Goal: Task Accomplishment & Management: Complete application form

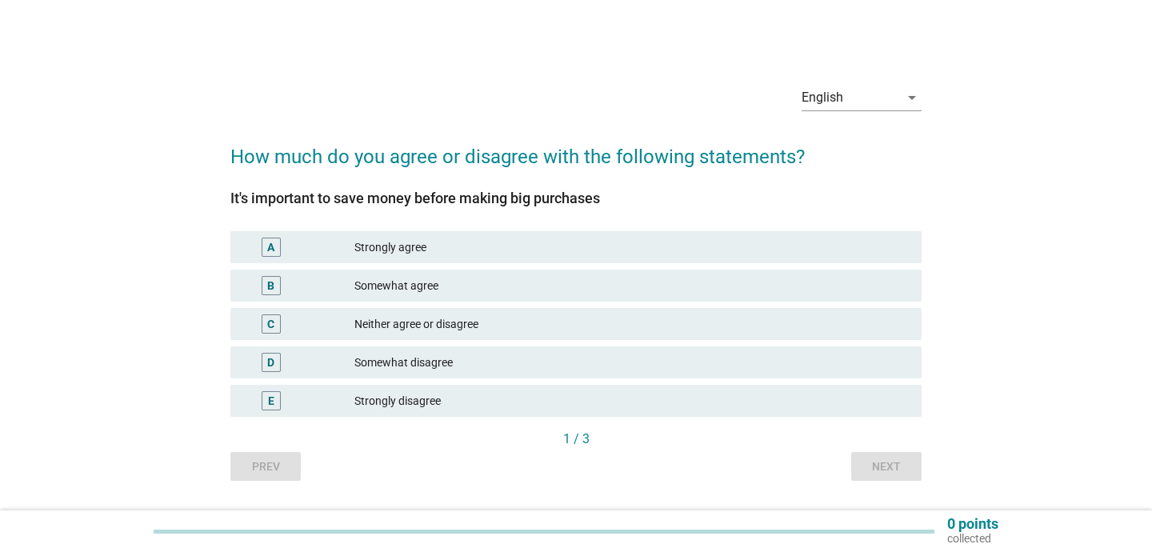
click at [487, 246] on div "Strongly agree" at bounding box center [631, 247] width 554 height 19
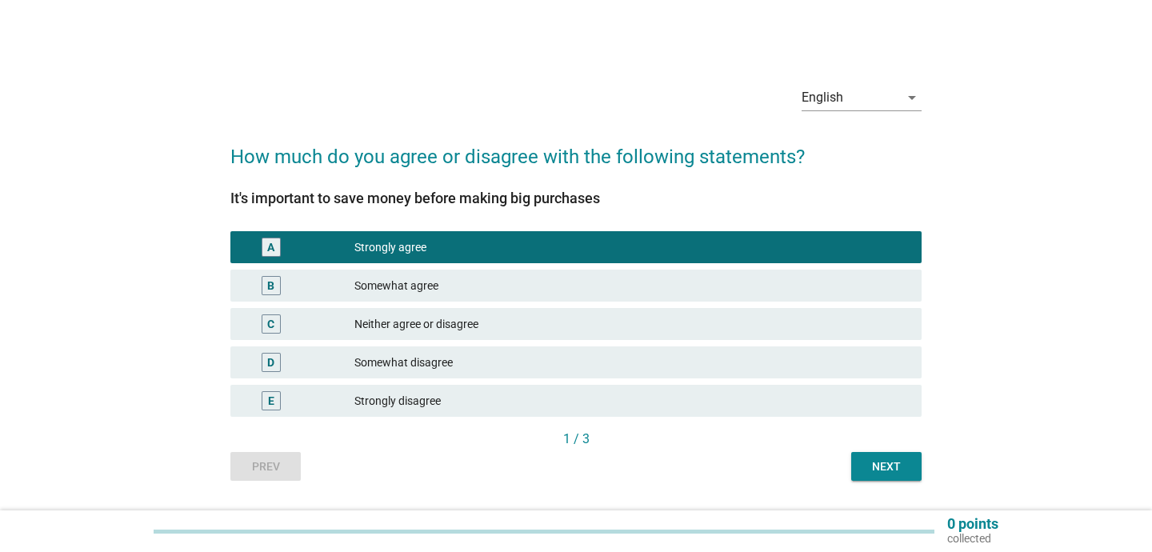
click at [868, 465] on div "Next" at bounding box center [886, 466] width 45 height 17
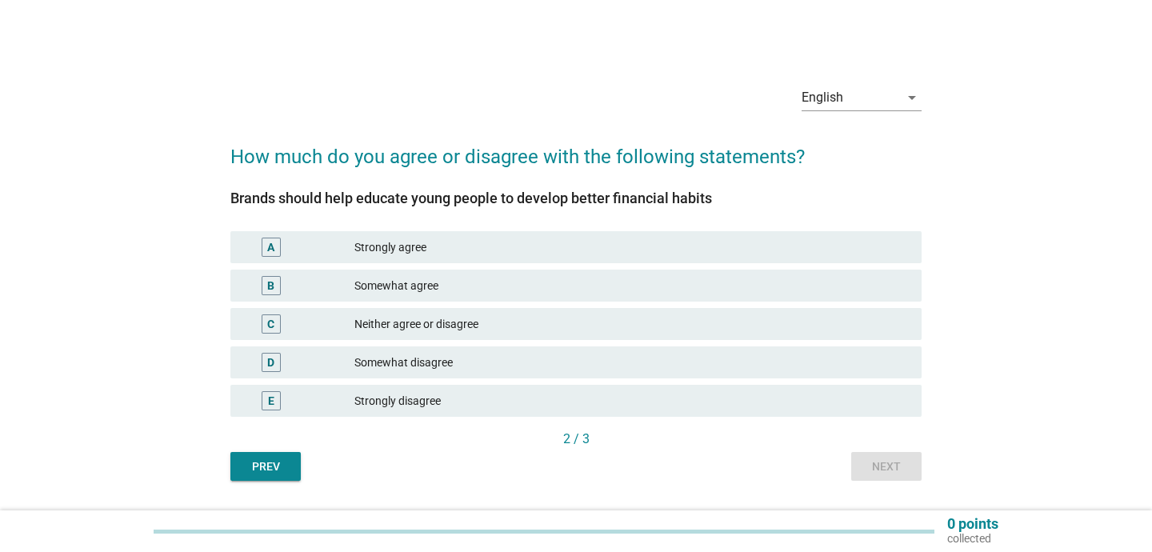
click at [409, 243] on div "Strongly agree" at bounding box center [631, 247] width 554 height 19
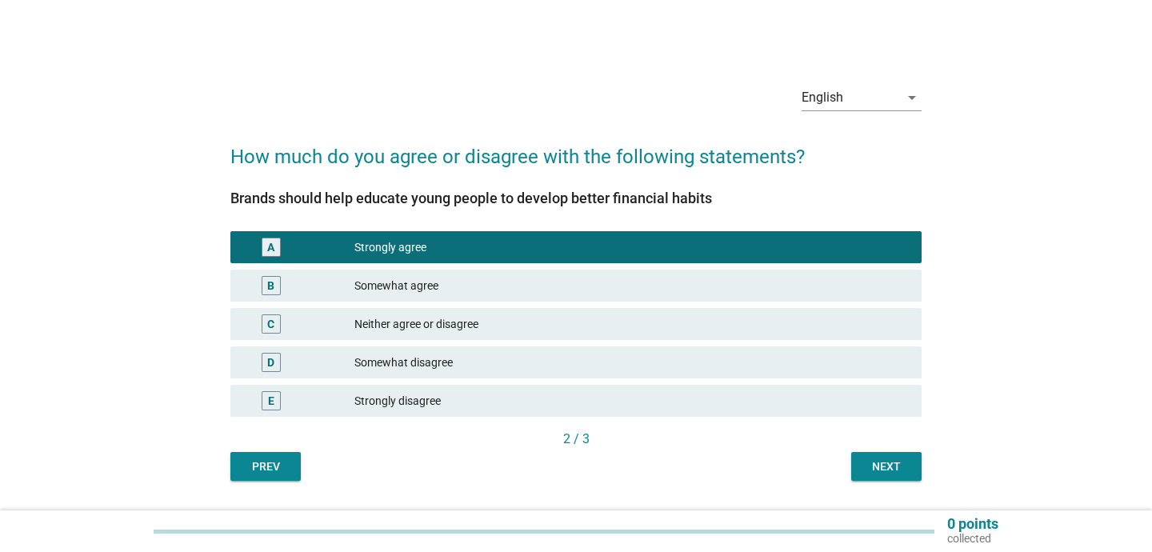
click at [540, 279] on div "Somewhat agree" at bounding box center [631, 285] width 554 height 19
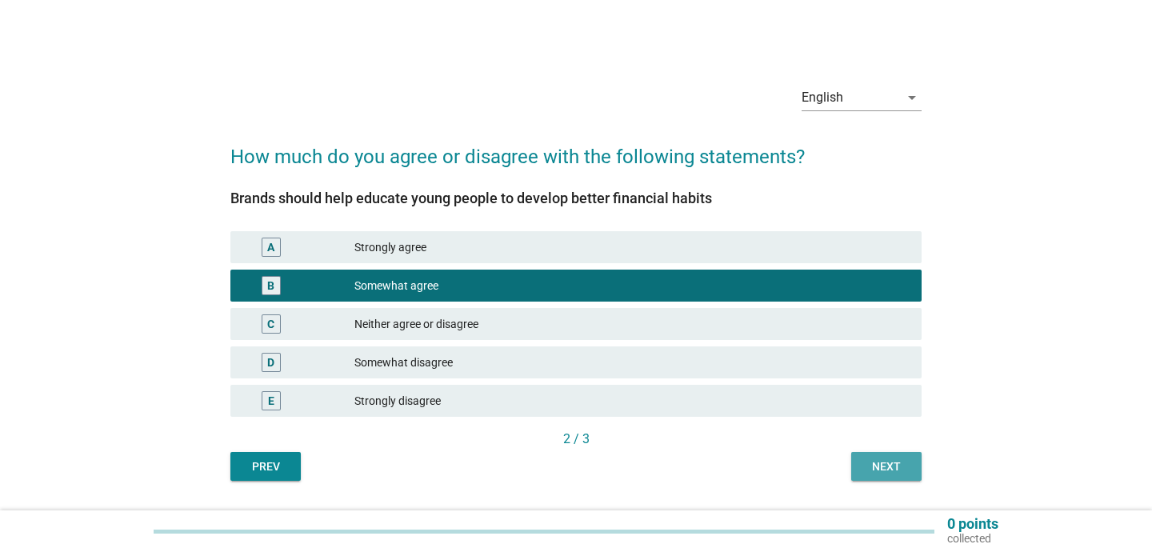
click at [879, 456] on button "Next" at bounding box center [886, 466] width 70 height 29
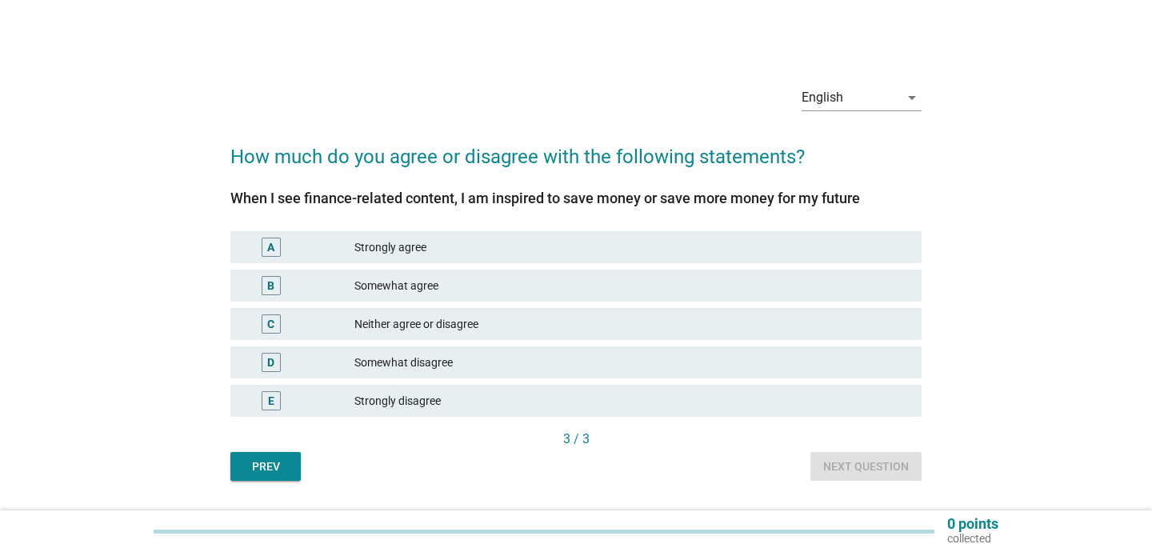
click at [430, 272] on div "B Somewhat agree" at bounding box center [575, 286] width 691 height 32
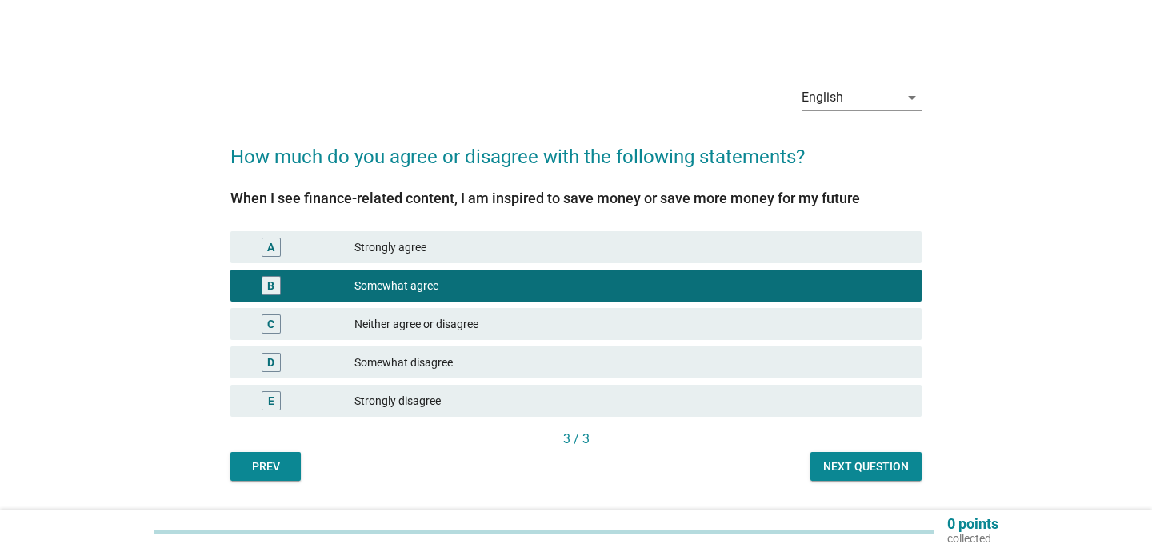
click at [866, 470] on div "Next question" at bounding box center [866, 466] width 86 height 17
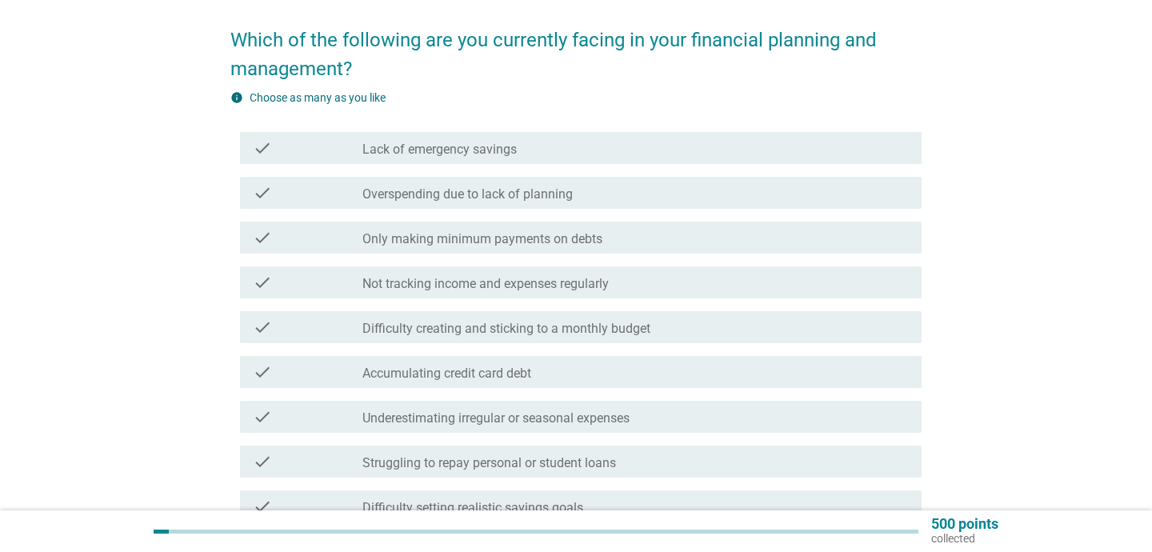
scroll to position [118, 0]
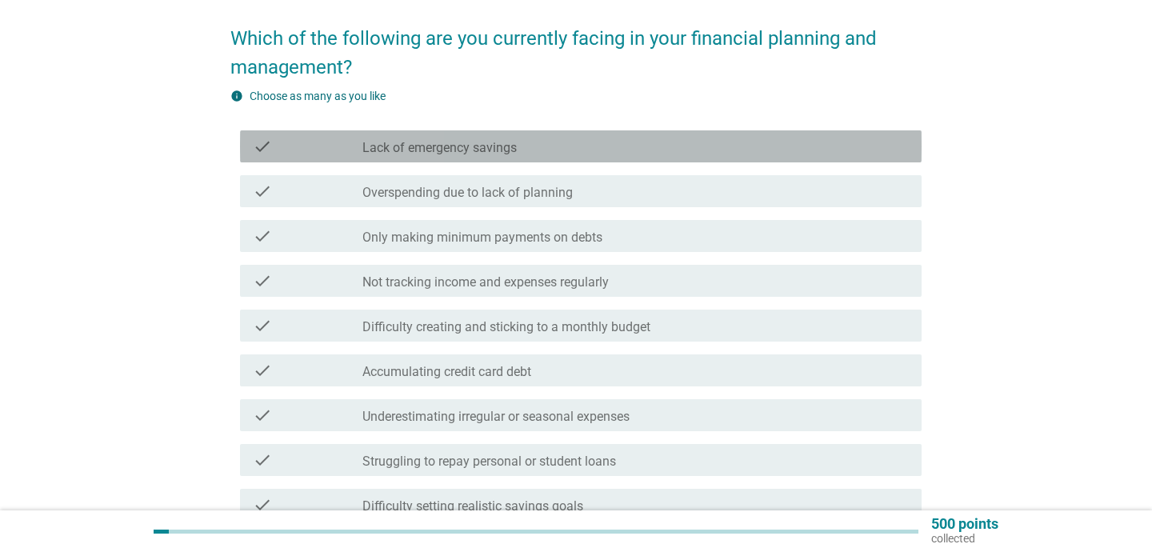
click at [462, 135] on div "check check_box_outline_blank Lack of emergency savings" at bounding box center [581, 146] width 682 height 32
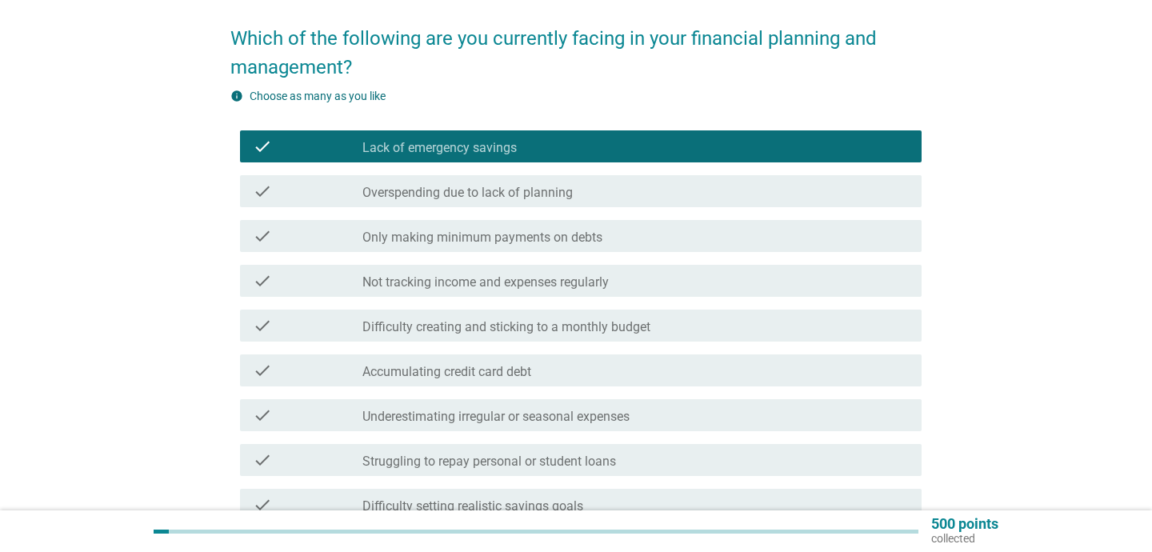
click at [492, 272] on div "check_box_outline_blank Not tracking income and expenses regularly" at bounding box center [635, 280] width 546 height 19
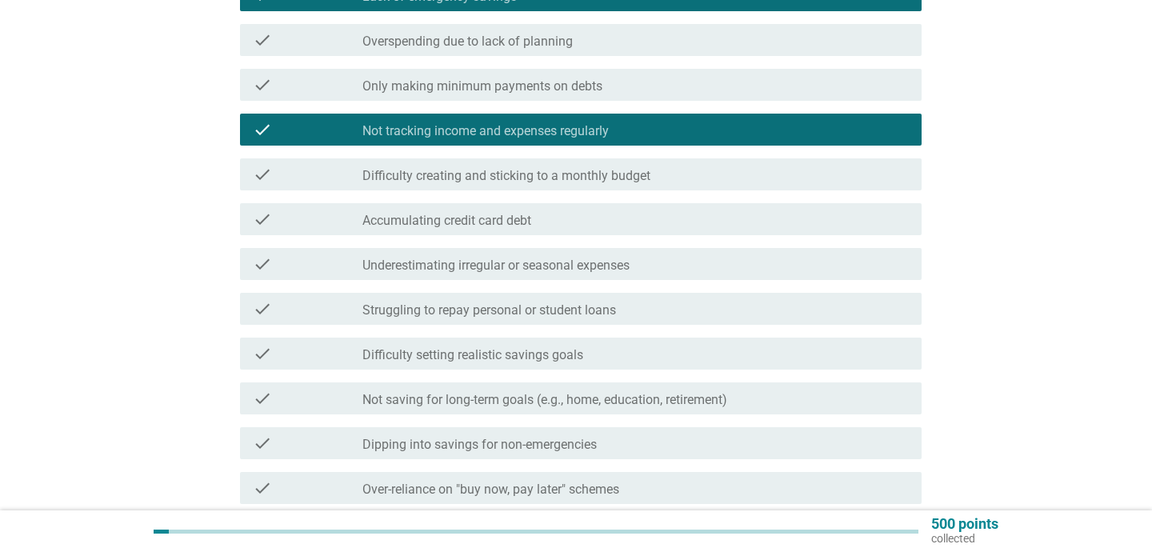
scroll to position [280, 0]
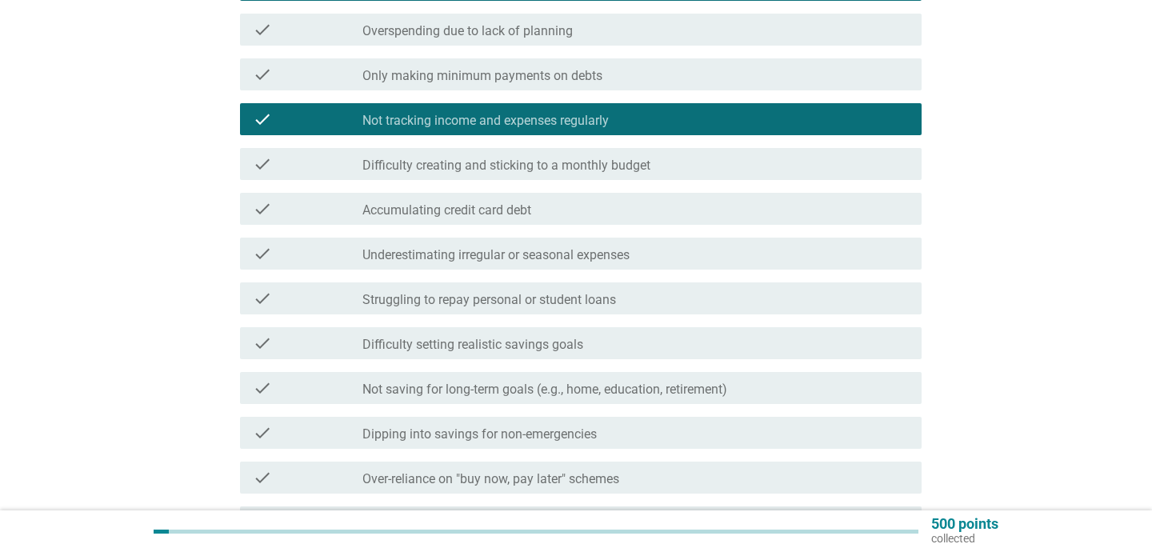
click at [486, 181] on div "check check_box_outline_blank Difficulty creating and sticking to a monthly bud…" at bounding box center [575, 164] width 691 height 45
click at [486, 169] on label "Difficulty creating and sticking to a monthly budget" at bounding box center [506, 166] width 288 height 16
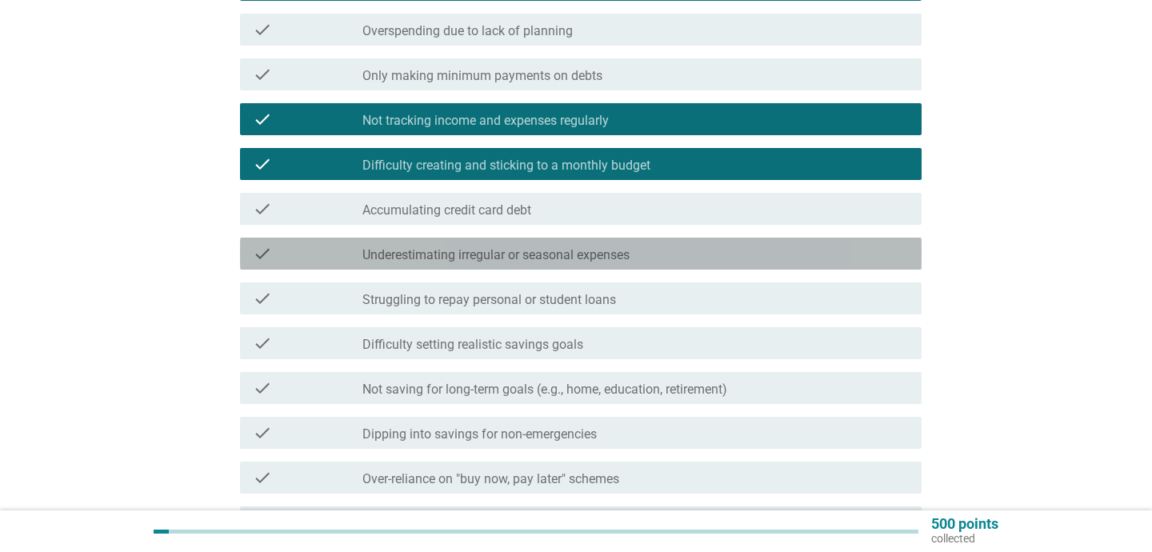
click at [492, 259] on label "Underestimating irregular or seasonal expenses" at bounding box center [495, 255] width 267 height 16
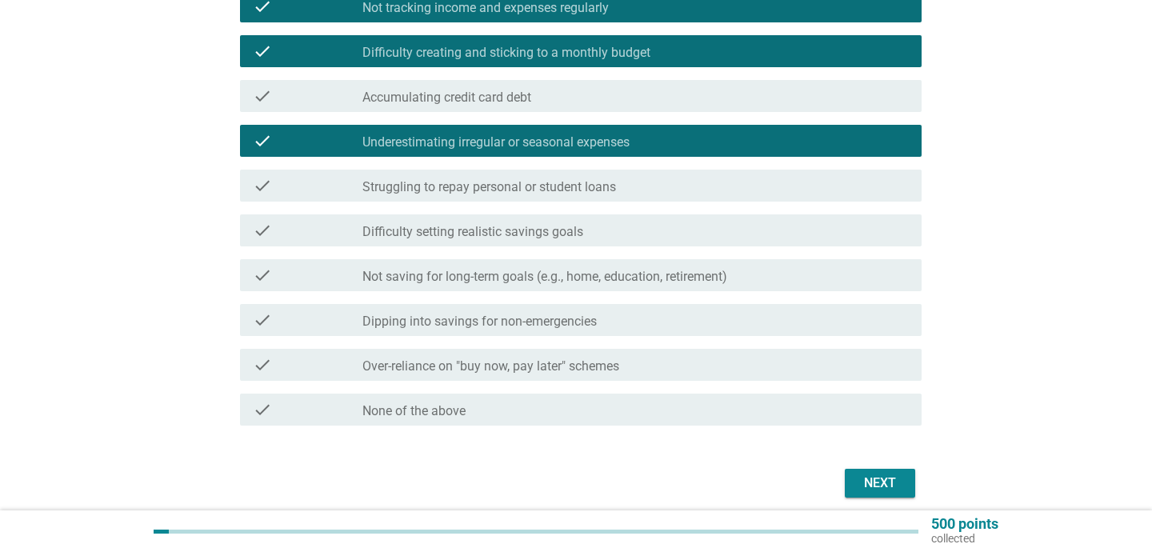
scroll to position [392, 0]
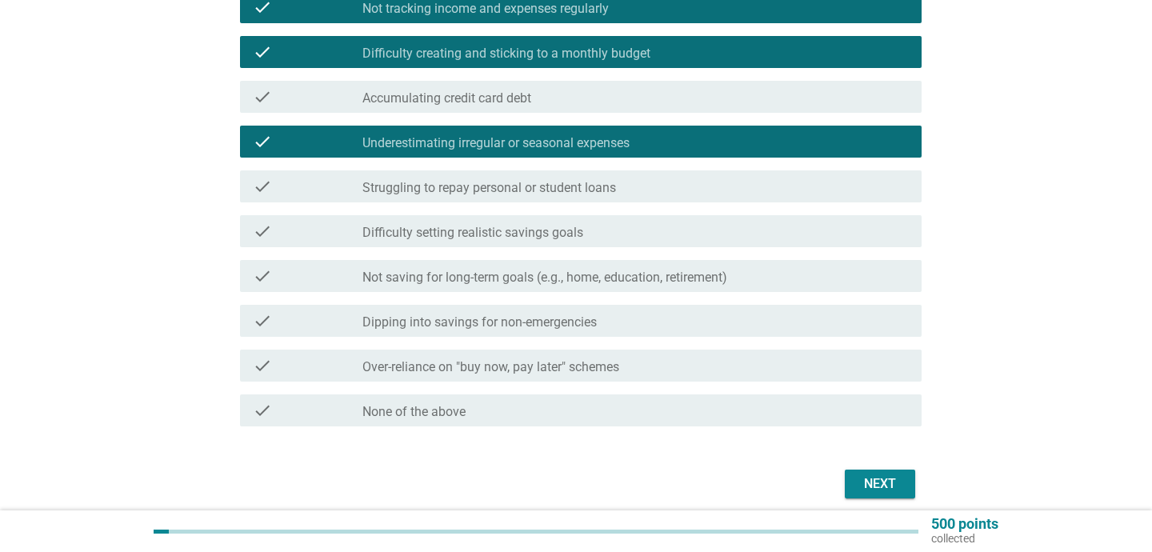
click at [378, 278] on label "Not saving for long-term goals (e.g., home, education, retirement)" at bounding box center [544, 278] width 365 height 16
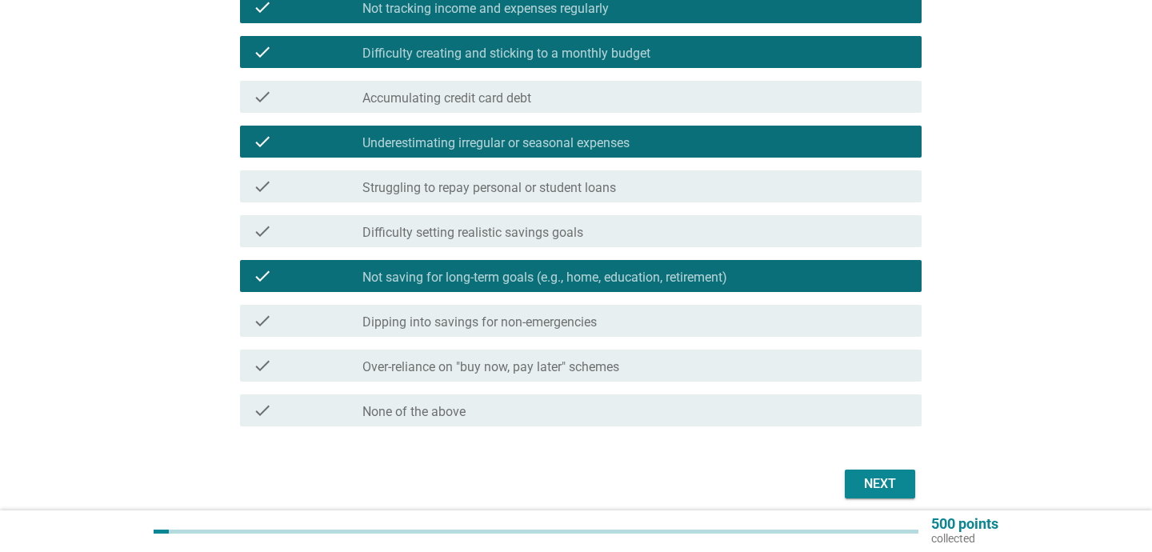
click at [870, 479] on div "Next" at bounding box center [880, 483] width 45 height 19
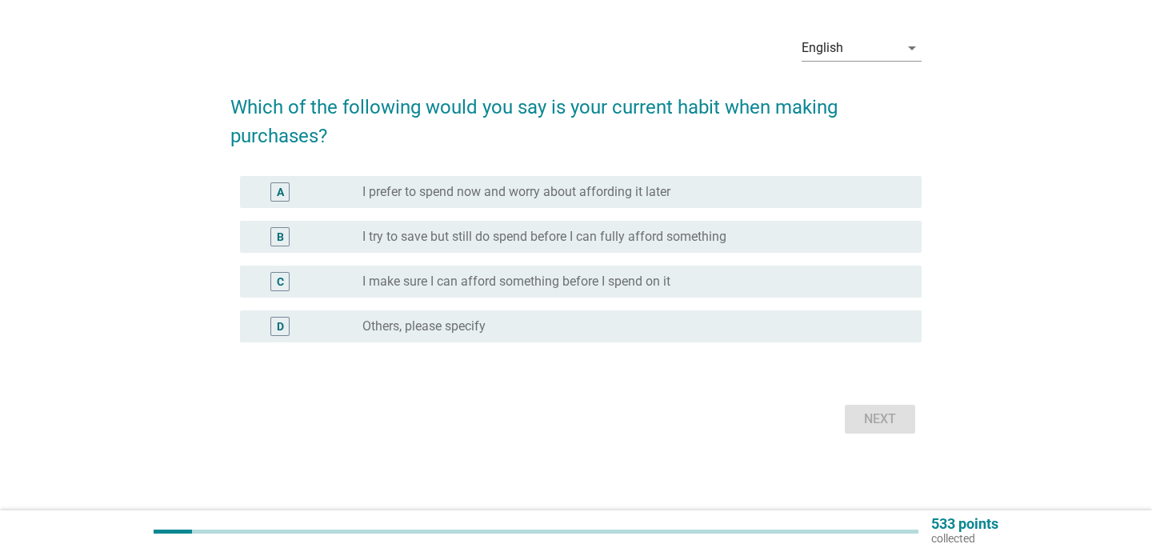
scroll to position [0, 0]
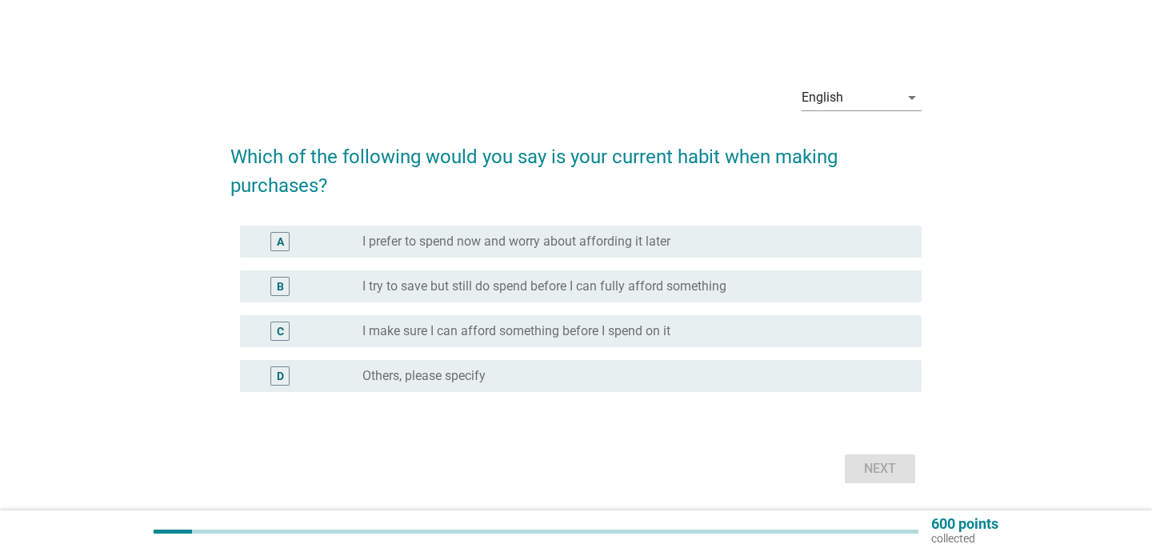
click at [570, 330] on label "I make sure I can afford something before I spend on it" at bounding box center [516, 331] width 308 height 16
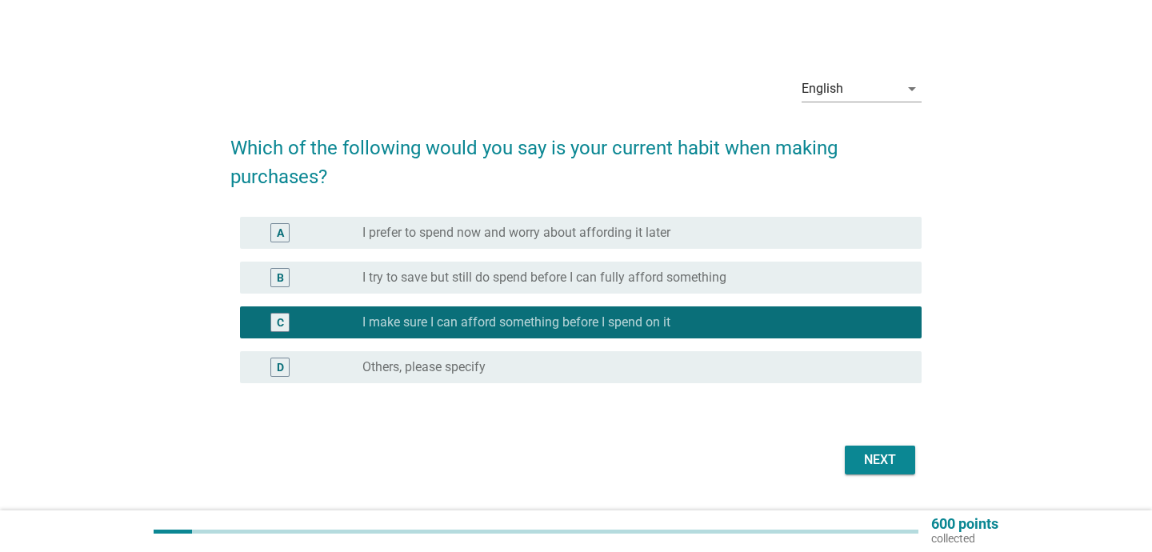
scroll to position [8, 0]
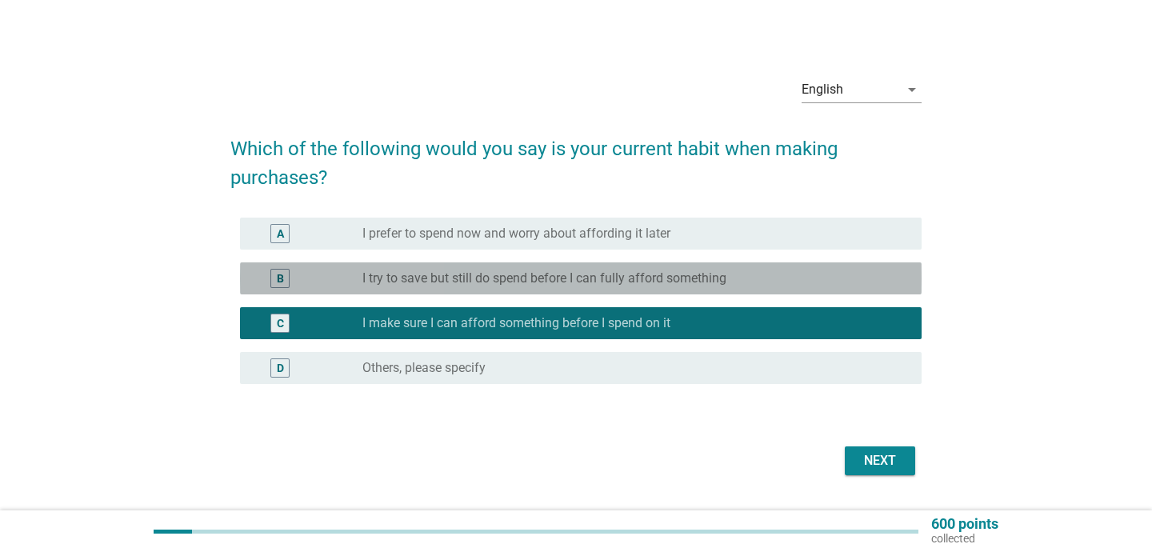
click at [582, 275] on label "I try to save but still do spend before I can fully afford something" at bounding box center [544, 278] width 364 height 16
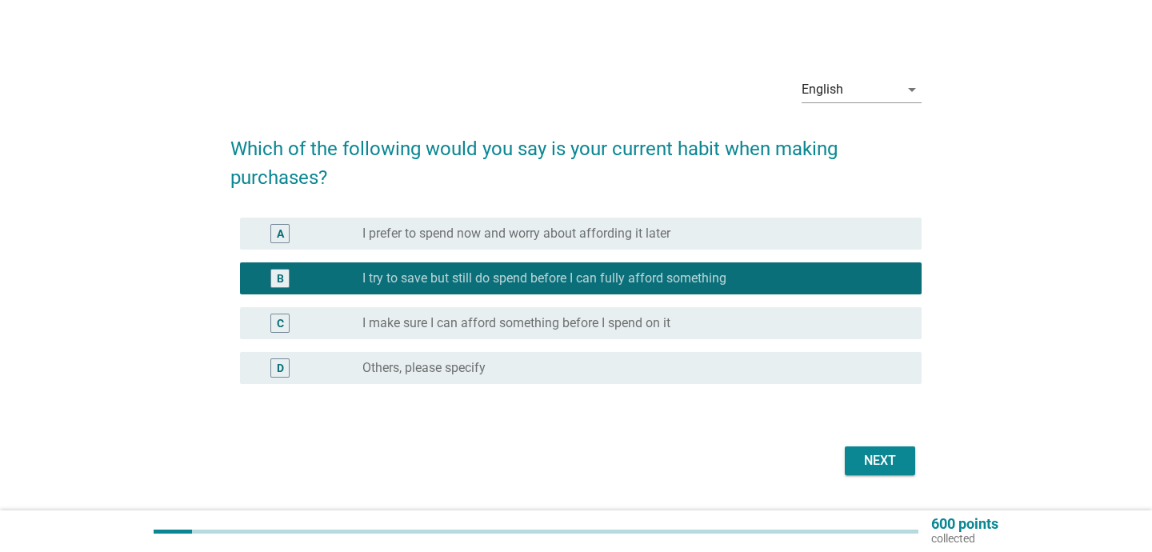
click at [579, 326] on label "I make sure I can afford something before I spend on it" at bounding box center [516, 323] width 308 height 16
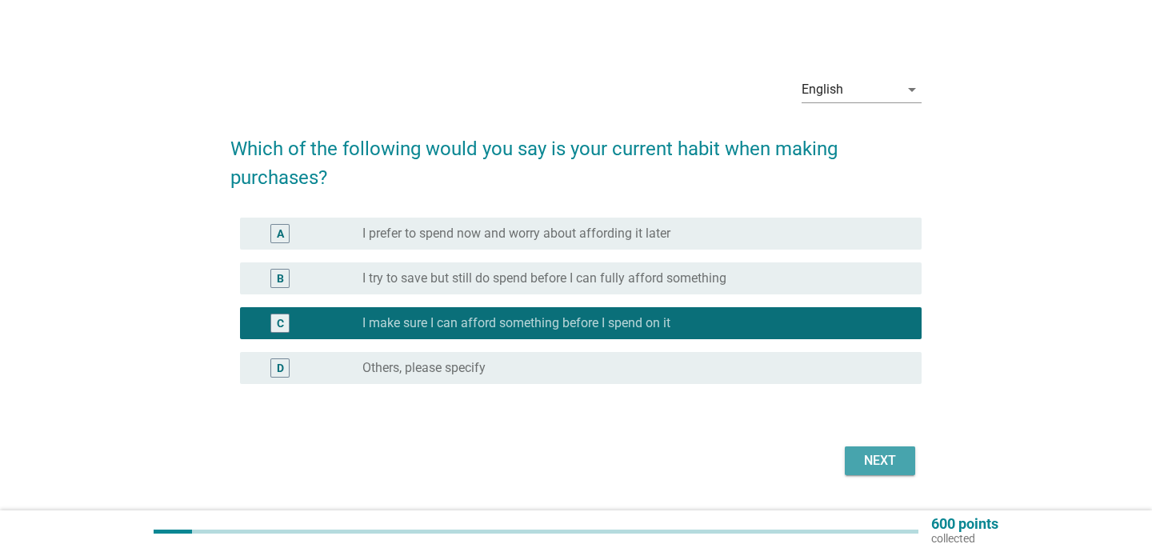
click at [878, 459] on div "Next" at bounding box center [880, 460] width 45 height 19
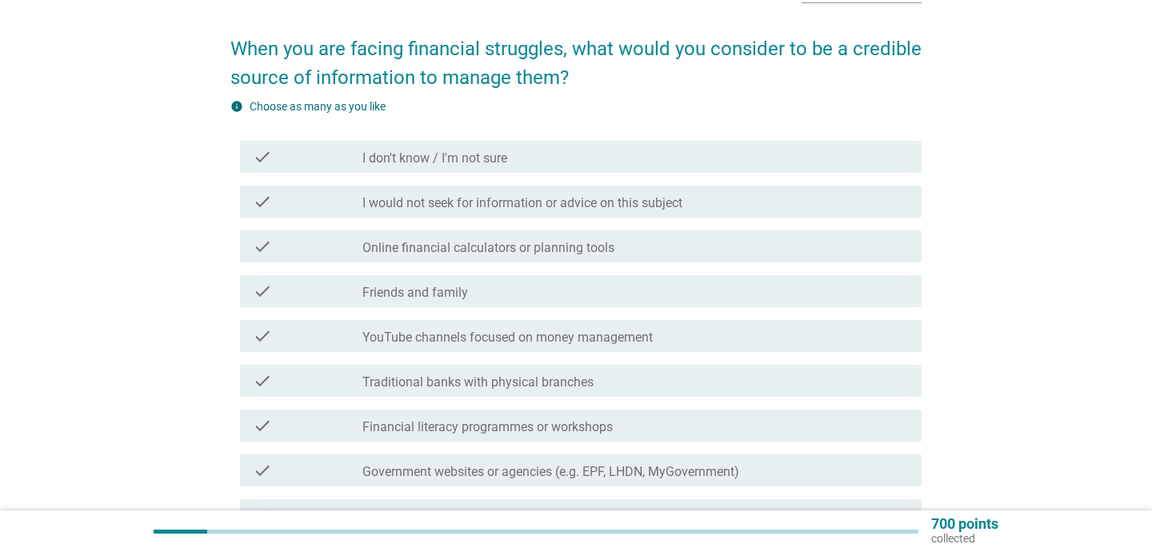
scroll to position [110, 0]
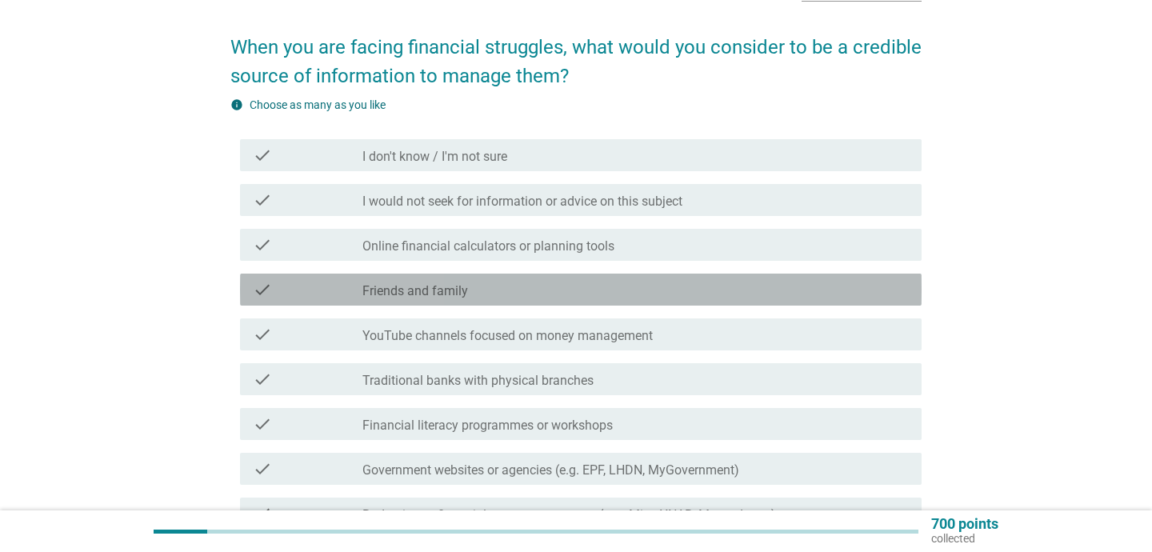
click at [487, 290] on div "check_box_outline_blank Friends and family" at bounding box center [635, 289] width 546 height 19
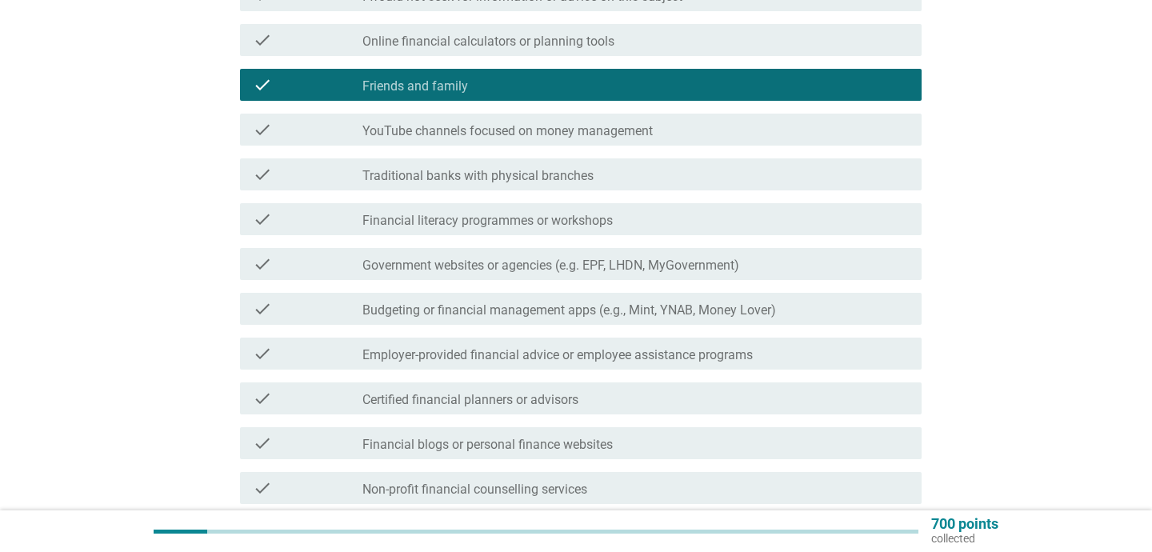
scroll to position [315, 0]
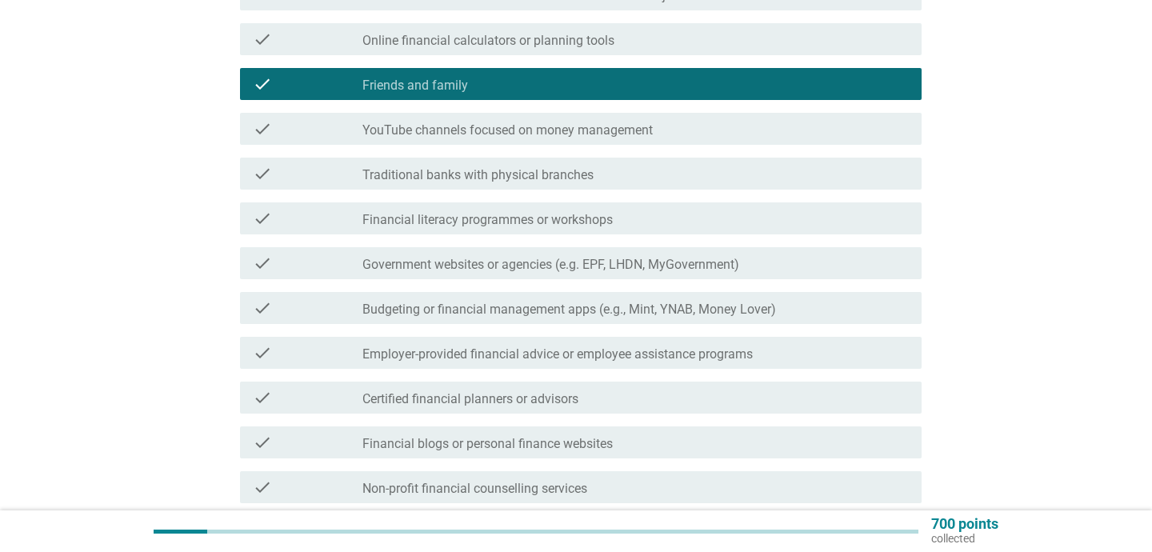
drag, startPoint x: 583, startPoint y: 402, endPoint x: 571, endPoint y: 430, distance: 29.7
click at [583, 402] on div "check_box_outline_blank Certified financial planners or advisors" at bounding box center [635, 397] width 546 height 19
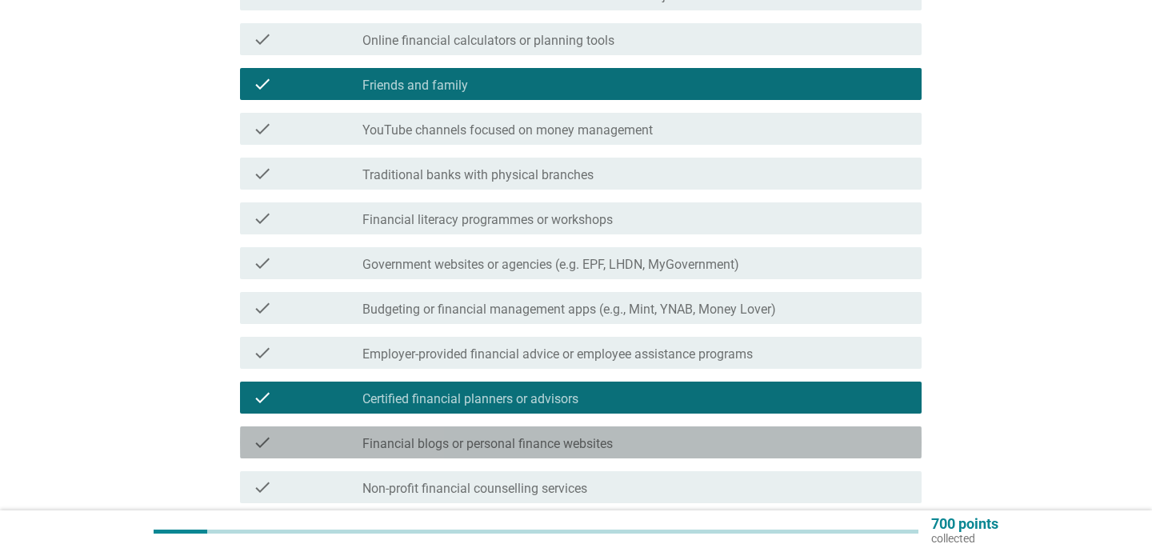
click at [559, 444] on label "Financial blogs or personal finance websites" at bounding box center [487, 444] width 250 height 16
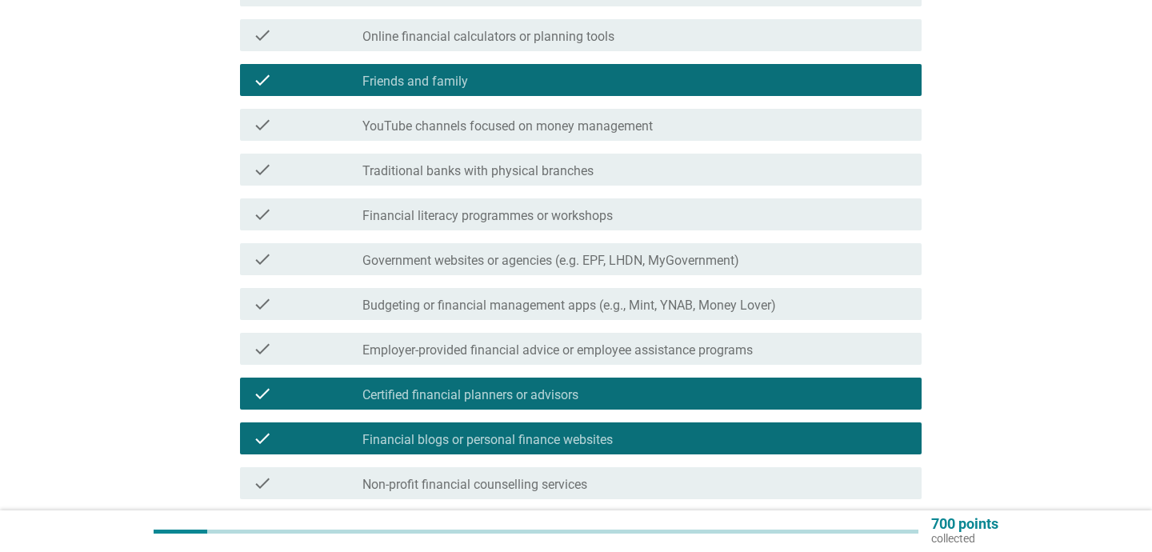
scroll to position [324, 0]
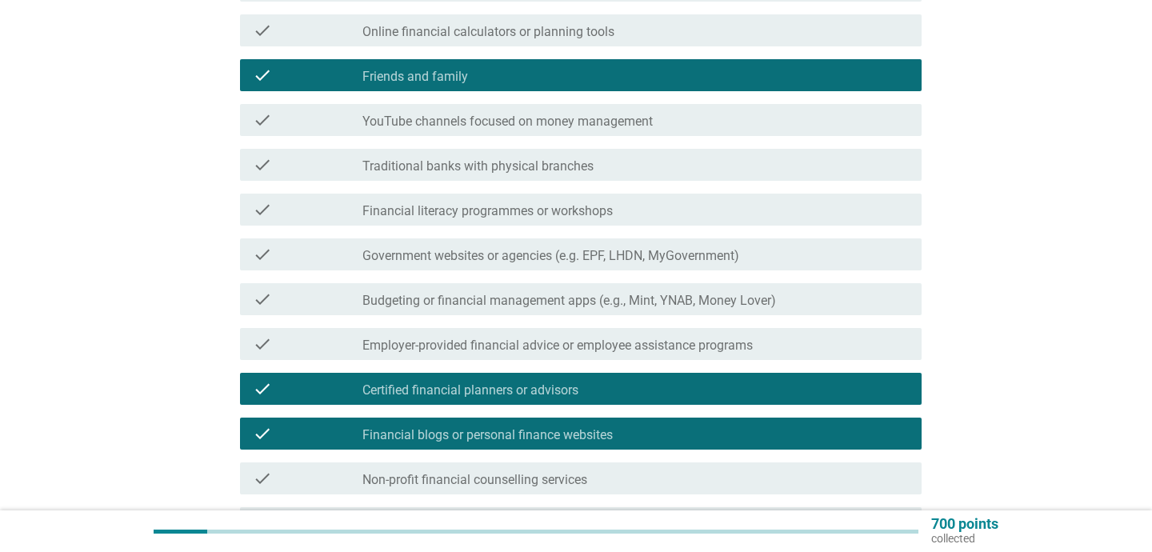
click at [397, 226] on div "check check_box_outline_blank Financial literacy programmes or workshops" at bounding box center [575, 209] width 691 height 45
click at [404, 203] on label "Financial literacy programmes or workshops" at bounding box center [487, 211] width 250 height 16
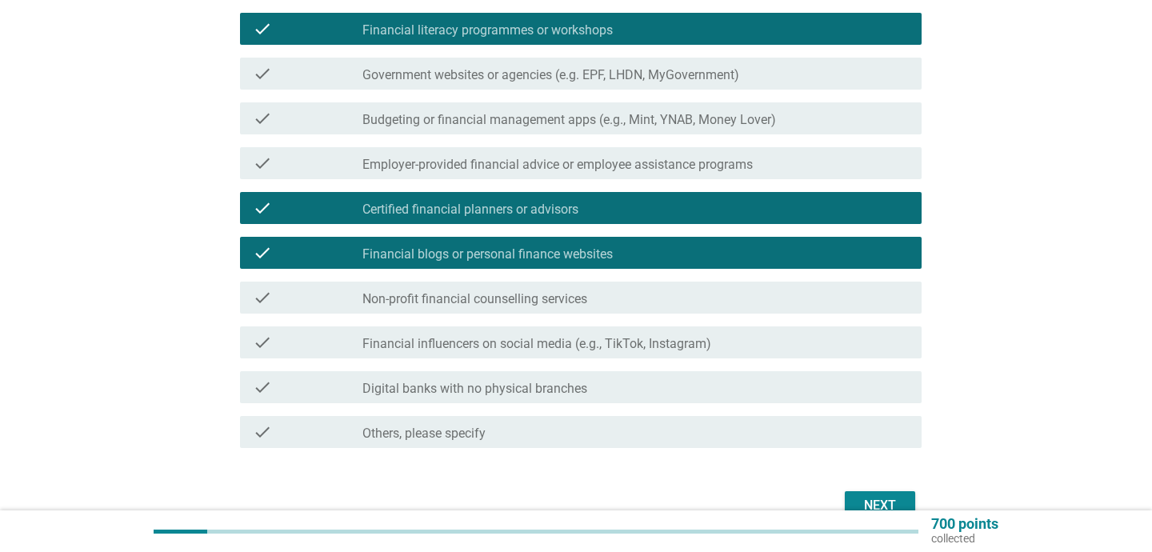
scroll to position [506, 0]
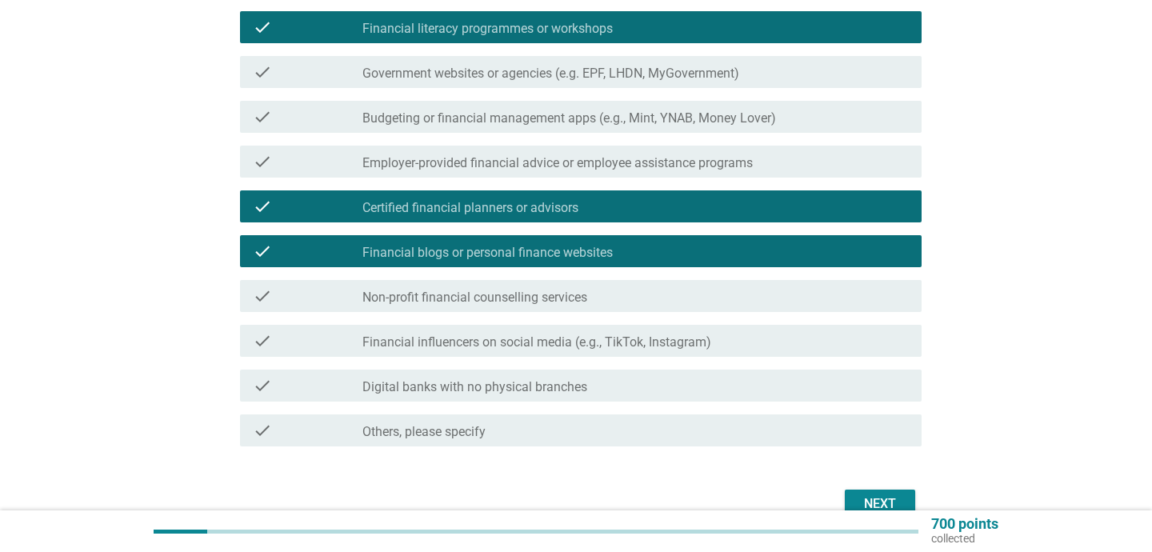
click at [654, 286] on div "check_box_outline_blank Non-profit financial counselling services" at bounding box center [635, 295] width 546 height 19
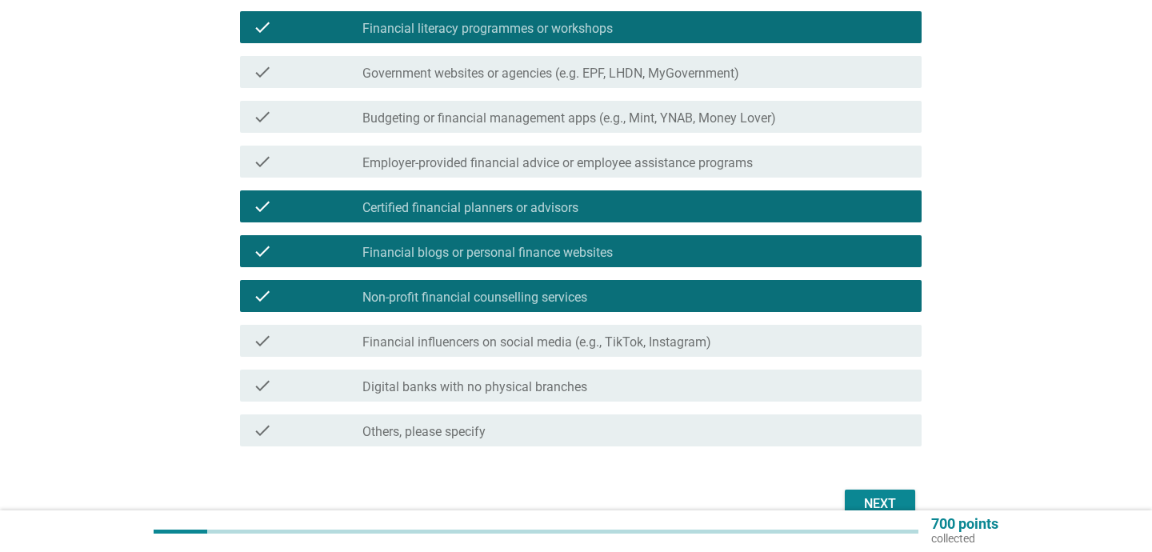
scroll to position [591, 0]
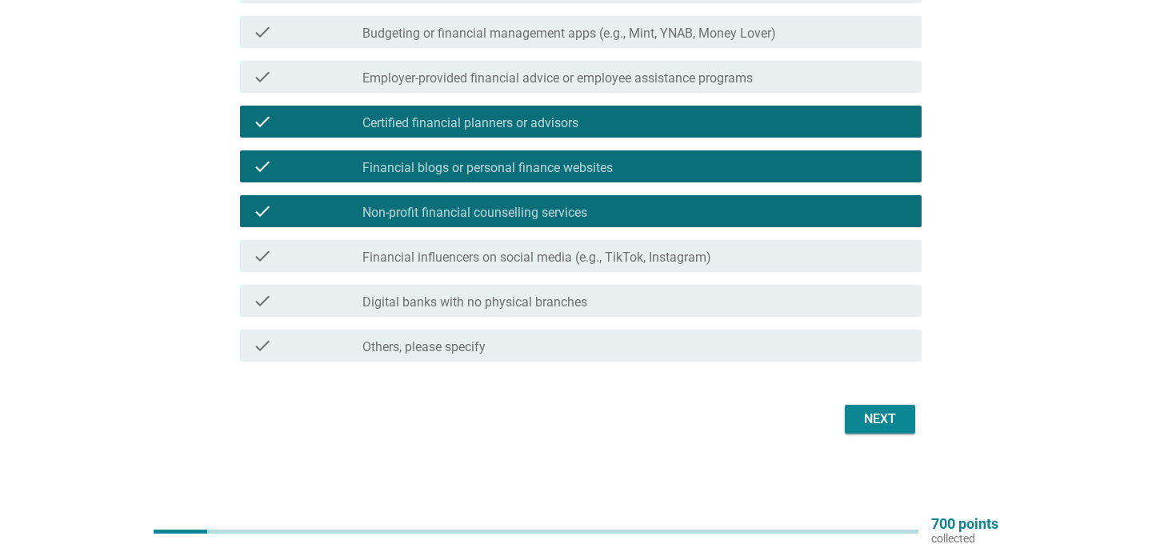
click at [873, 417] on div "Next" at bounding box center [880, 419] width 45 height 19
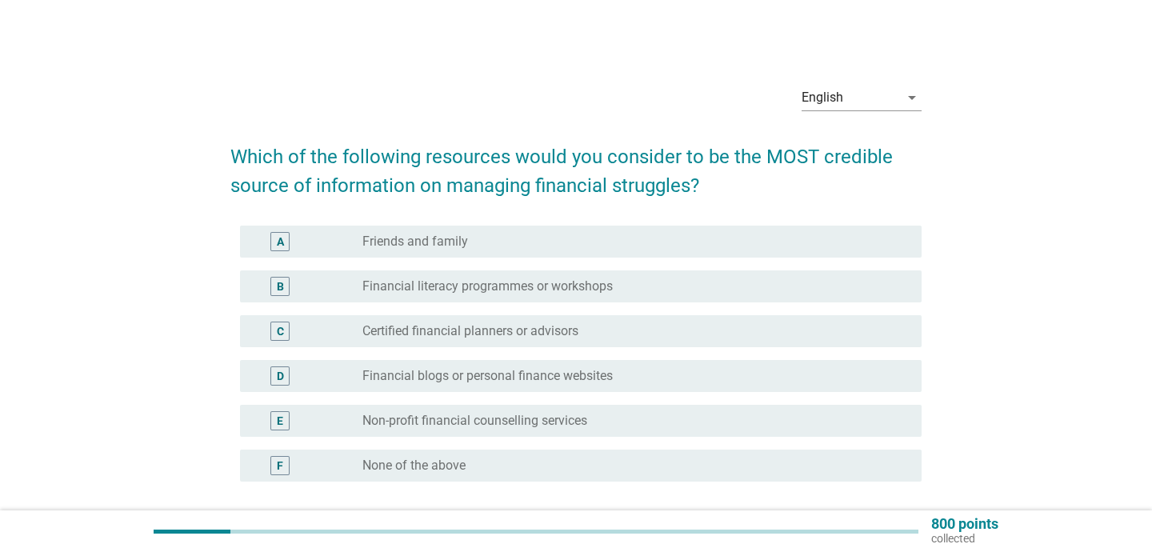
click at [754, 338] on div "radio_button_unchecked Certified financial planners or advisors" at bounding box center [629, 331] width 534 height 16
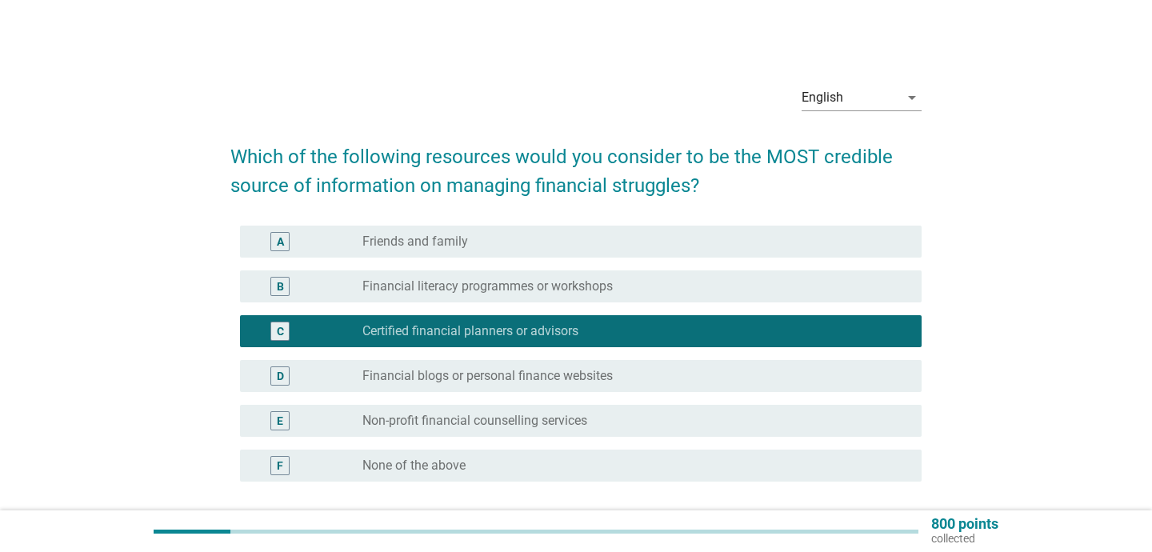
scroll to position [139, 0]
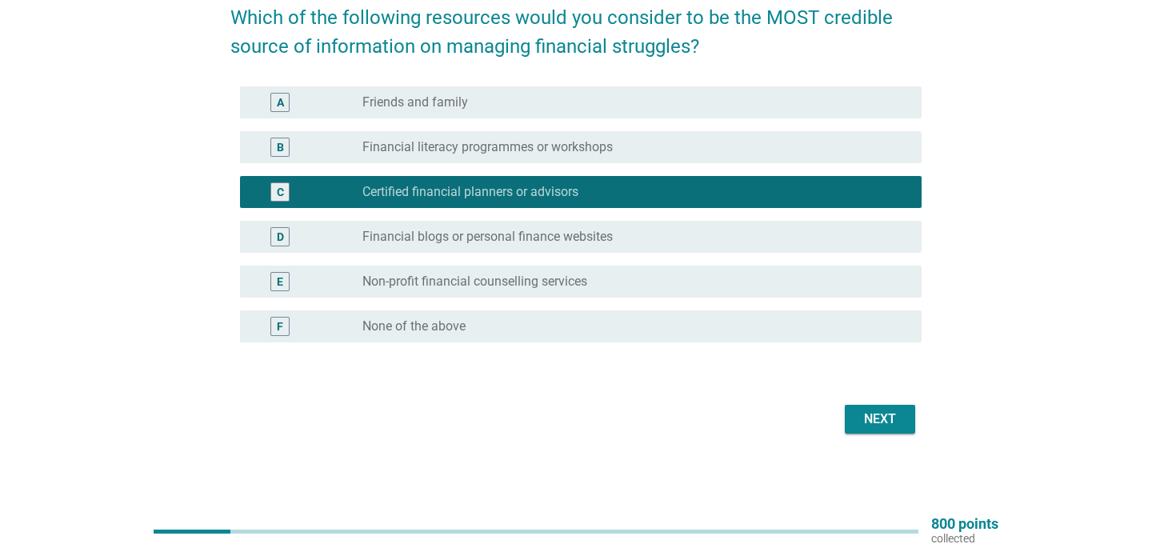
click at [883, 414] on div "Next" at bounding box center [880, 419] width 45 height 19
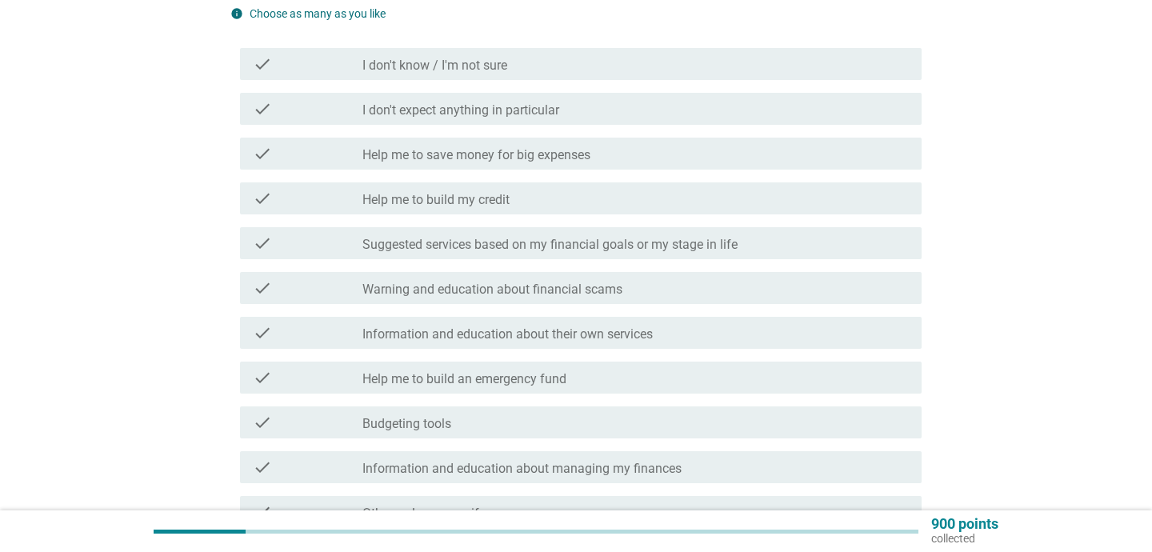
scroll to position [202, 0]
click at [794, 240] on div "check_box_outline_blank Suggested services based on my financial goals or my st…" at bounding box center [635, 241] width 546 height 19
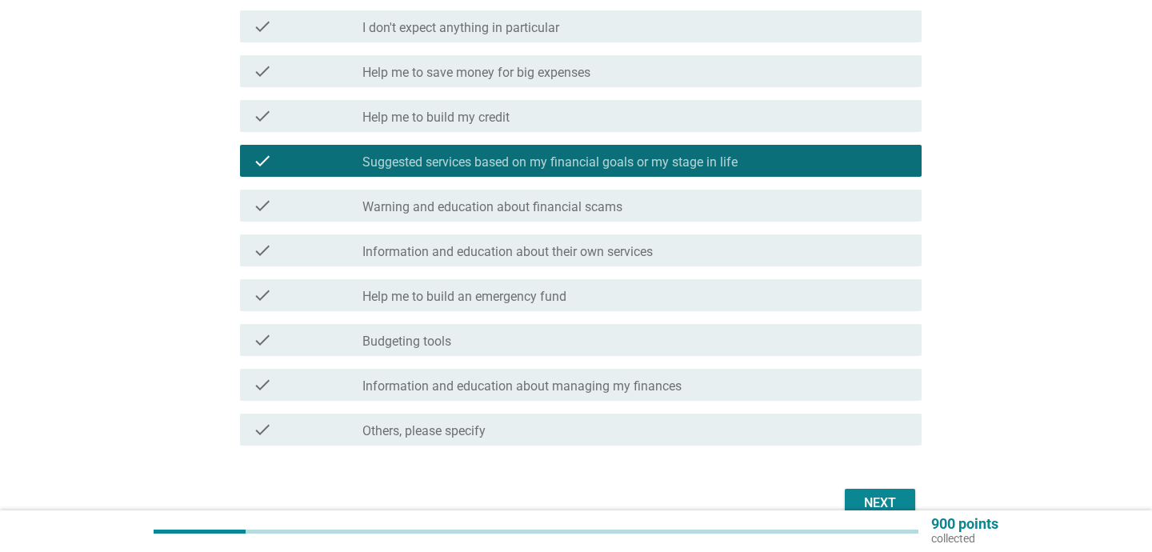
scroll to position [286, 0]
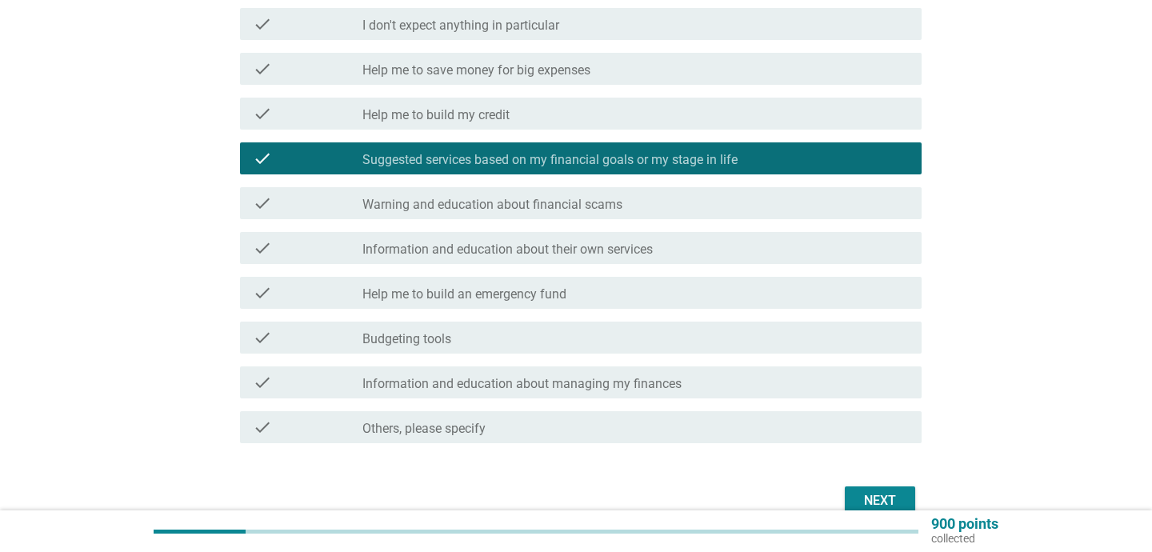
click at [666, 386] on label "Information and education about managing my finances" at bounding box center [521, 384] width 319 height 16
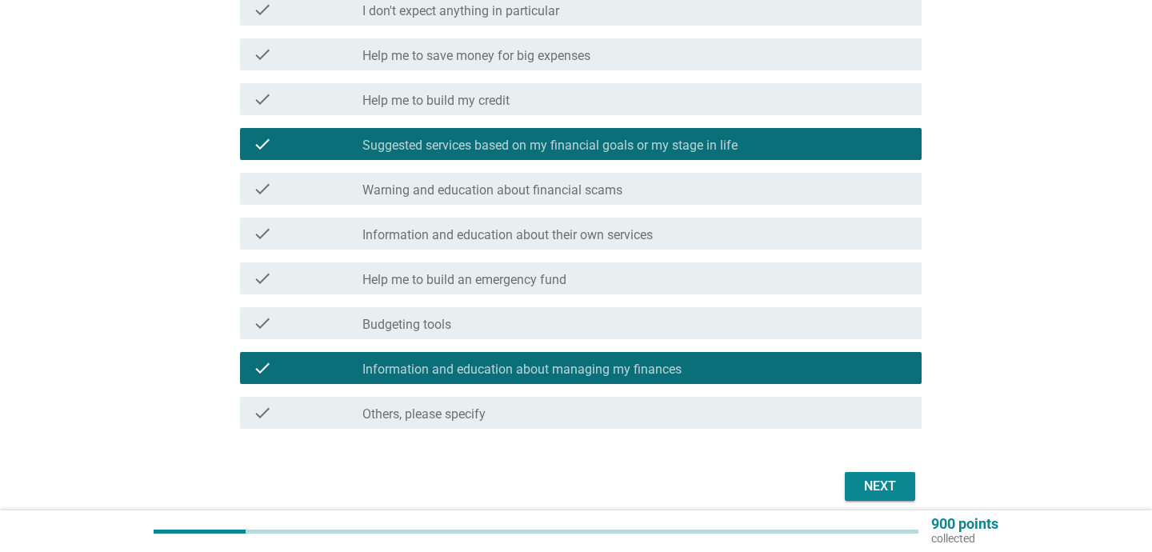
scroll to position [301, 0]
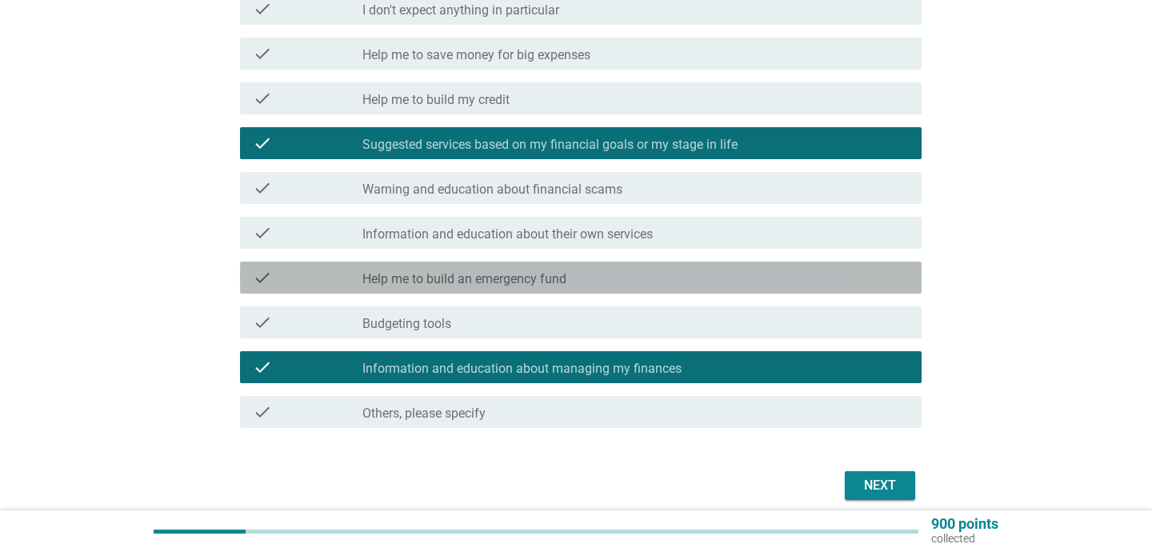
click at [522, 267] on div "check check_box_outline_blank Help me to build an emergency fund" at bounding box center [581, 278] width 682 height 32
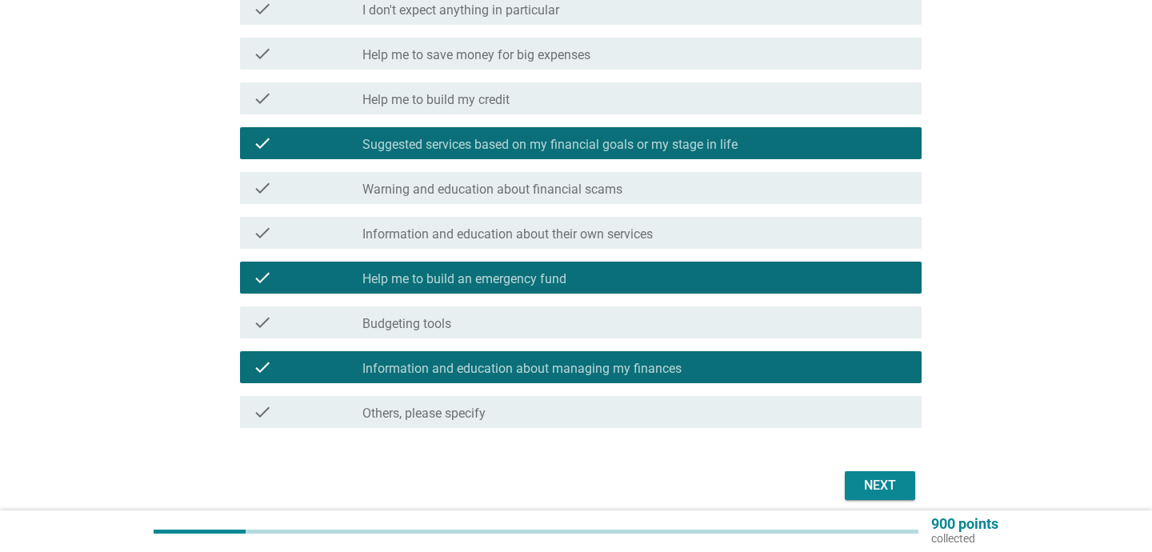
click at [515, 310] on div "check check_box_outline_blank Budgeting tools" at bounding box center [581, 322] width 682 height 32
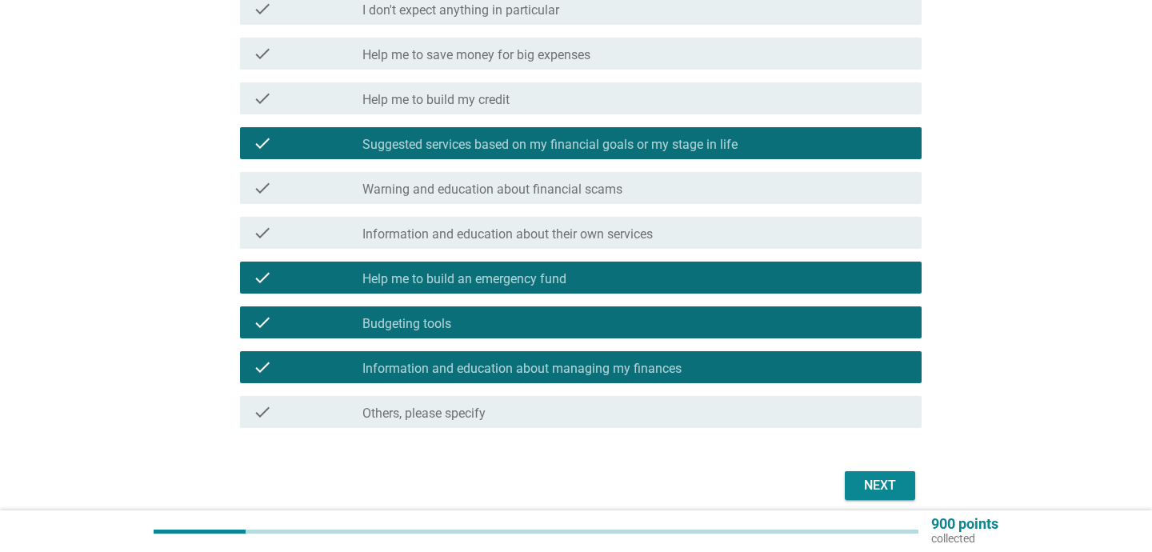
click at [870, 490] on div "Next" at bounding box center [880, 485] width 45 height 19
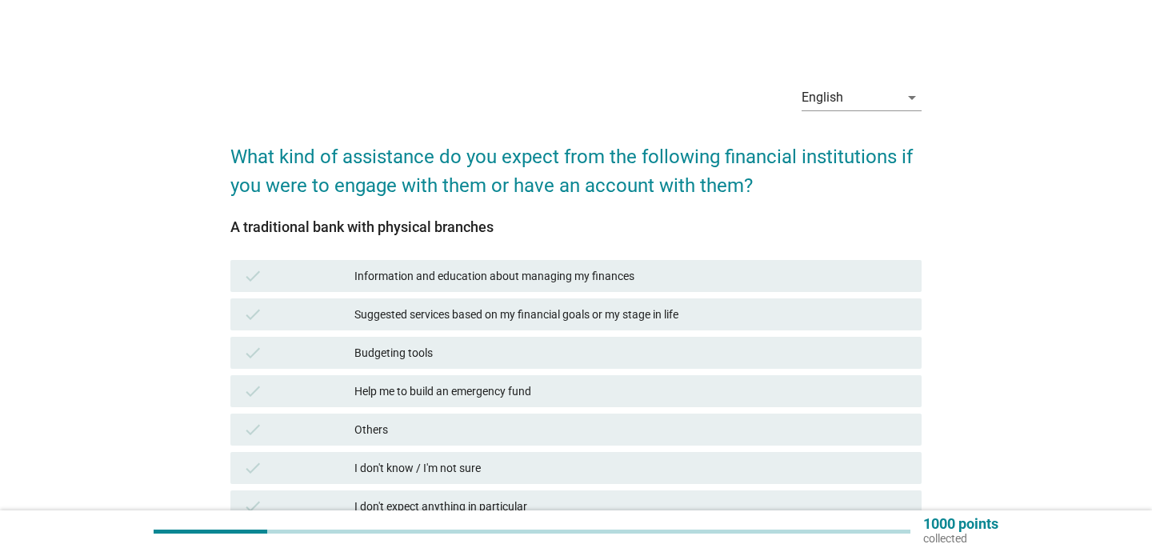
click at [718, 278] on div "Information and education about managing my finances" at bounding box center [631, 275] width 554 height 19
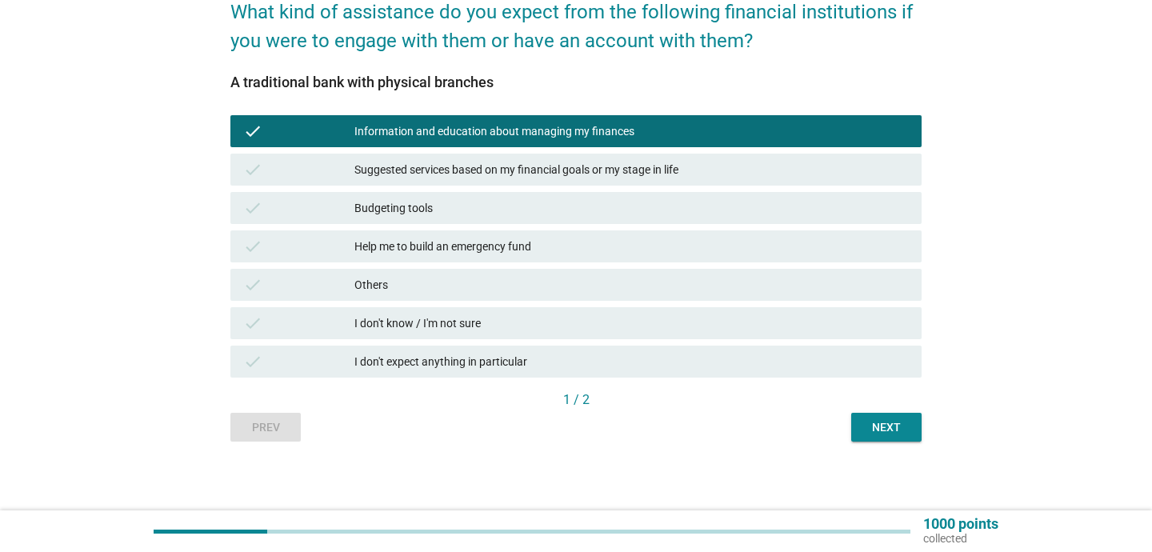
scroll to position [146, 0]
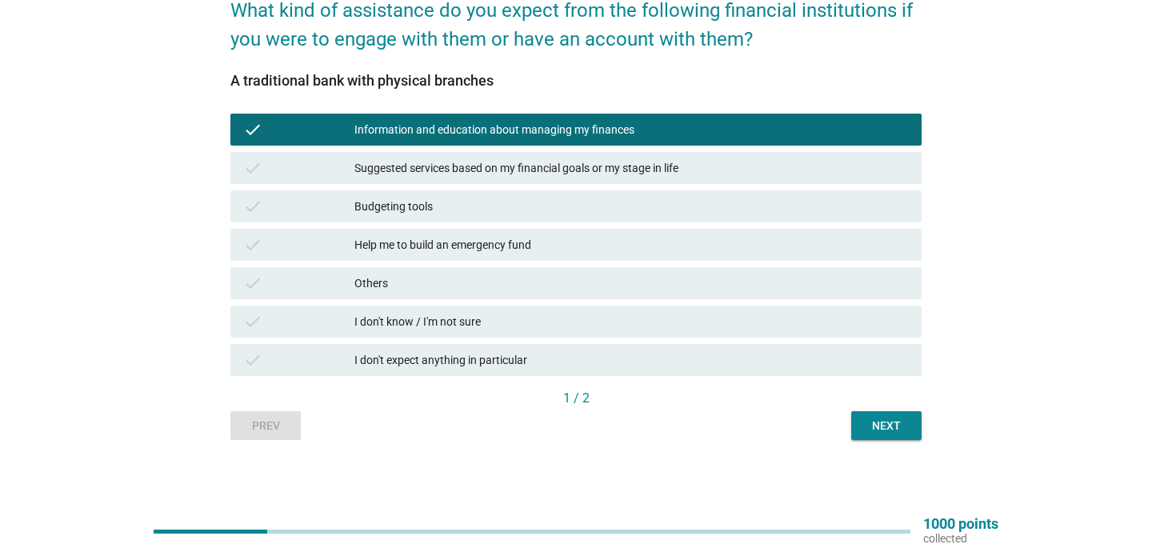
click at [682, 161] on div "Suggested services based on my financial goals or my stage in life" at bounding box center [631, 167] width 554 height 19
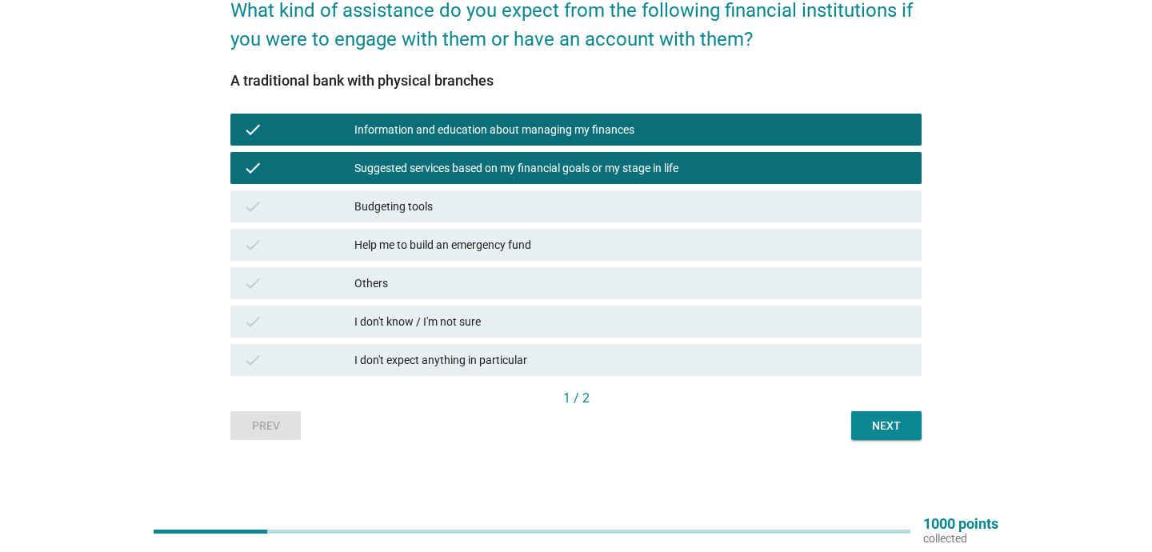
click at [875, 418] on div "Next" at bounding box center [886, 426] width 45 height 17
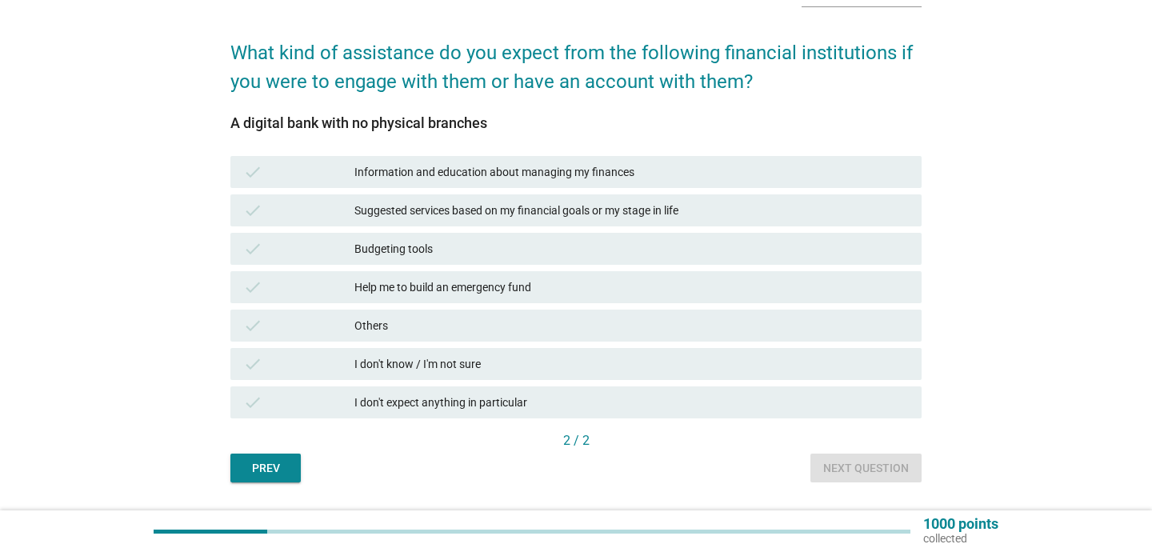
scroll to position [105, 0]
click at [782, 402] on div "I don't expect anything in particular" at bounding box center [631, 401] width 554 height 19
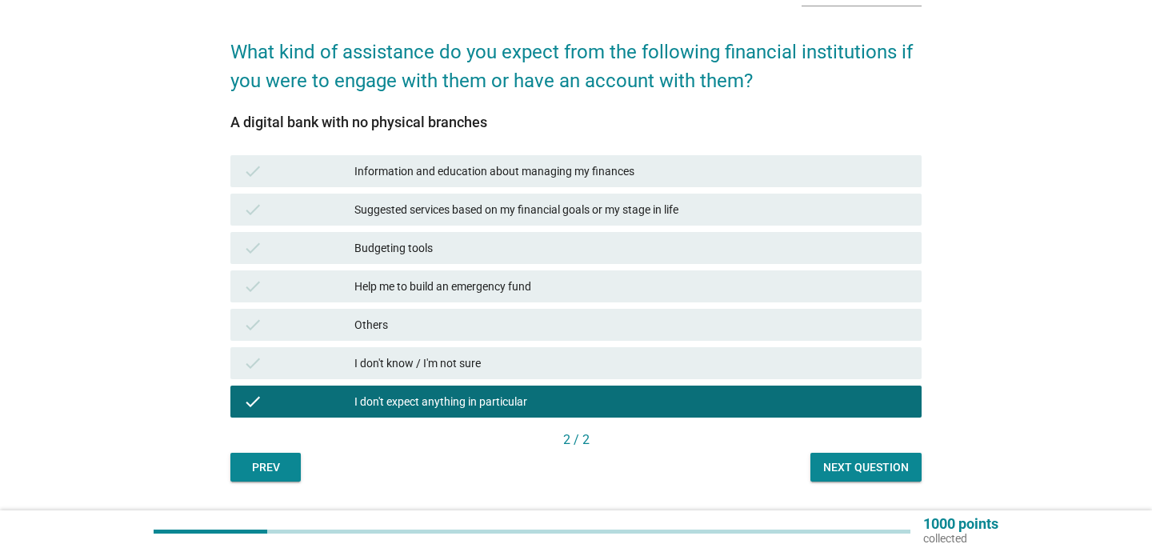
click at [638, 170] on div "Information and education about managing my finances" at bounding box center [631, 171] width 554 height 19
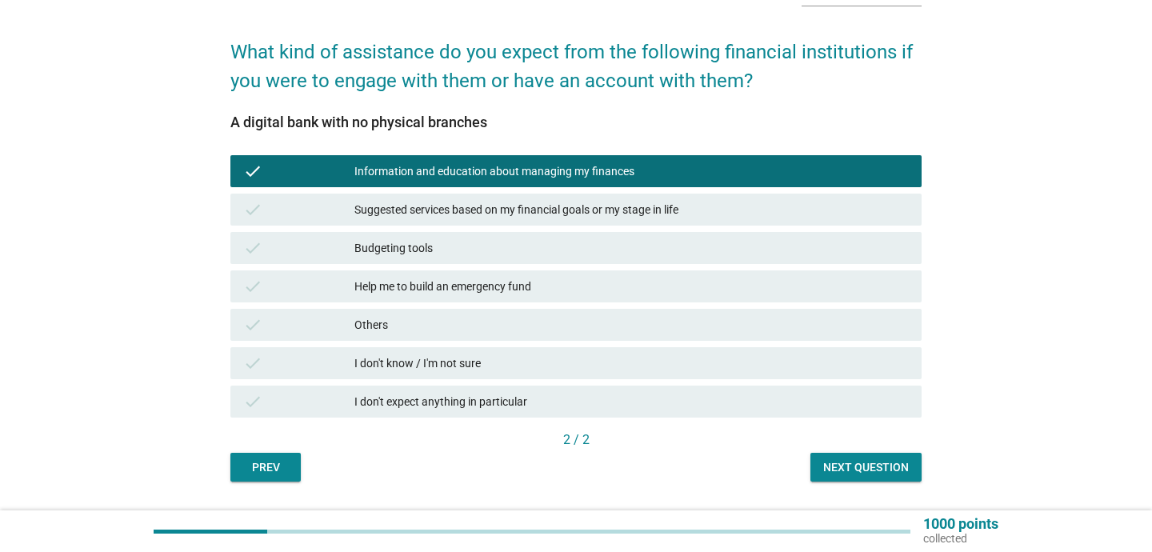
click at [594, 329] on div "Others" at bounding box center [631, 324] width 554 height 19
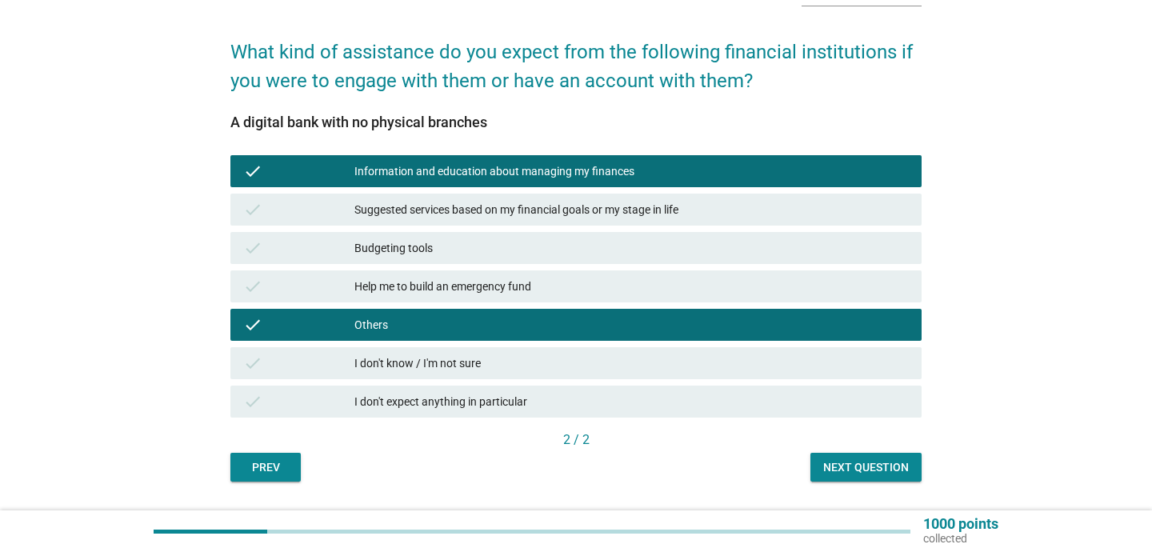
click at [859, 469] on div "Next question" at bounding box center [866, 467] width 86 height 17
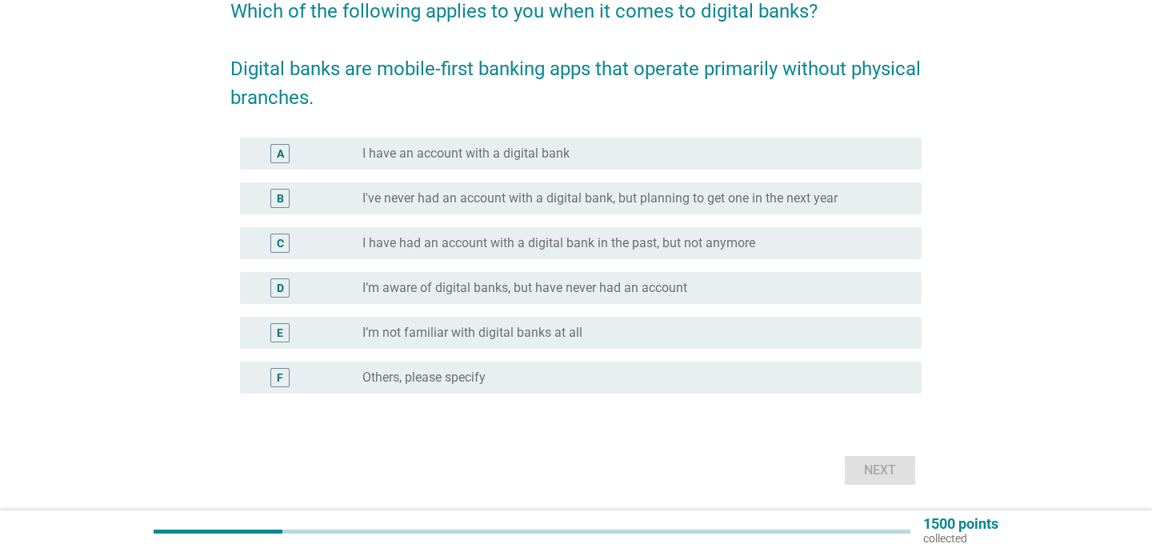
scroll to position [142, 0]
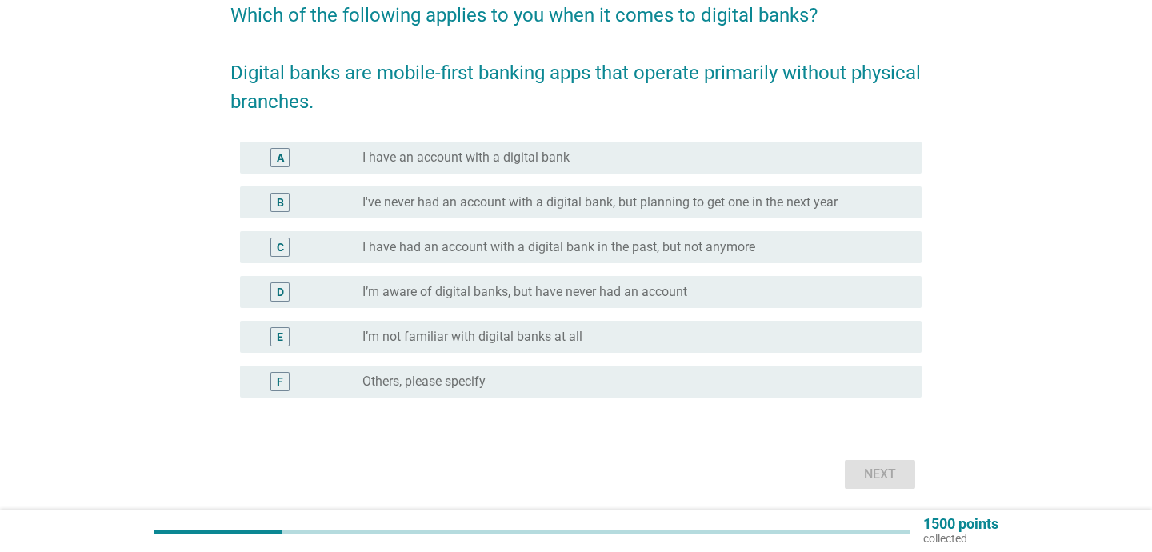
click at [573, 299] on label "I’m aware of digital banks, but have never had an account" at bounding box center [524, 292] width 325 height 16
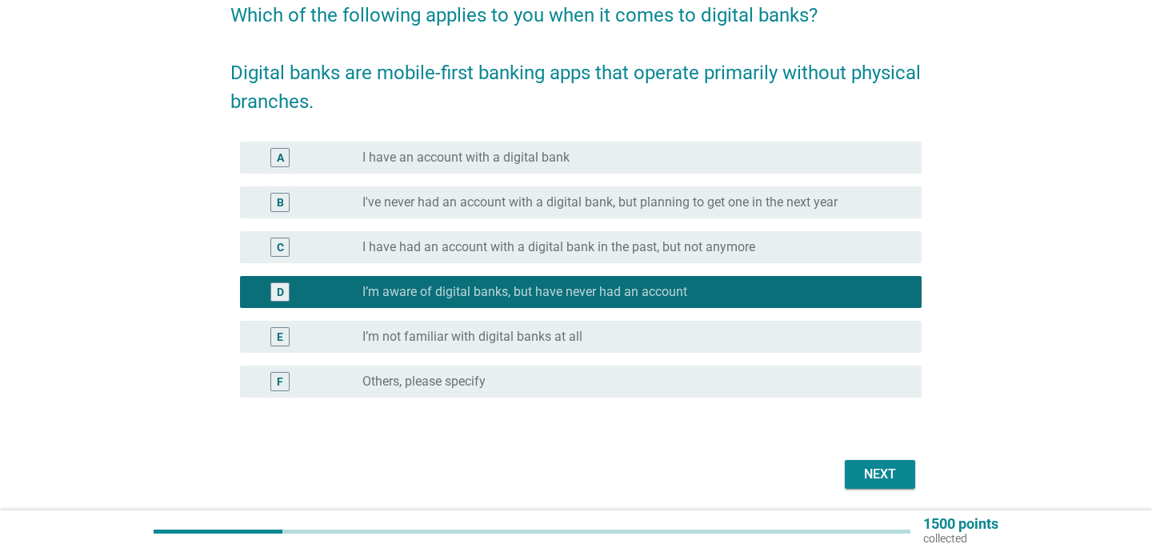
click at [868, 479] on div "Next" at bounding box center [880, 474] width 45 height 19
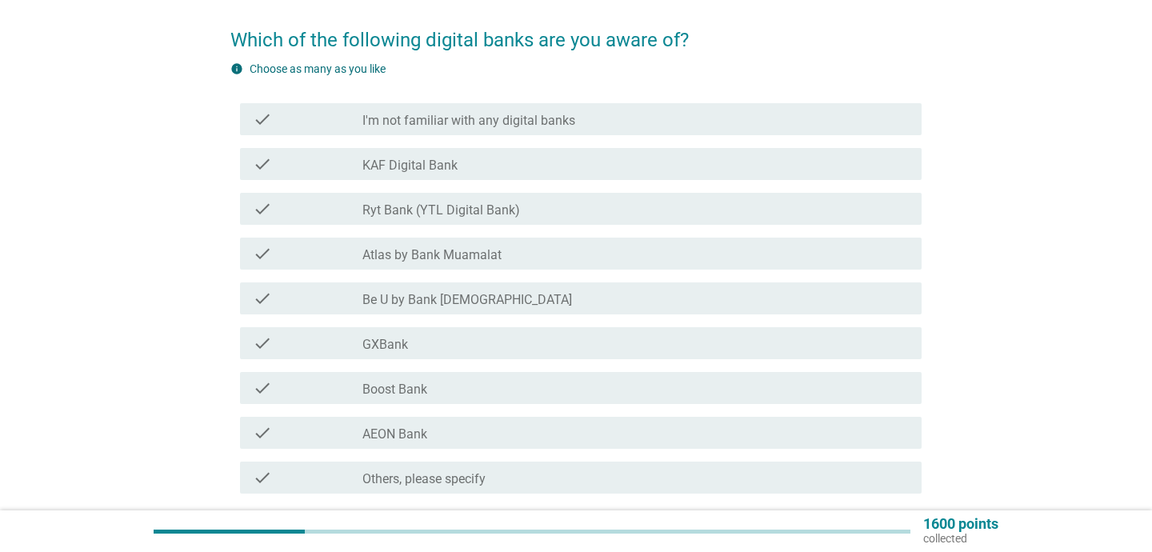
scroll to position [166, 0]
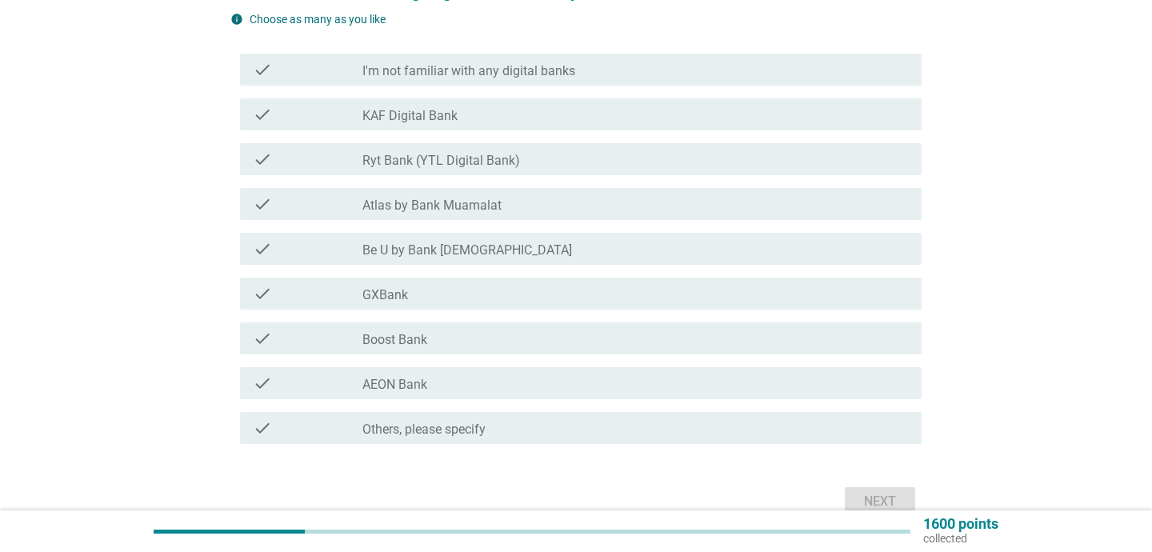
click at [552, 286] on div "check_box_outline_blank GXBank" at bounding box center [635, 293] width 546 height 19
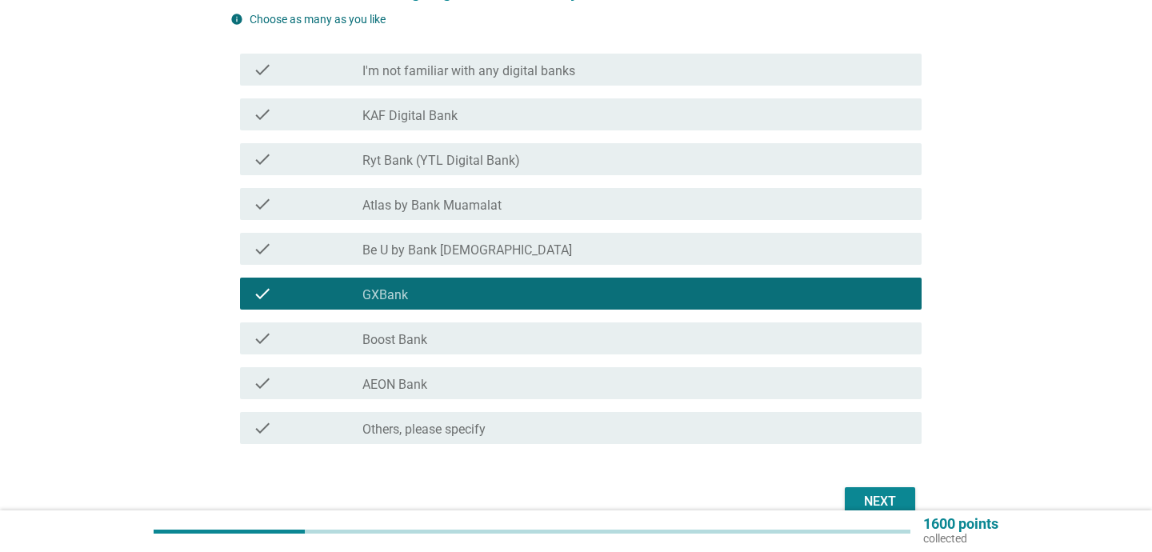
click at [530, 370] on div "check check_box_outline_blank AEON Bank" at bounding box center [581, 383] width 682 height 32
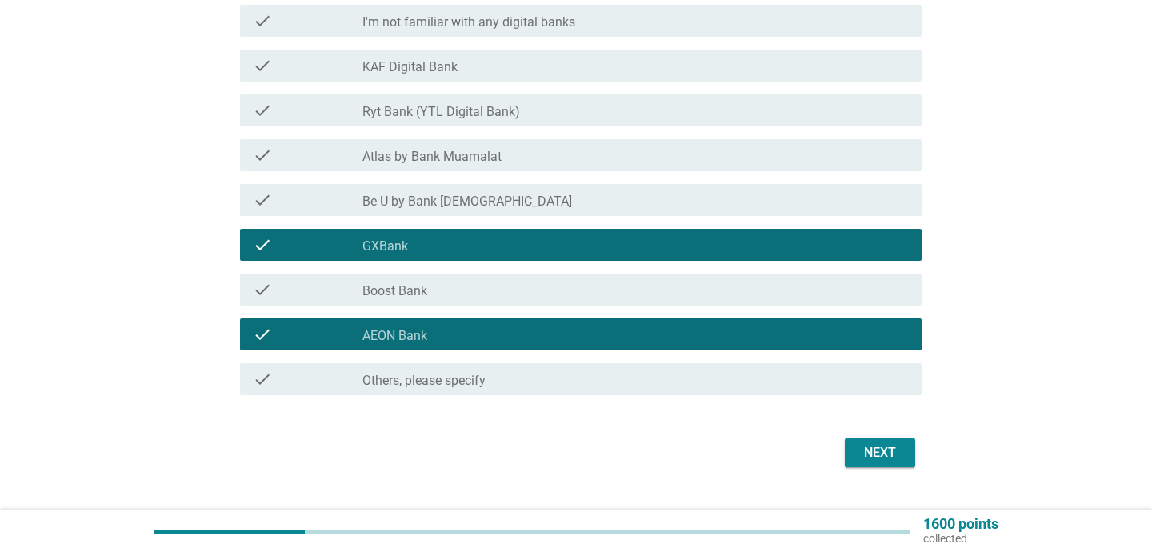
scroll to position [249, 0]
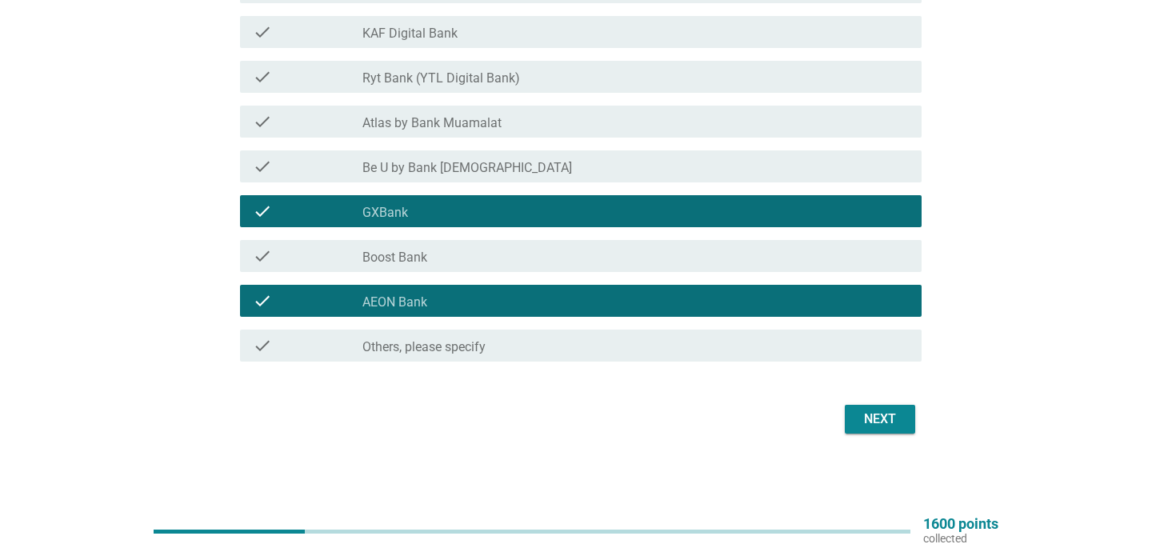
click at [865, 406] on button "Next" at bounding box center [880, 419] width 70 height 29
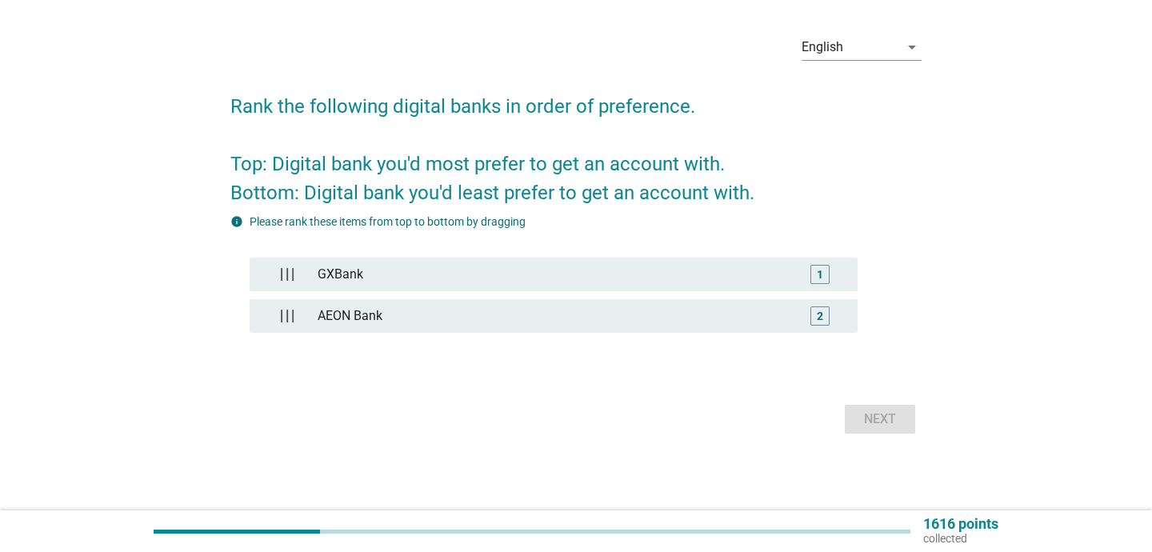
scroll to position [0, 0]
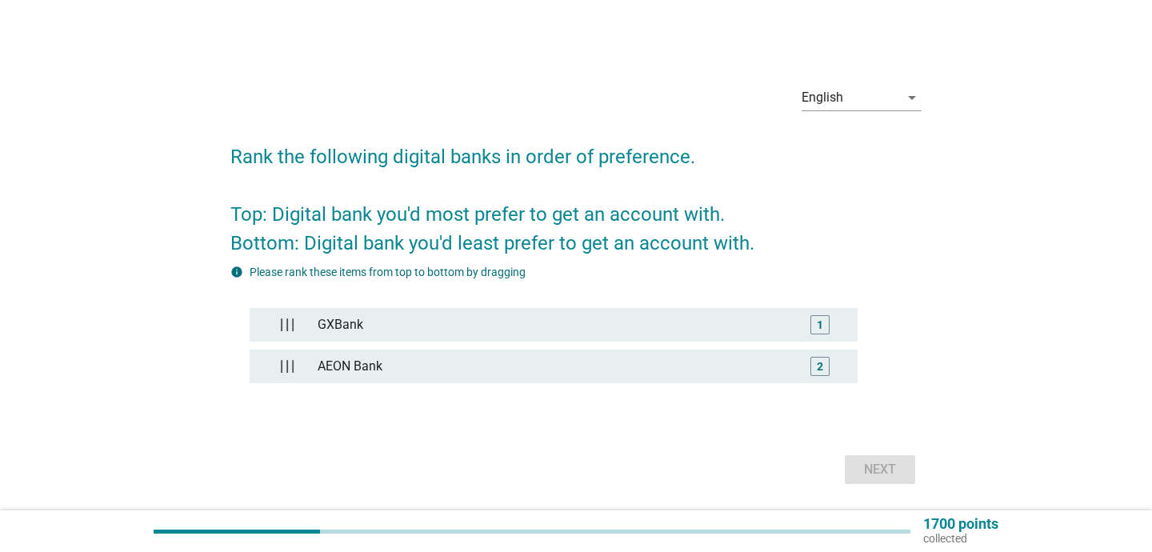
click at [893, 463] on div "Next" at bounding box center [575, 469] width 691 height 38
click at [890, 467] on div "Next" at bounding box center [880, 469] width 45 height 19
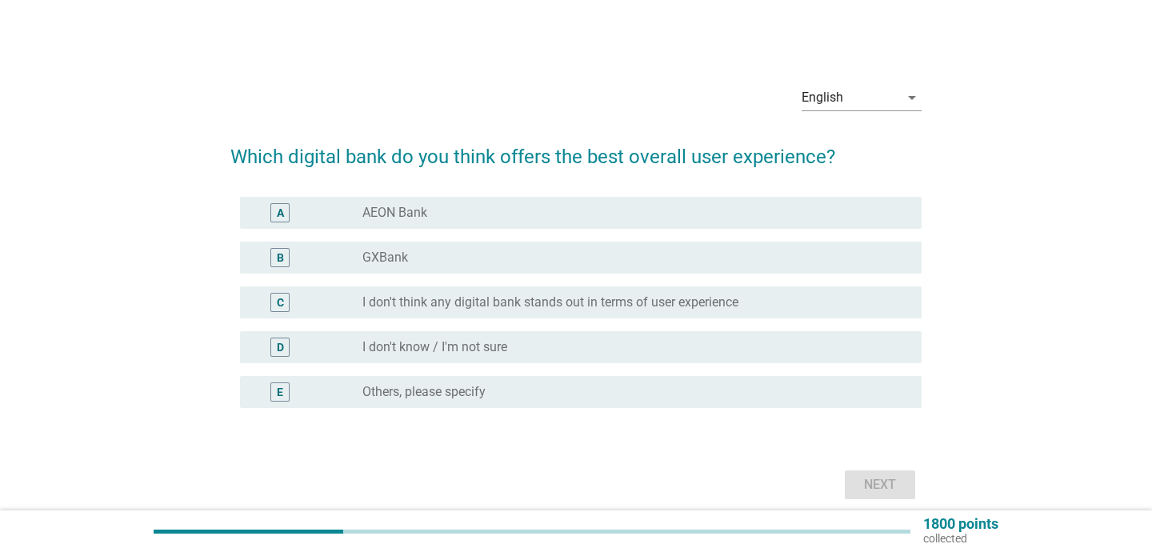
click at [693, 343] on div "radio_button_unchecked I don't know / I'm not sure" at bounding box center [629, 347] width 534 height 16
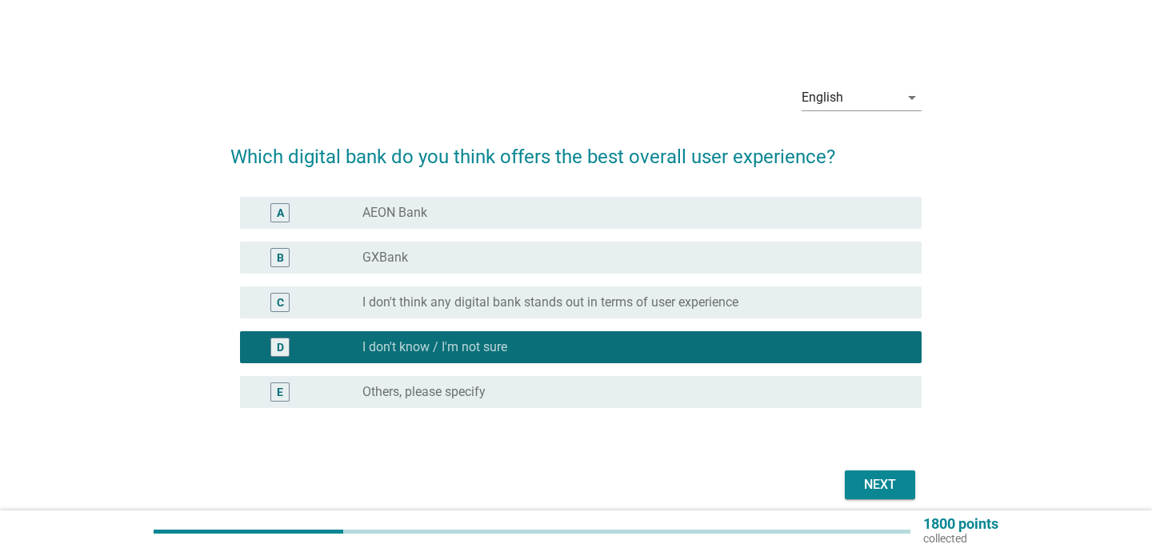
click at [860, 478] on div "Next" at bounding box center [880, 484] width 45 height 19
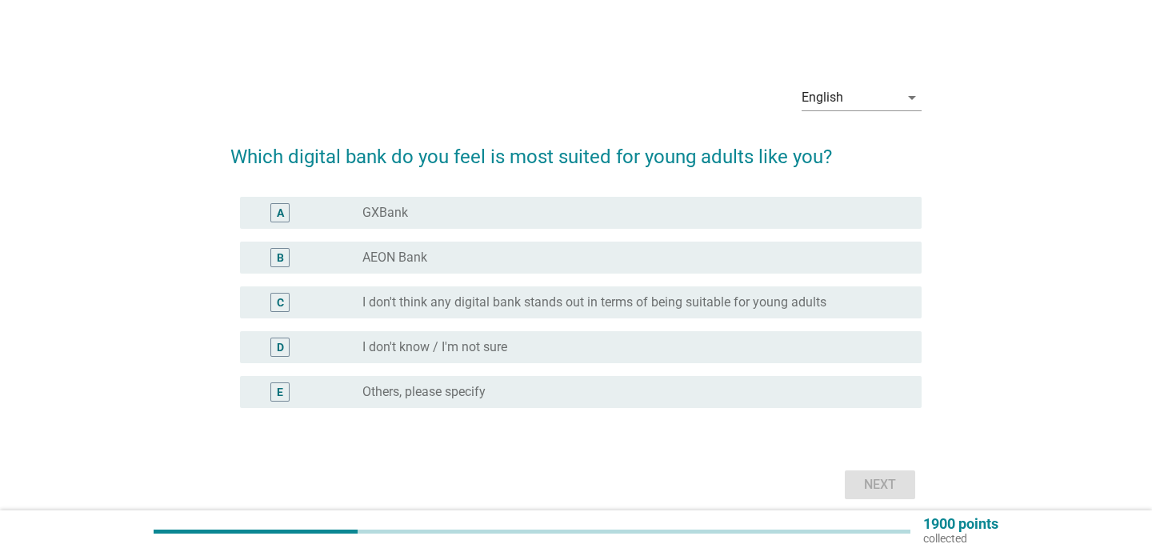
click at [752, 218] on div "radio_button_unchecked GXBank" at bounding box center [629, 213] width 534 height 16
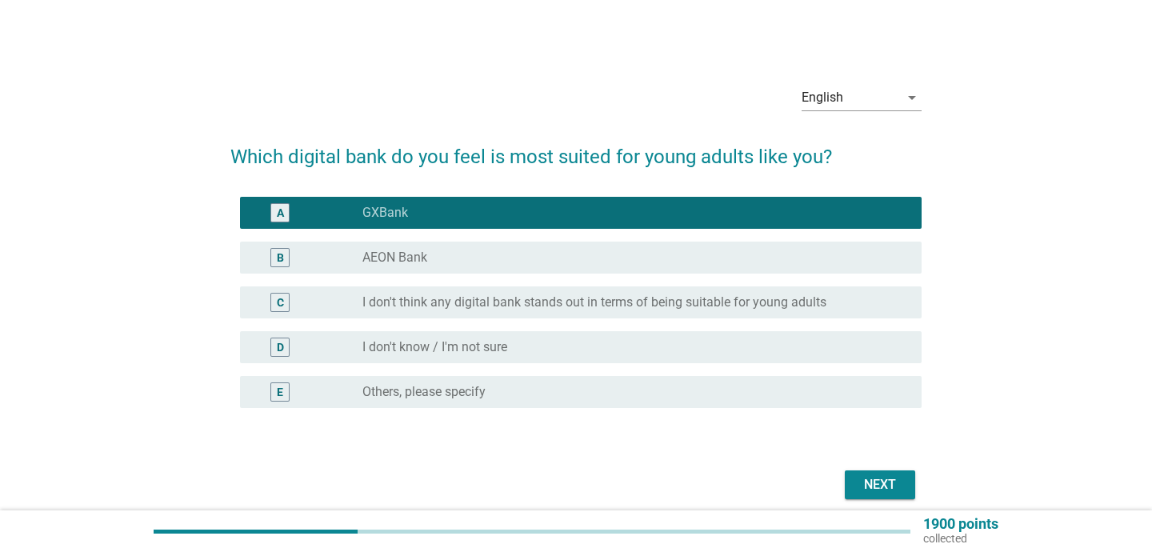
click at [881, 481] on div "Next" at bounding box center [880, 484] width 45 height 19
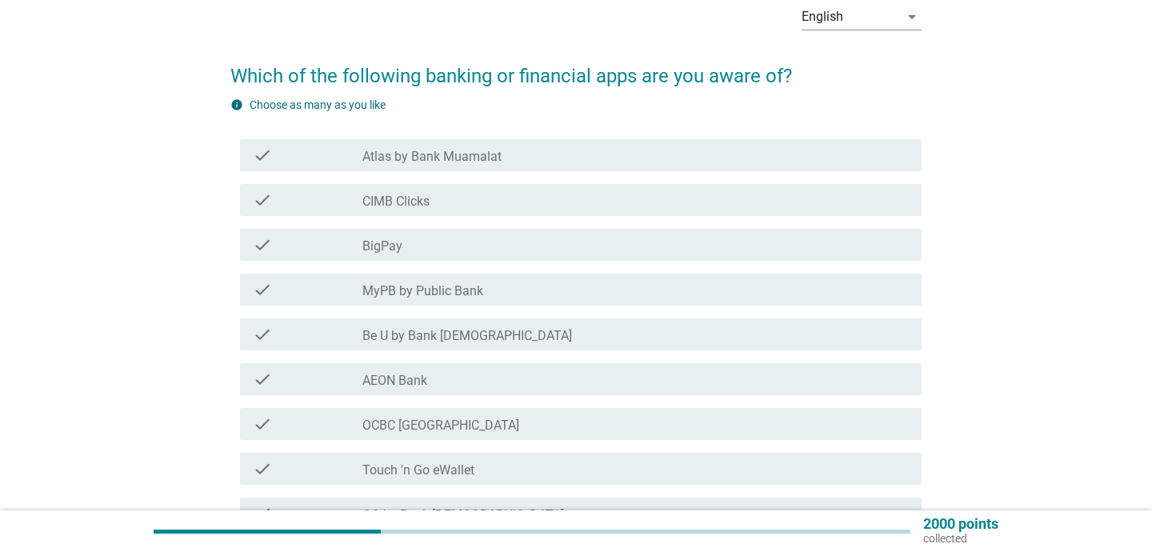
scroll to position [105, 0]
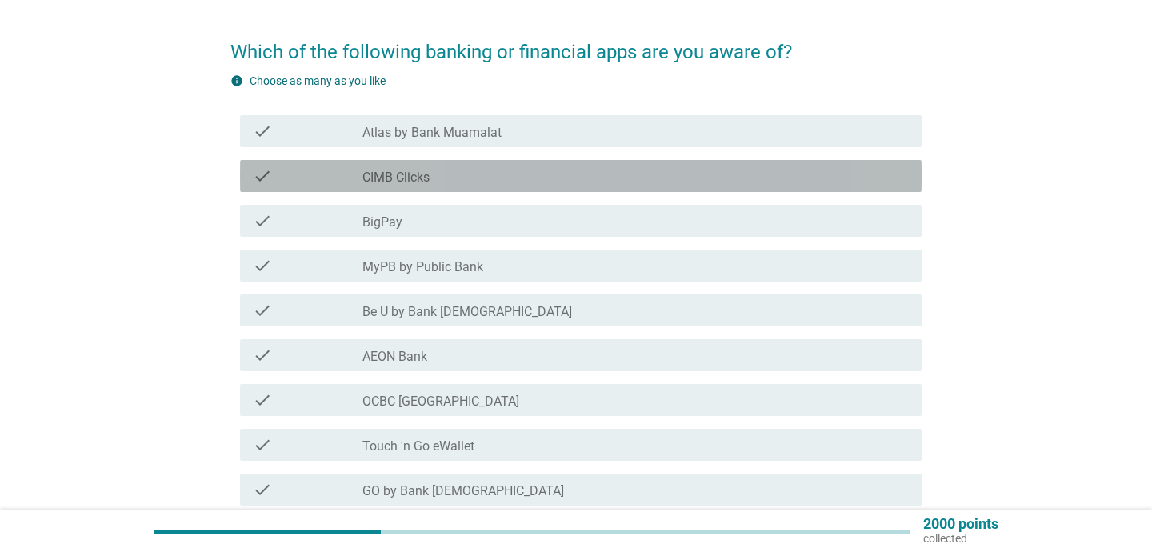
click at [386, 185] on label "CIMB Clicks" at bounding box center [395, 178] width 67 height 16
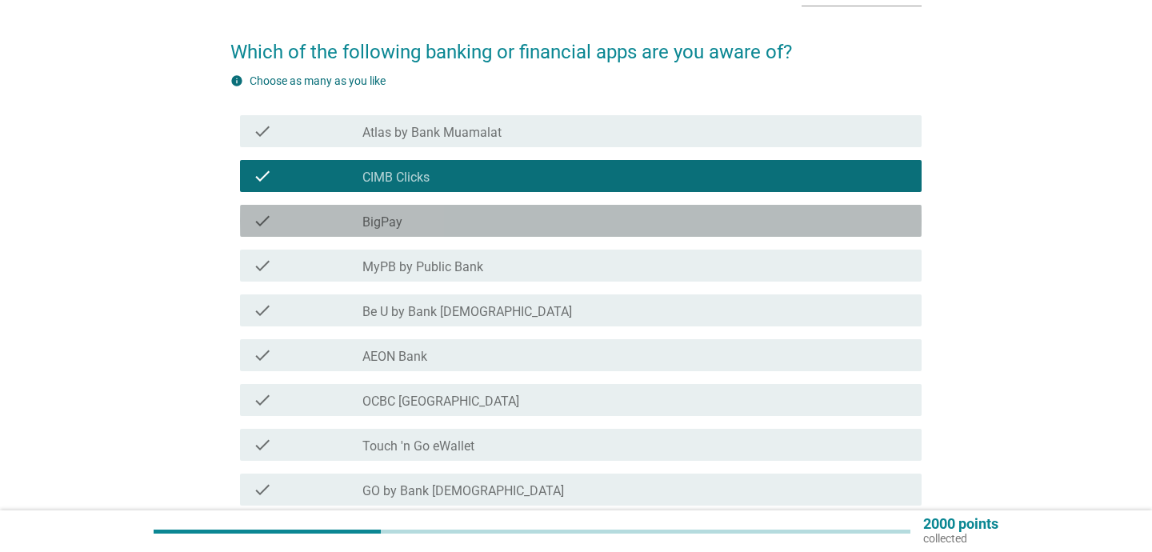
drag, startPoint x: 386, startPoint y: 223, endPoint x: 378, endPoint y: 219, distance: 9.7
click at [386, 222] on label "BigPay" at bounding box center [382, 222] width 40 height 16
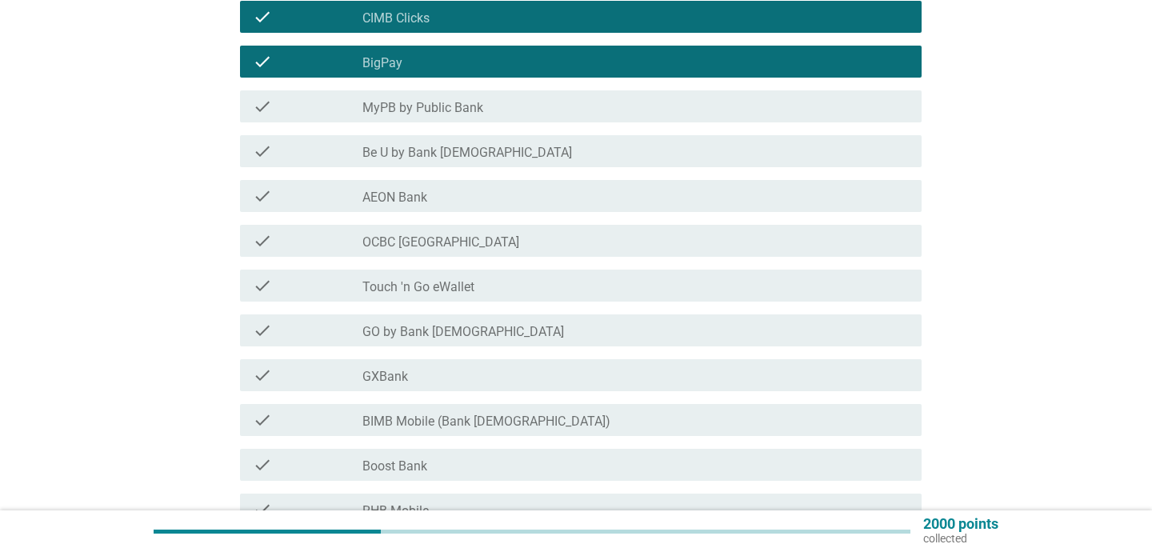
scroll to position [260, 0]
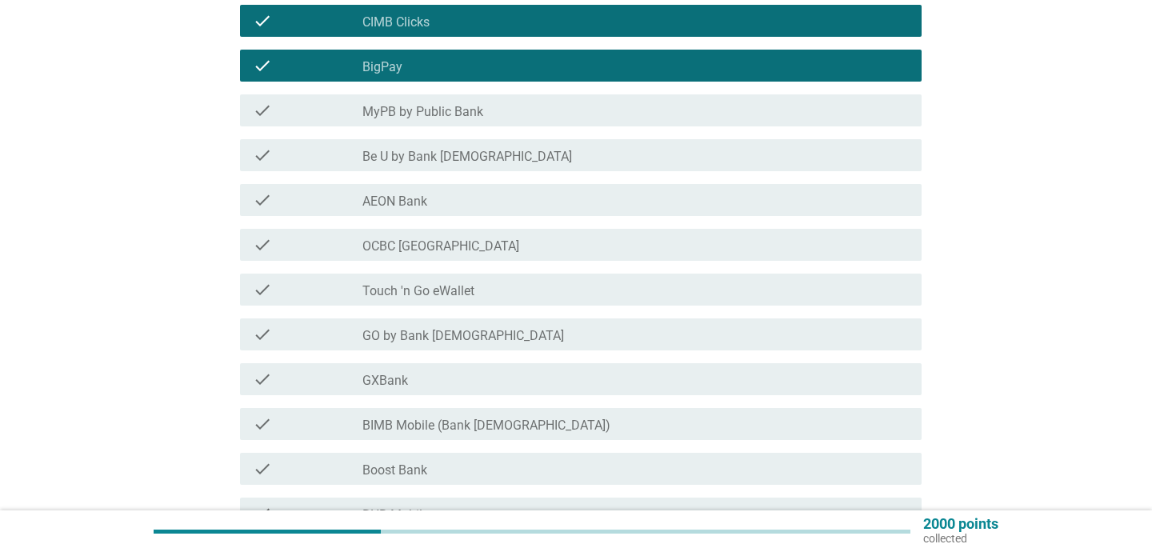
click at [446, 304] on div "check check_box_outline_blank Touch 'n Go eWallet" at bounding box center [581, 290] width 682 height 32
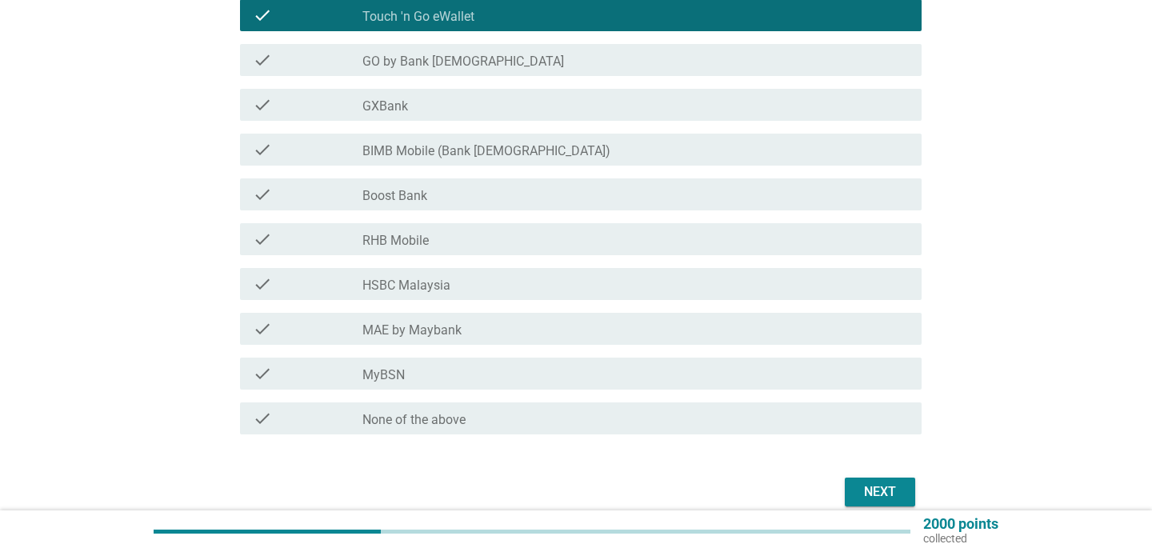
scroll to position [532, 0]
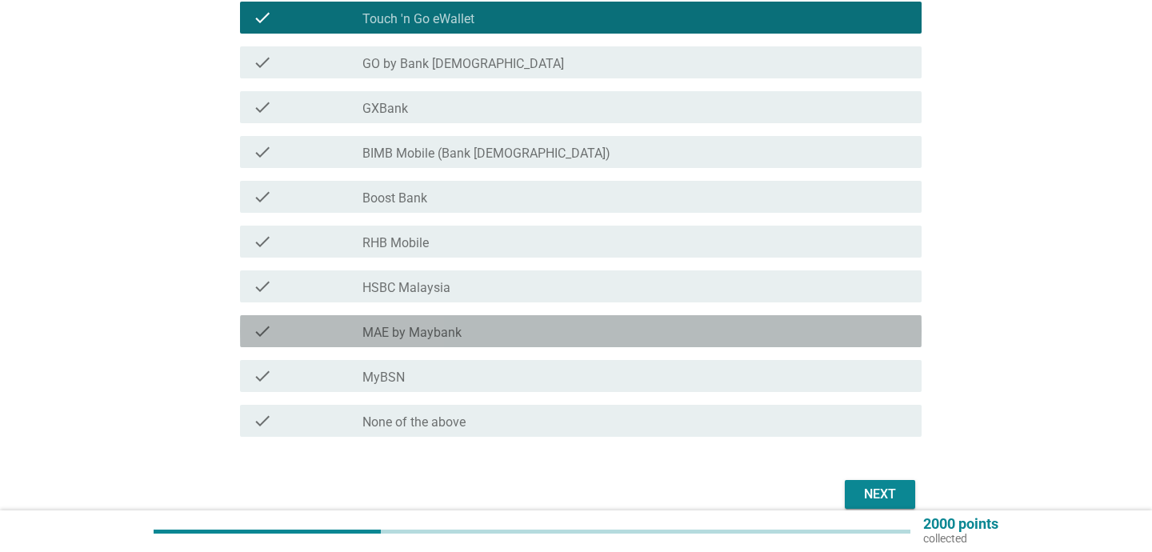
click at [448, 328] on label "MAE by Maybank" at bounding box center [411, 333] width 99 height 16
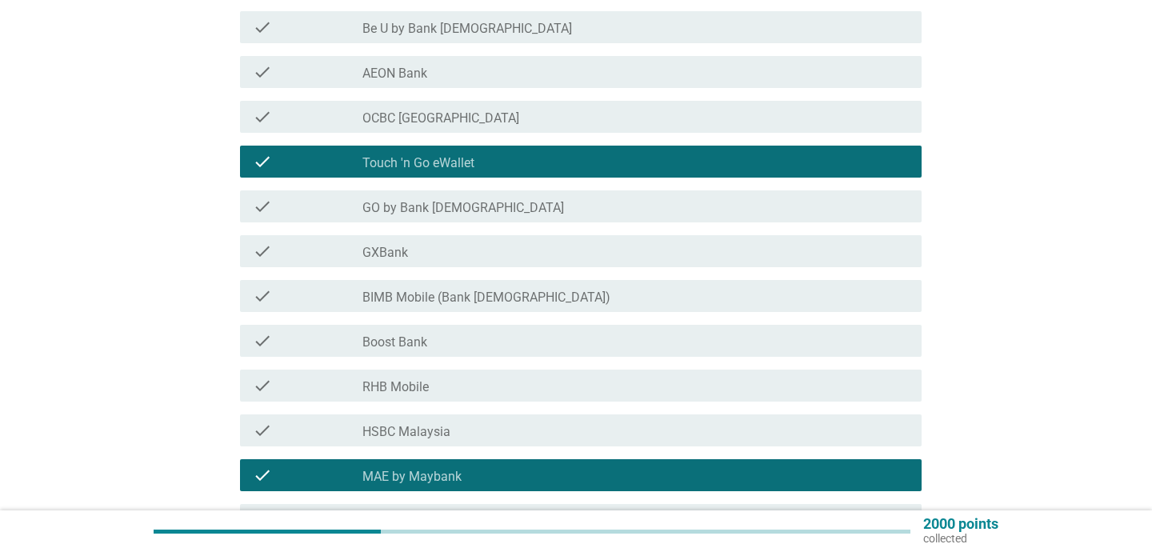
scroll to position [402, 0]
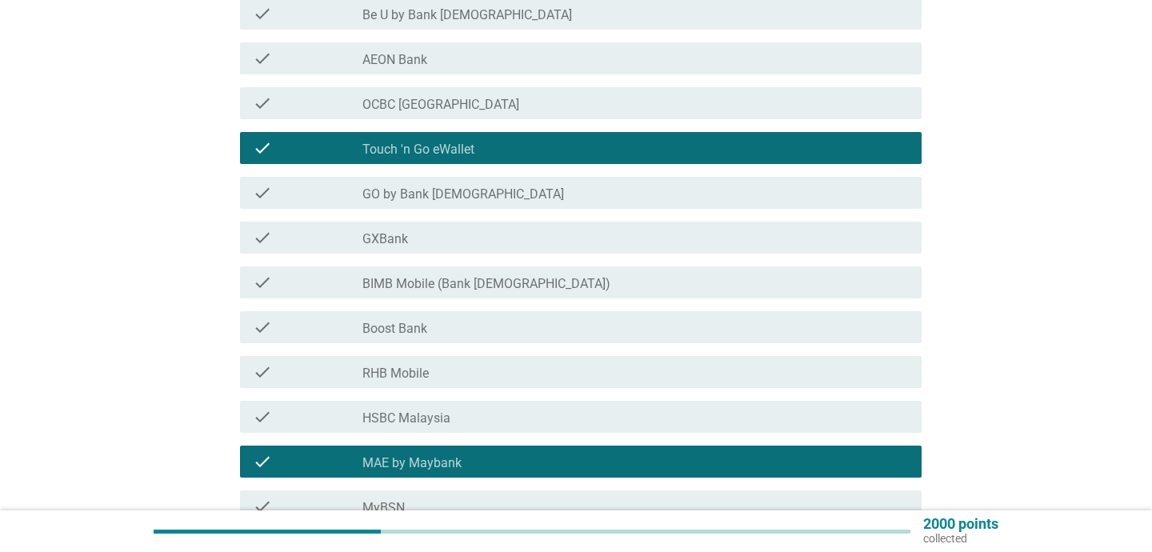
click at [569, 241] on div "check_box_outline_blank GXBank" at bounding box center [635, 237] width 546 height 19
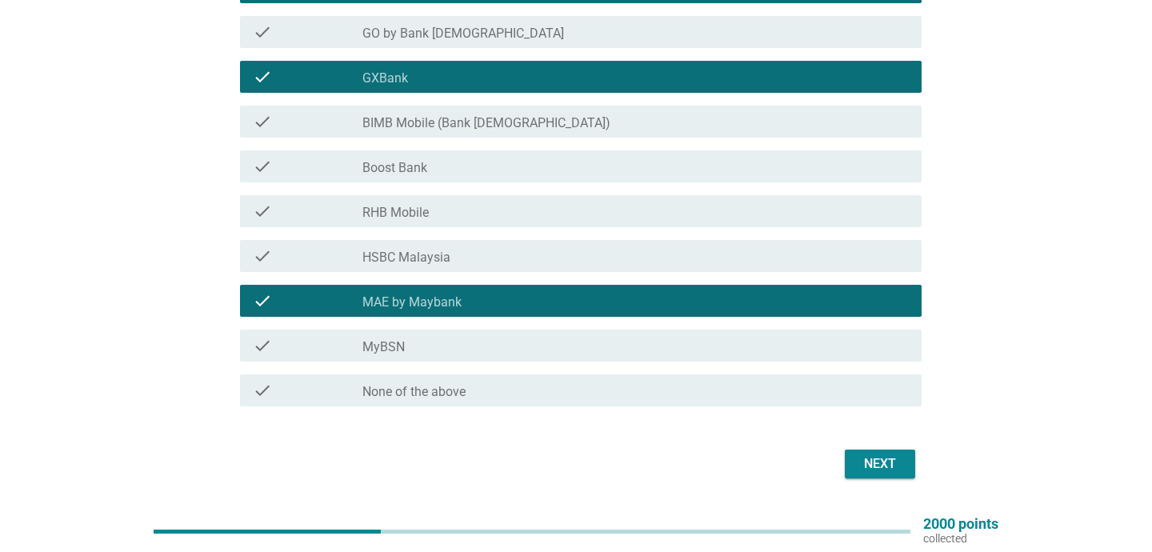
scroll to position [538, 0]
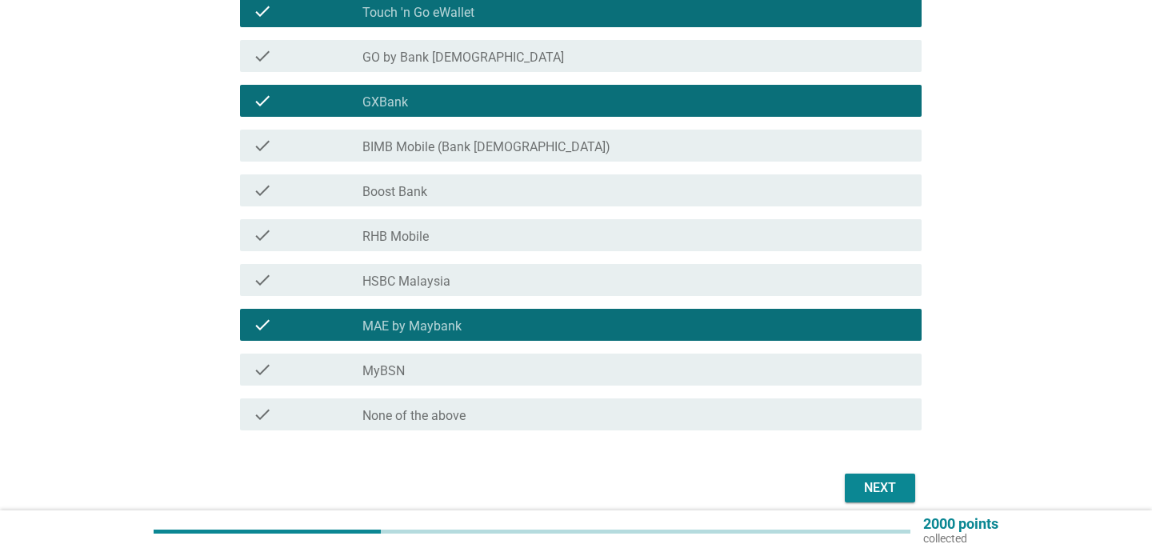
click at [875, 486] on div "Next" at bounding box center [880, 487] width 45 height 19
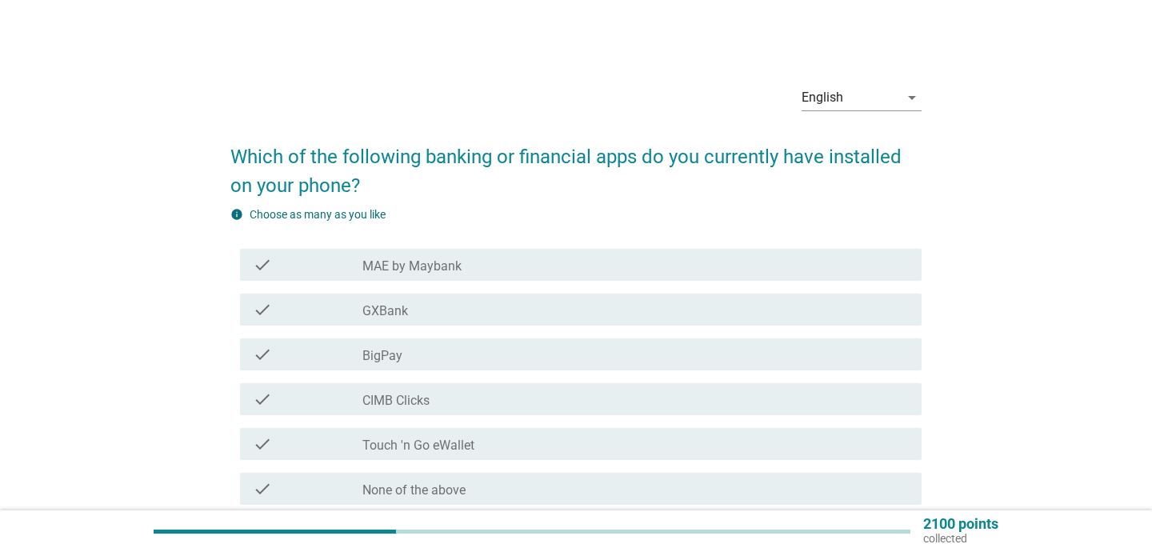
click at [456, 263] on label "MAE by Maybank" at bounding box center [411, 266] width 99 height 16
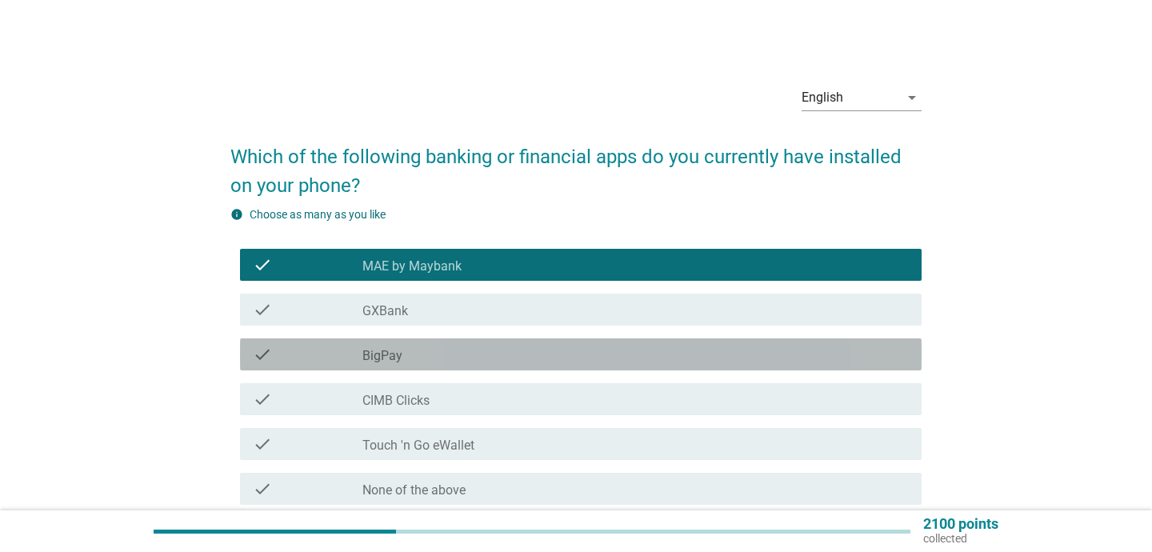
click at [381, 361] on label "BigPay" at bounding box center [382, 356] width 40 height 16
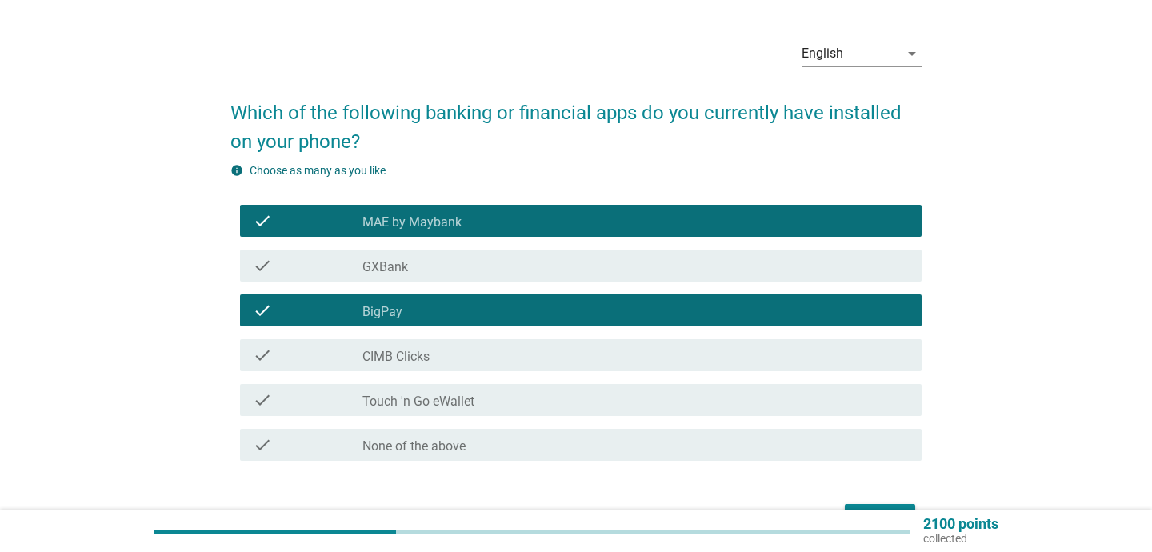
scroll to position [51, 0]
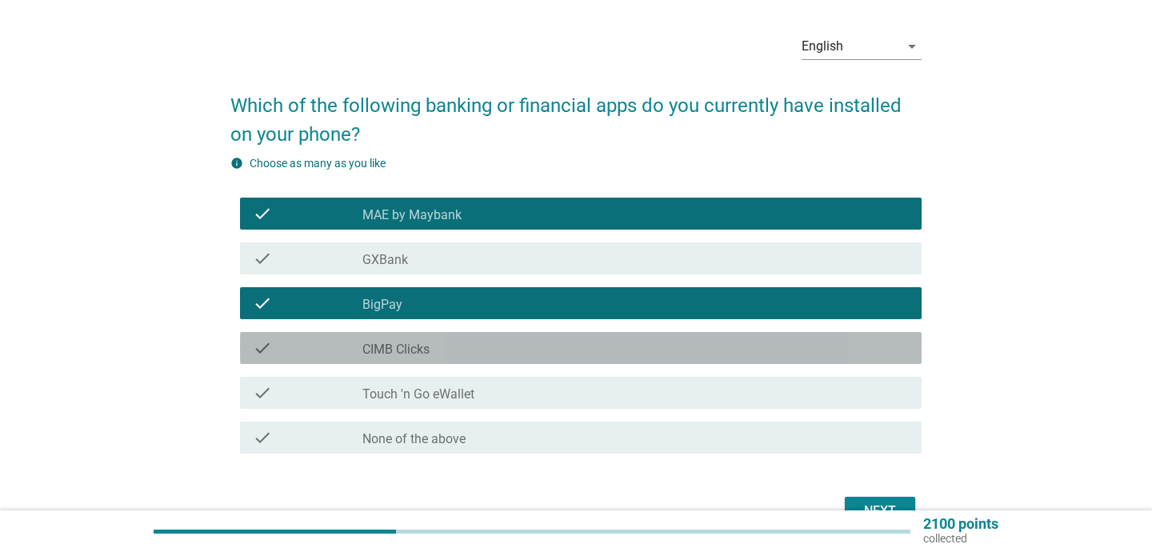
click at [400, 356] on label "CIMB Clicks" at bounding box center [395, 350] width 67 height 16
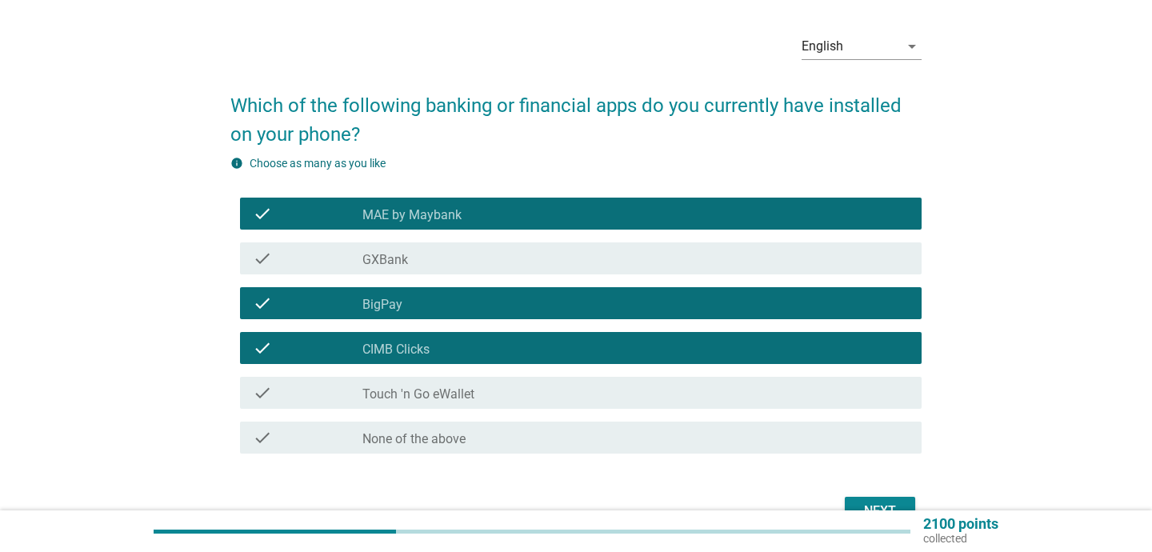
drag, startPoint x: 420, startPoint y: 395, endPoint x: 406, endPoint y: 398, distance: 13.8
click at [420, 395] on label "Touch 'n Go eWallet" at bounding box center [418, 394] width 112 height 16
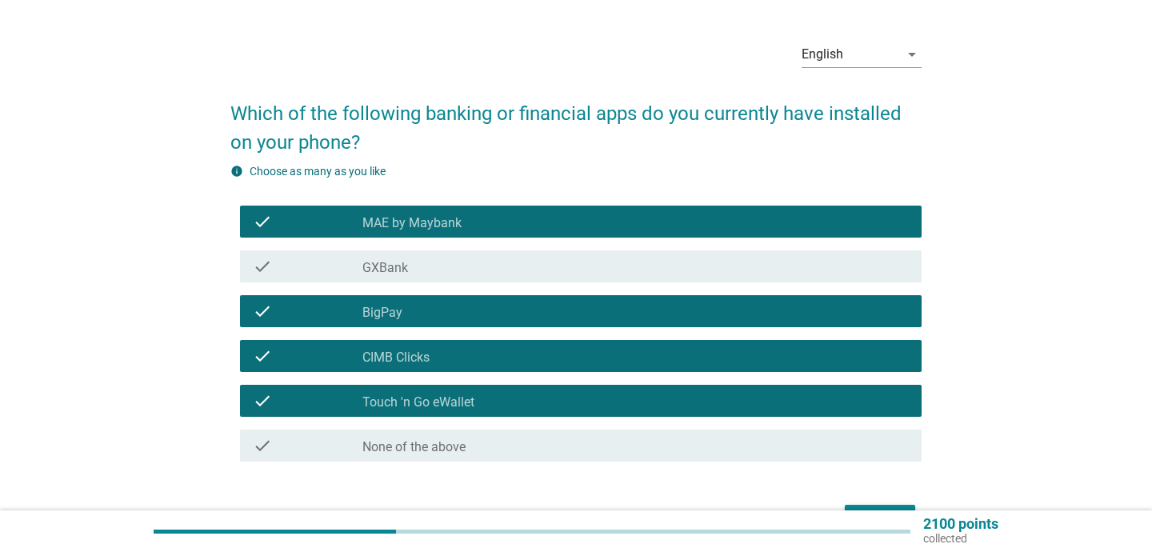
scroll to position [143, 0]
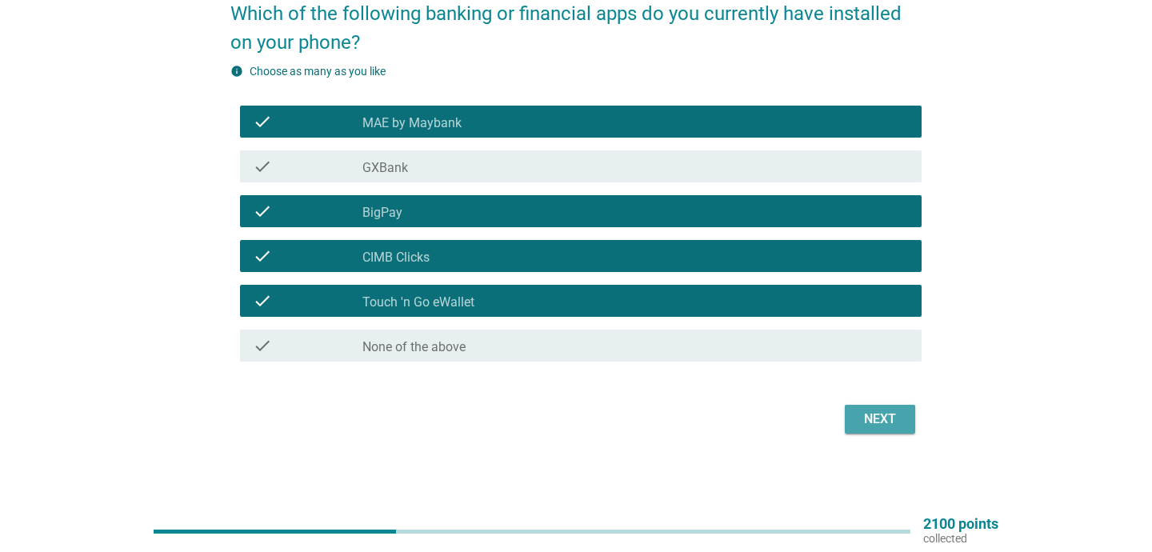
click at [885, 418] on div "Next" at bounding box center [880, 419] width 45 height 19
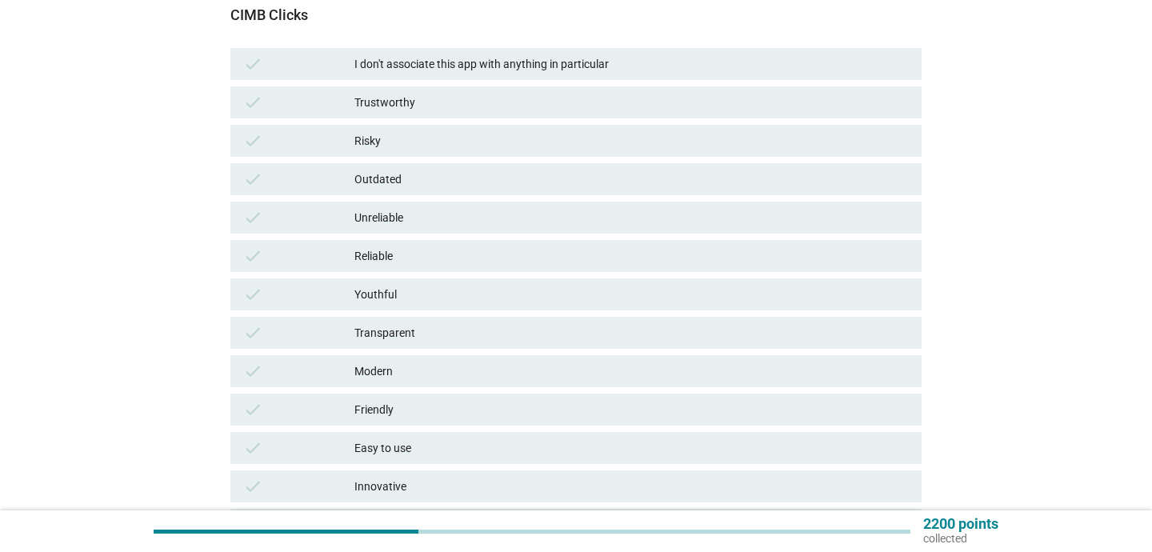
scroll to position [181, 0]
click at [399, 262] on div "Reliable" at bounding box center [631, 258] width 554 height 19
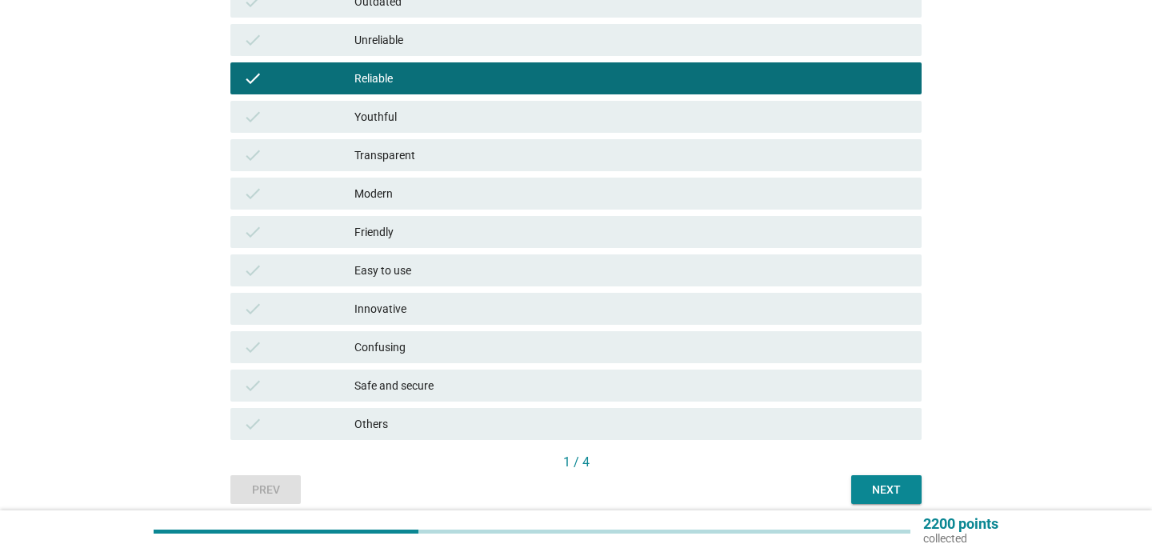
scroll to position [349, 0]
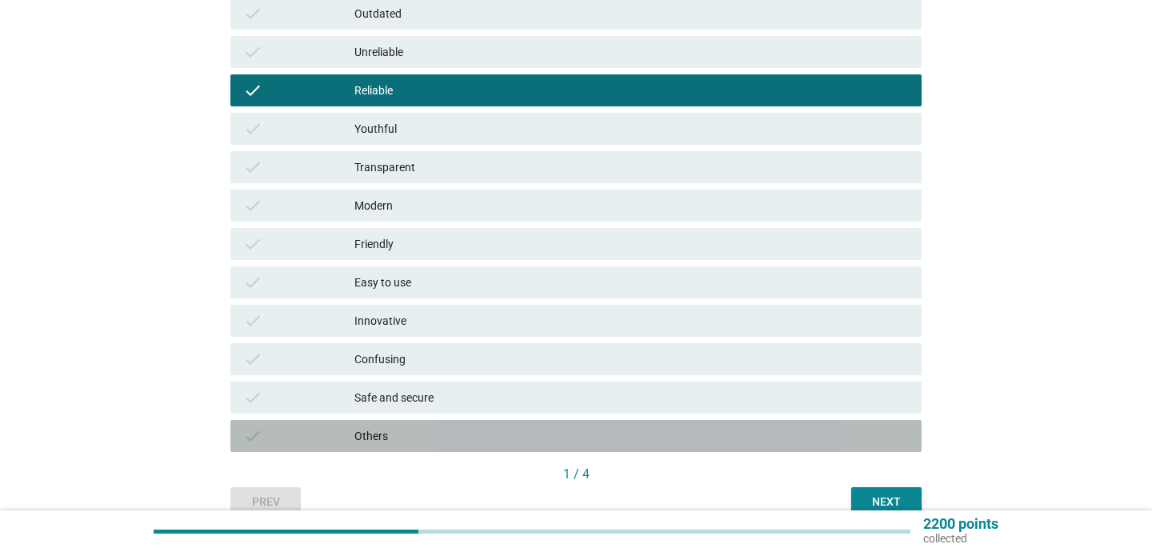
click at [426, 428] on div "Others" at bounding box center [631, 435] width 554 height 19
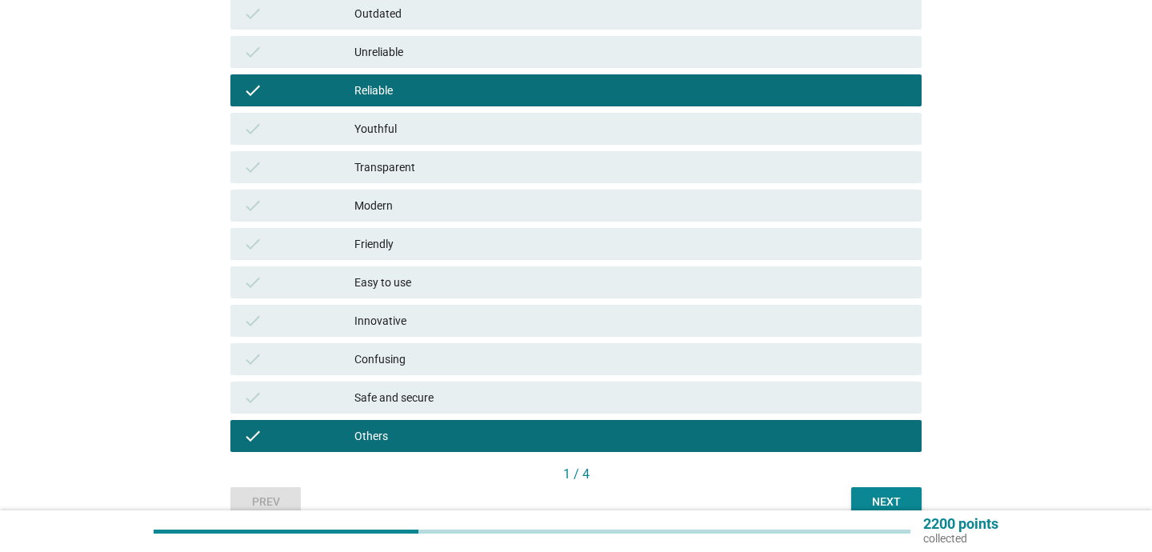
scroll to position [426, 0]
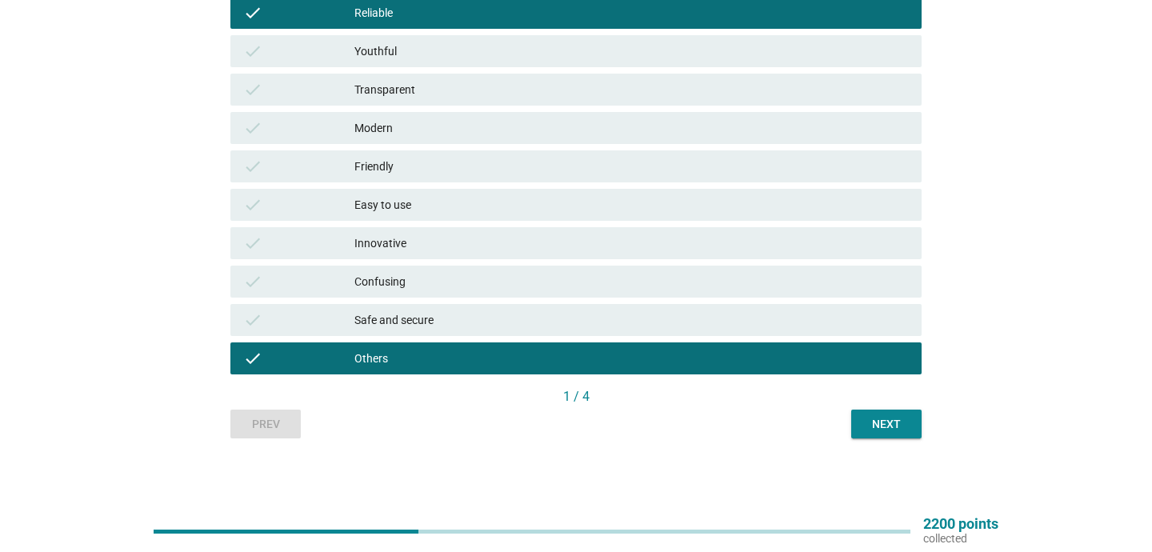
click at [883, 429] on div "Next" at bounding box center [886, 424] width 45 height 17
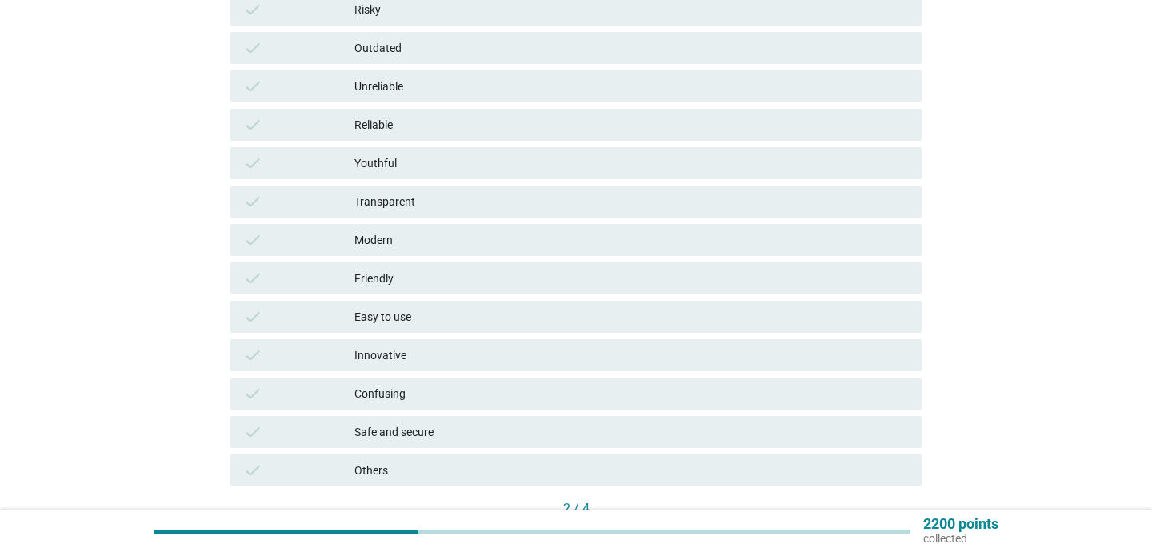
scroll to position [311, 0]
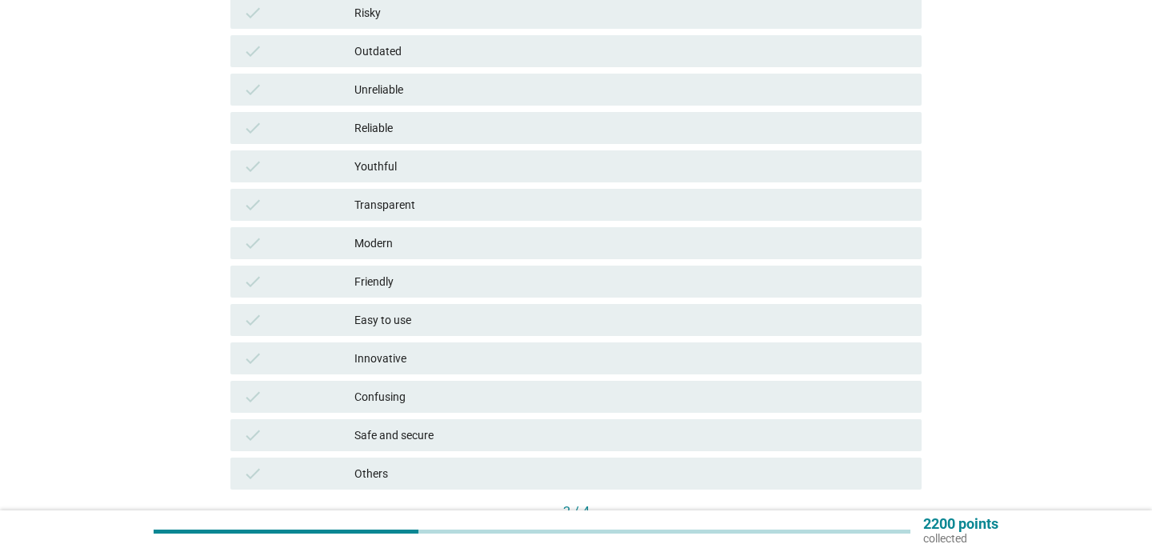
click at [435, 400] on div "Confusing" at bounding box center [631, 396] width 554 height 19
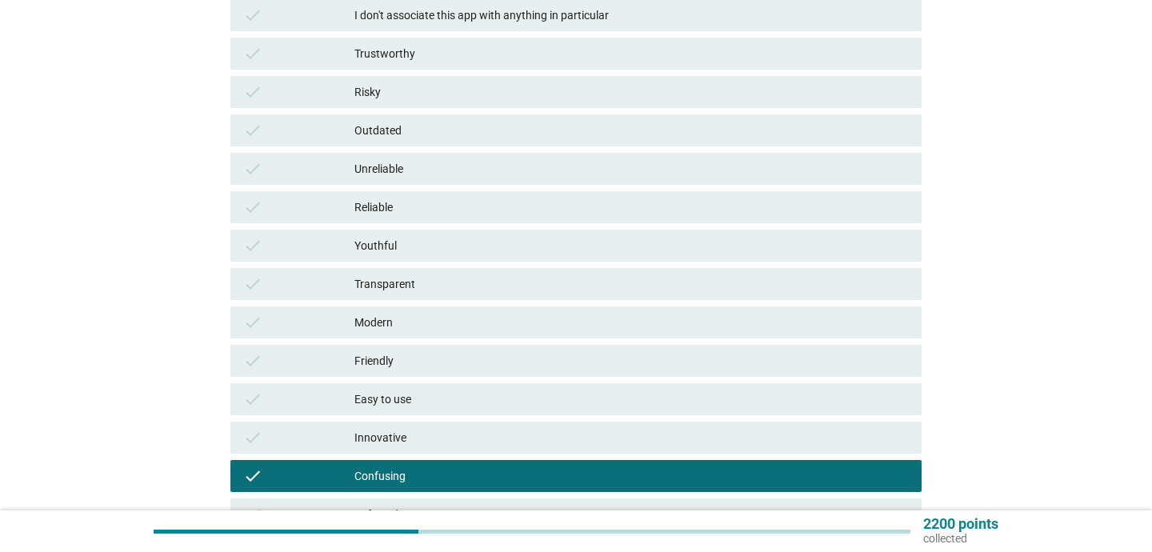
scroll to position [231, 0]
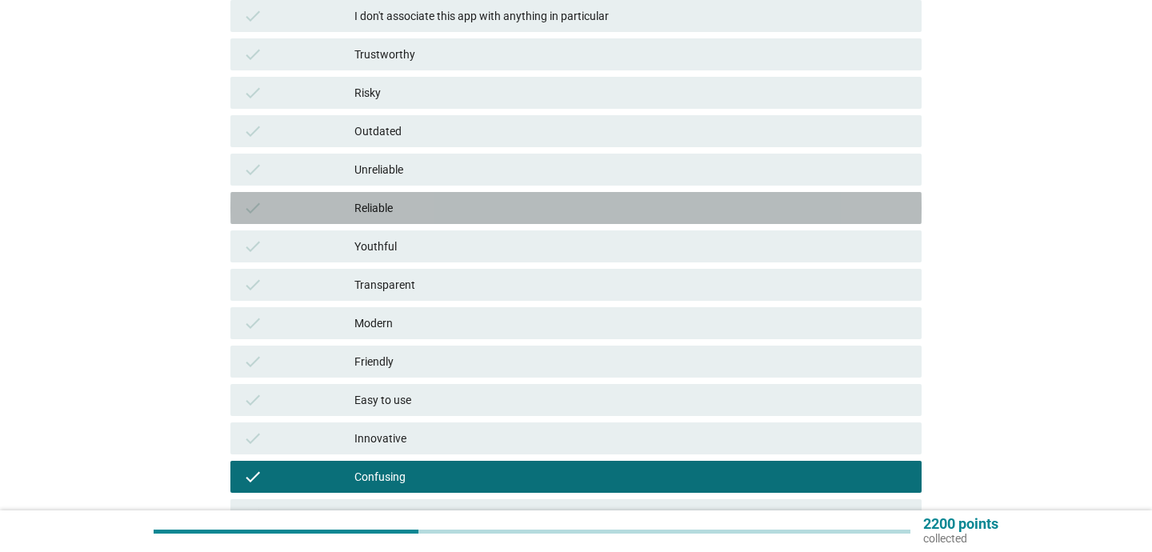
click at [411, 212] on div "Reliable" at bounding box center [631, 207] width 554 height 19
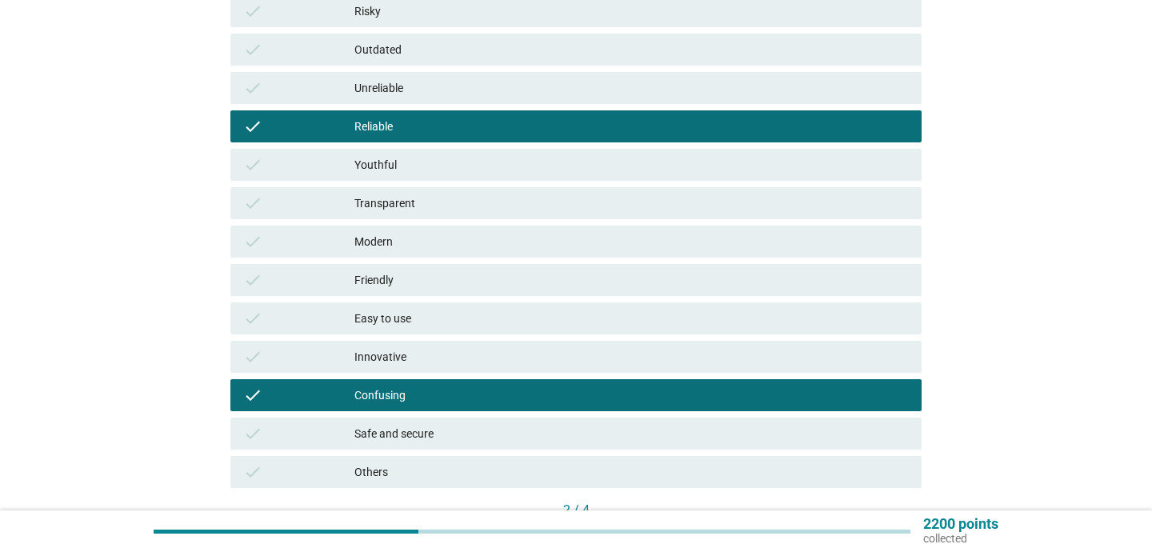
scroll to position [309, 0]
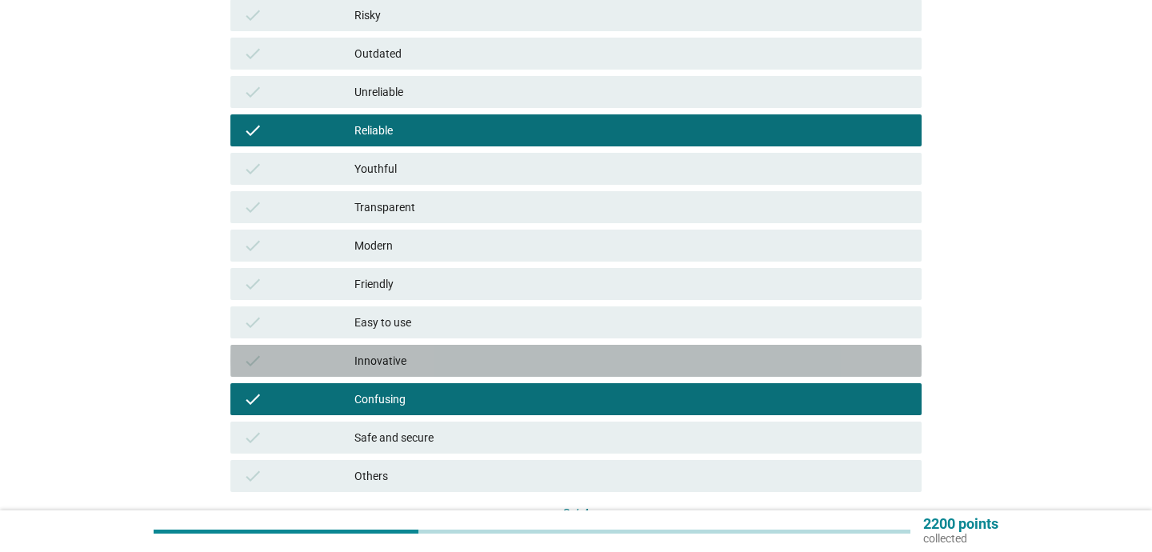
click at [442, 354] on div "Innovative" at bounding box center [631, 360] width 554 height 19
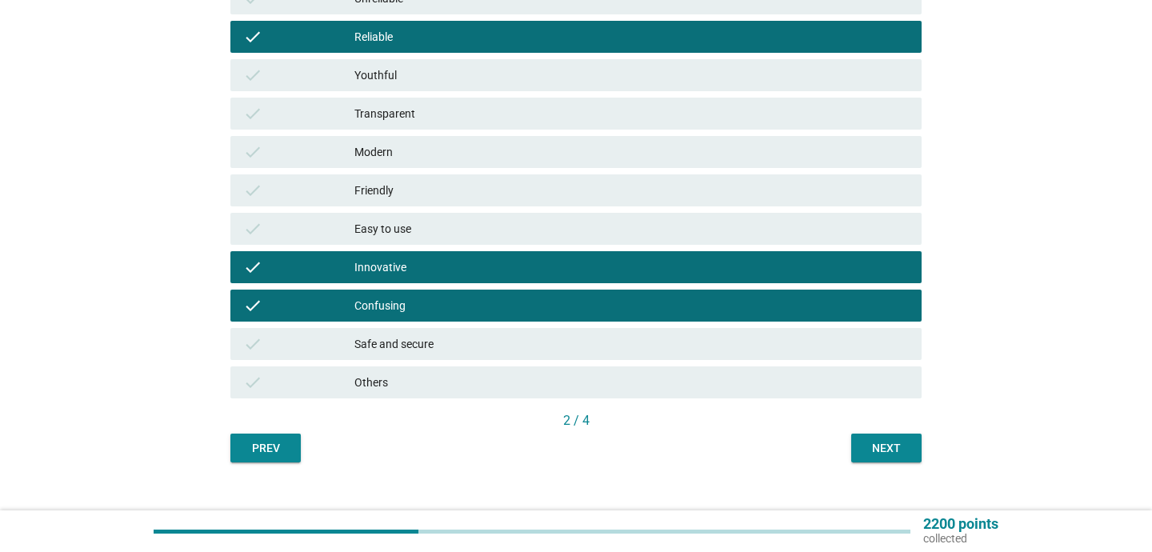
scroll to position [405, 0]
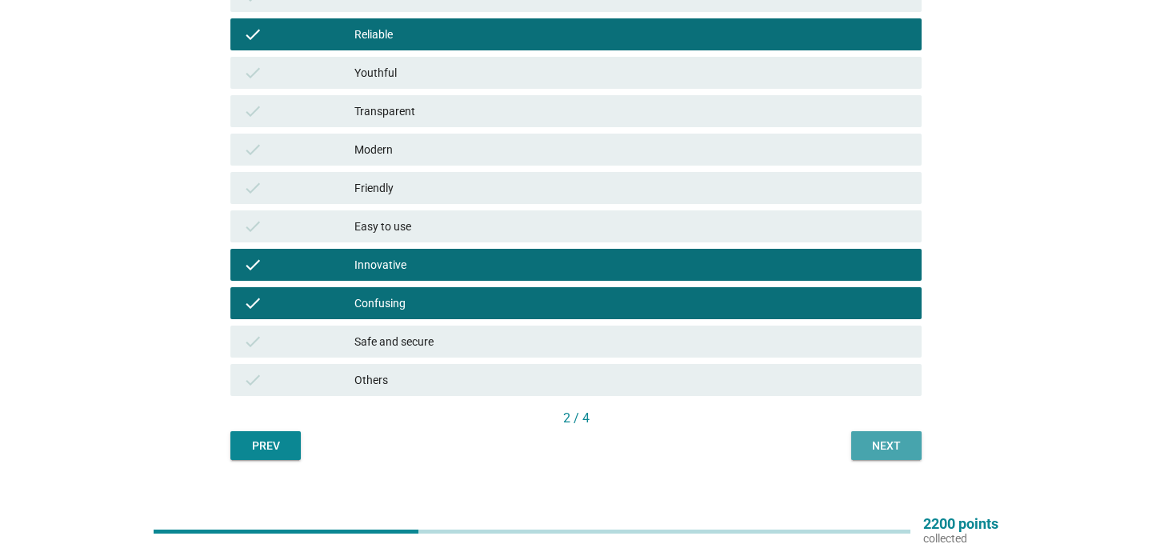
click at [897, 454] on div "Next" at bounding box center [886, 446] width 45 height 17
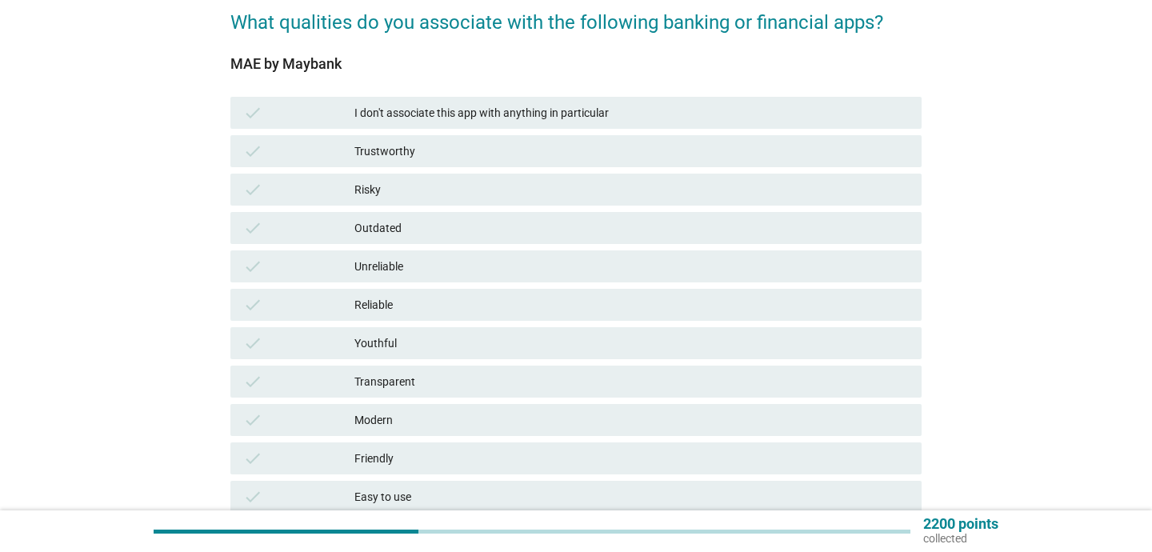
scroll to position [122, 0]
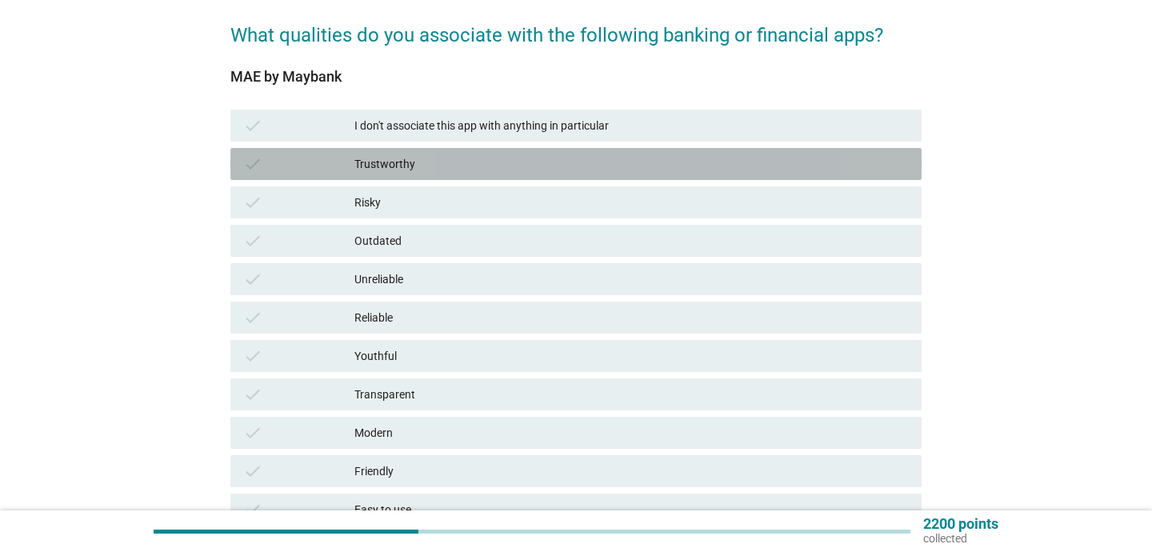
click at [421, 163] on div "Trustworthy" at bounding box center [631, 163] width 554 height 19
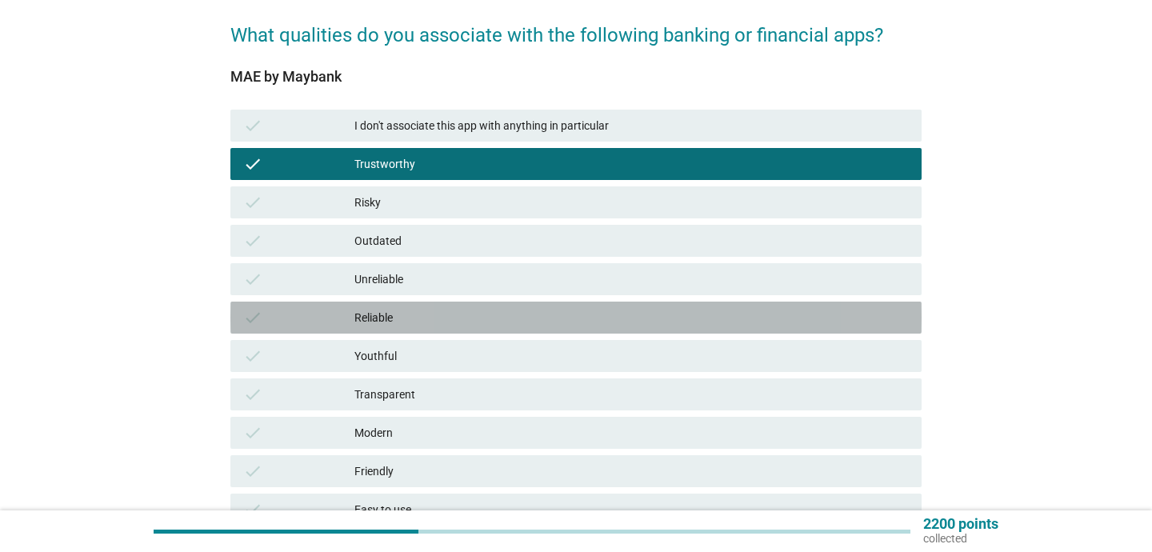
click at [465, 305] on div "check Reliable" at bounding box center [575, 318] width 691 height 32
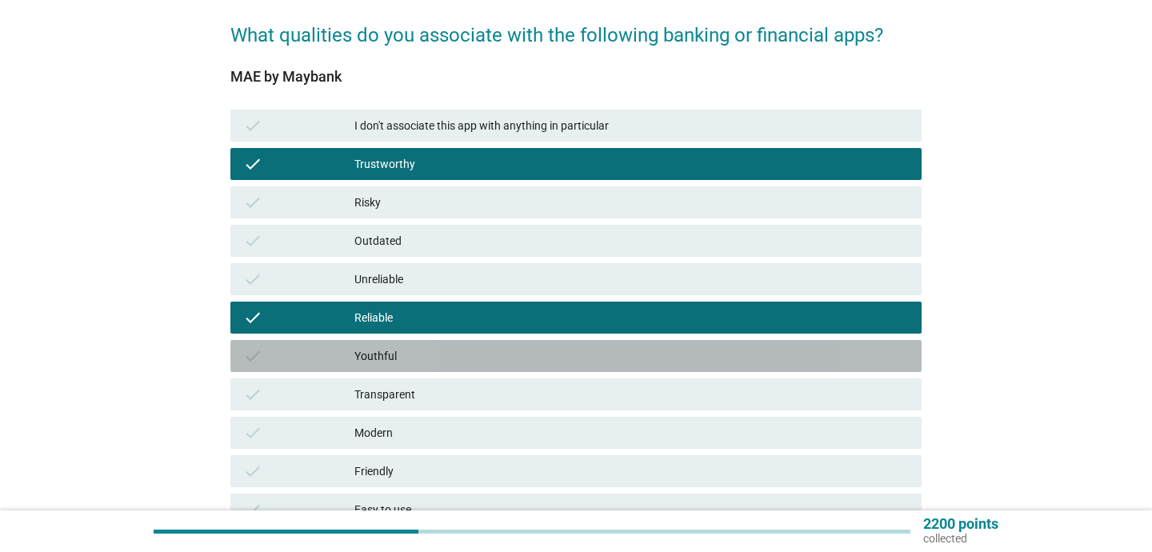
click at [476, 354] on div "Youthful" at bounding box center [631, 355] width 554 height 19
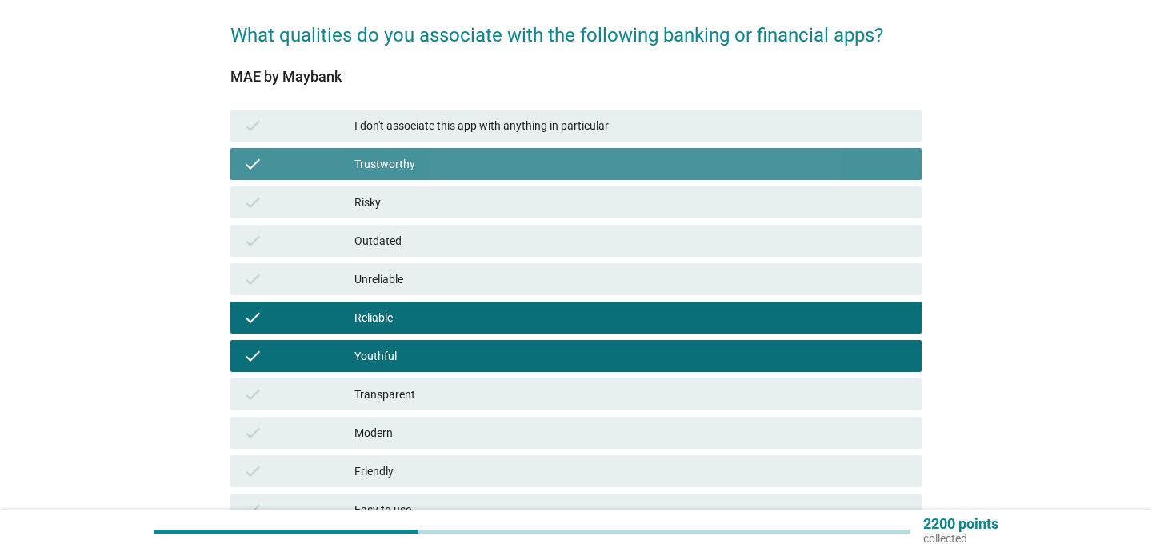
click at [444, 163] on div "Trustworthy" at bounding box center [631, 163] width 554 height 19
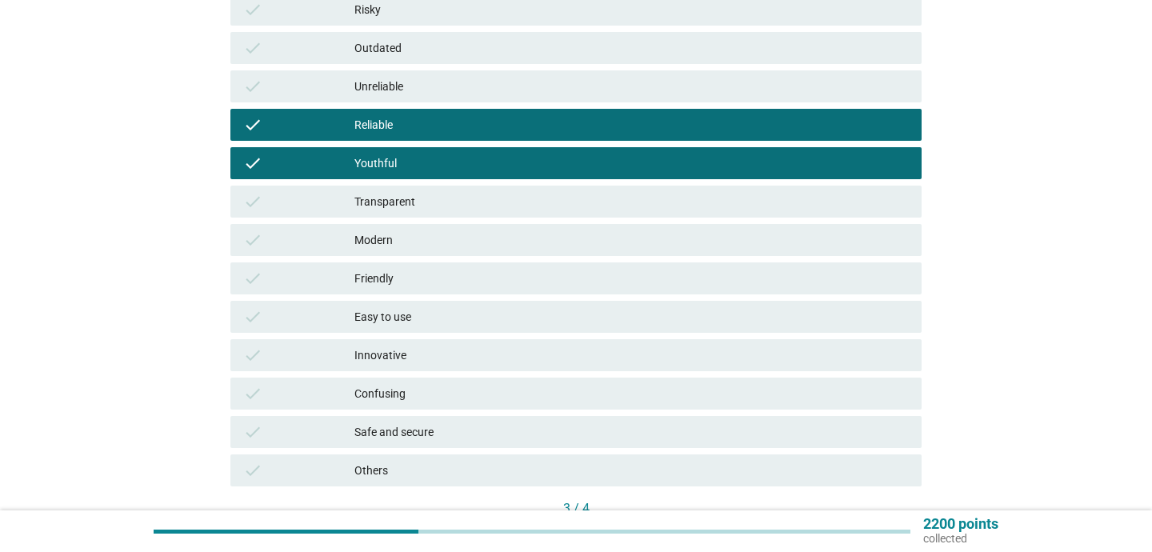
scroll to position [305, 0]
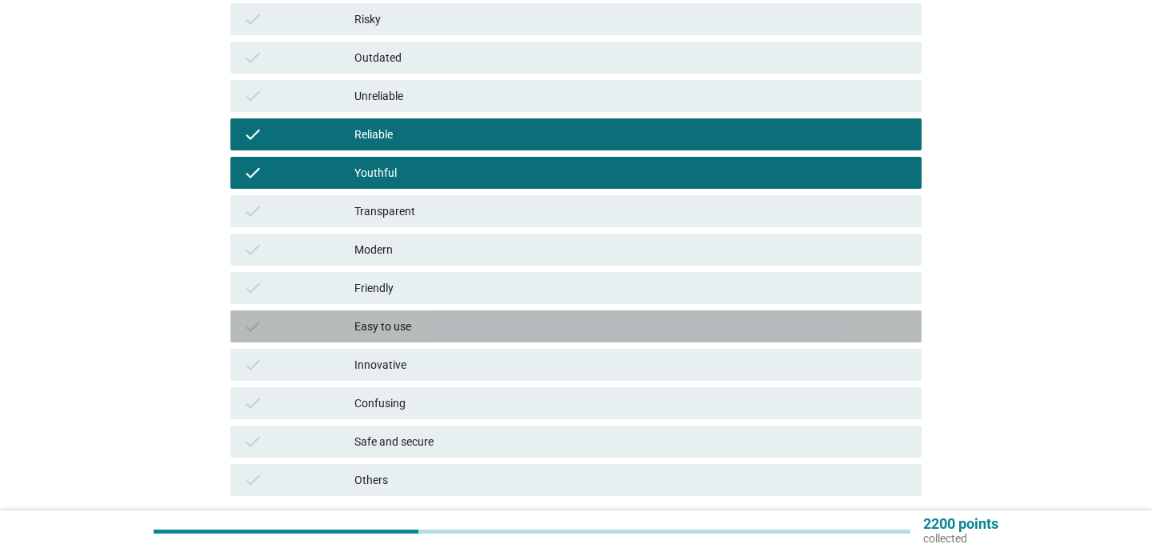
drag, startPoint x: 492, startPoint y: 312, endPoint x: 493, endPoint y: 278, distance: 33.6
click at [492, 311] on div "check Easy to use" at bounding box center [575, 326] width 691 height 32
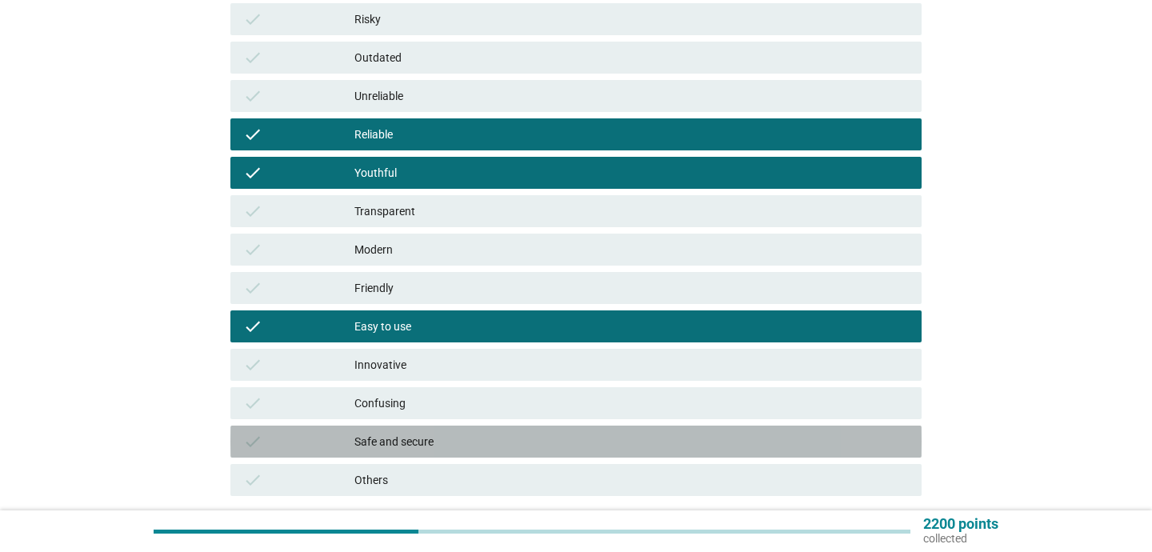
click at [434, 441] on div "Safe and secure" at bounding box center [631, 441] width 554 height 19
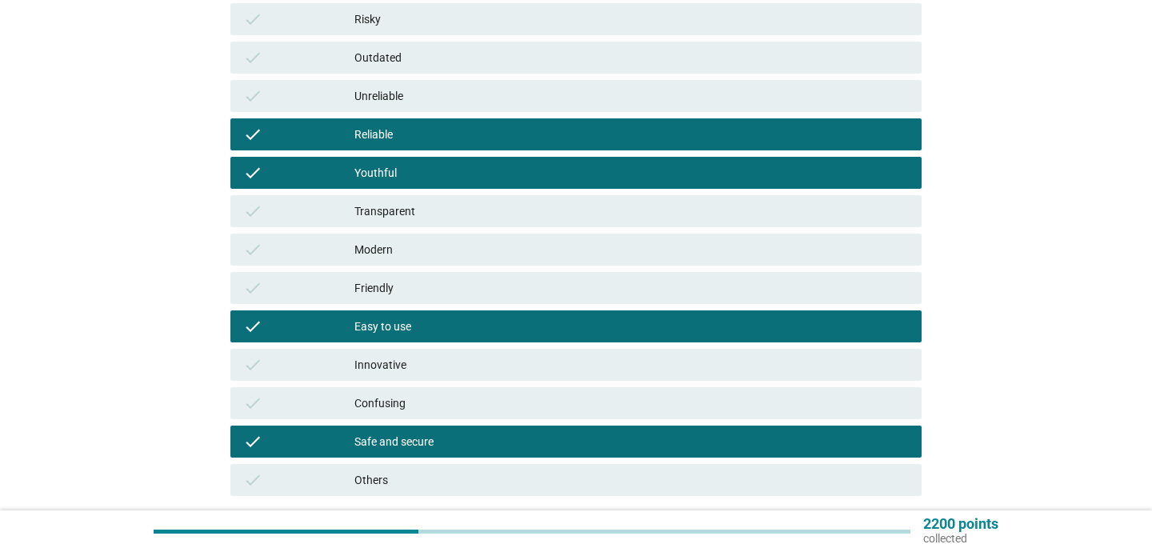
click at [434, 441] on div "Safe and secure" at bounding box center [631, 441] width 554 height 19
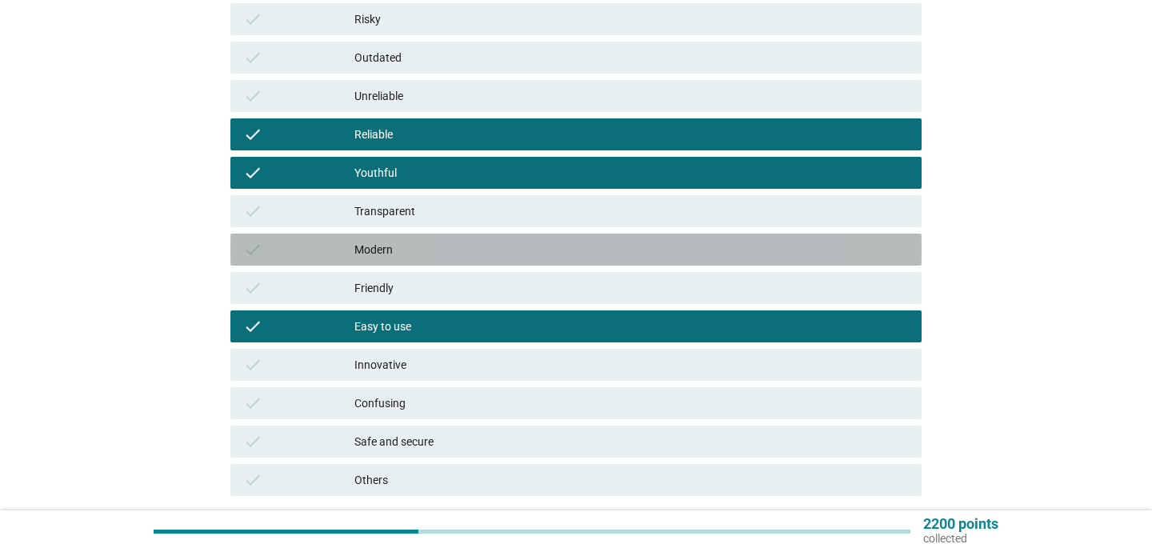
drag, startPoint x: 425, startPoint y: 255, endPoint x: 475, endPoint y: 294, distance: 63.4
click at [425, 255] on div "Modern" at bounding box center [631, 249] width 554 height 19
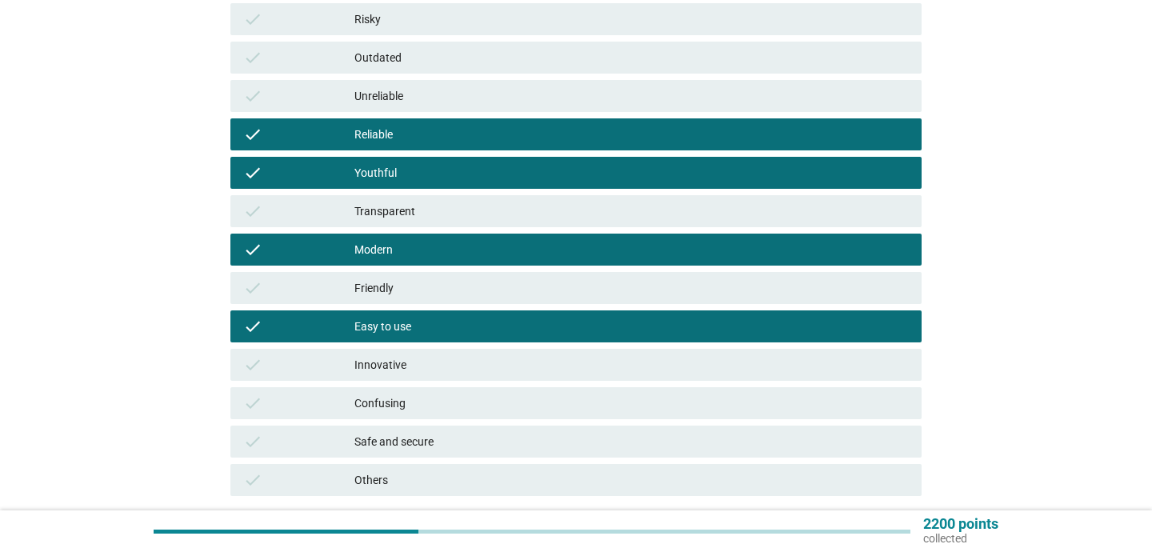
scroll to position [426, 0]
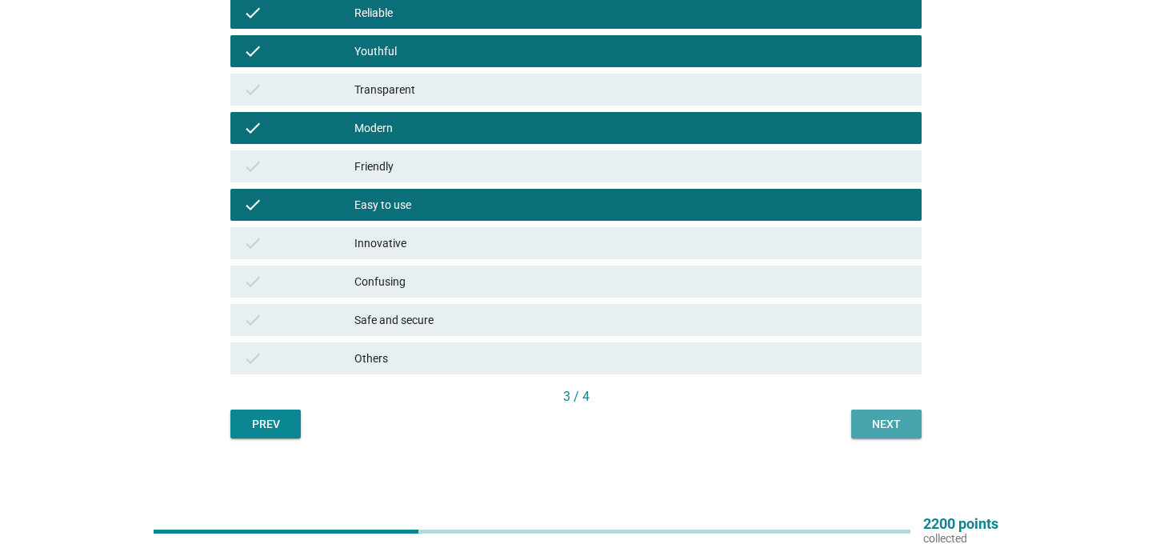
click at [885, 426] on div "Next" at bounding box center [886, 424] width 45 height 17
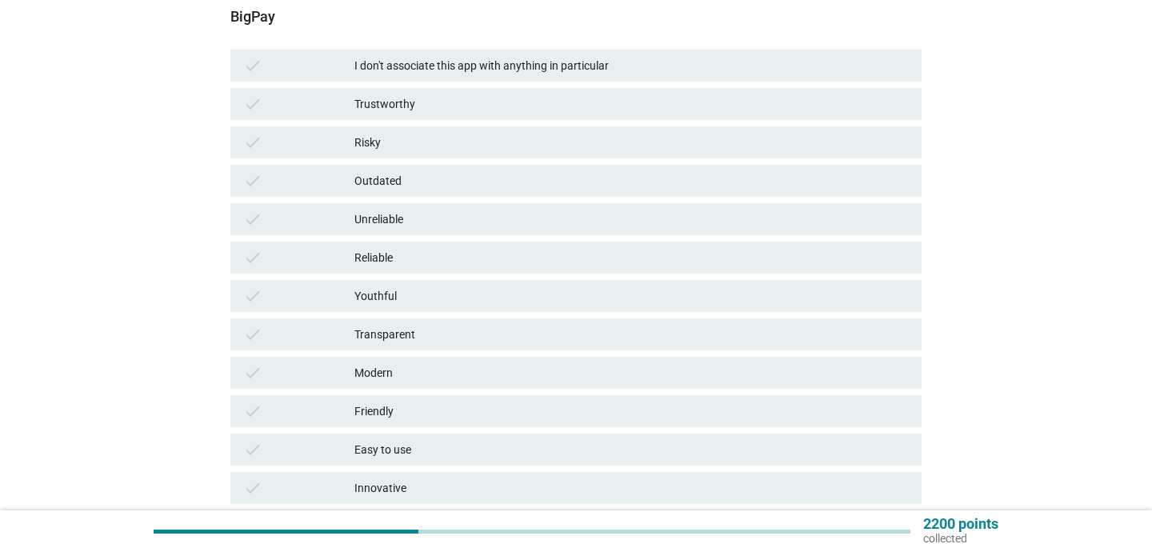
click at [390, 371] on div "Modern" at bounding box center [631, 372] width 554 height 19
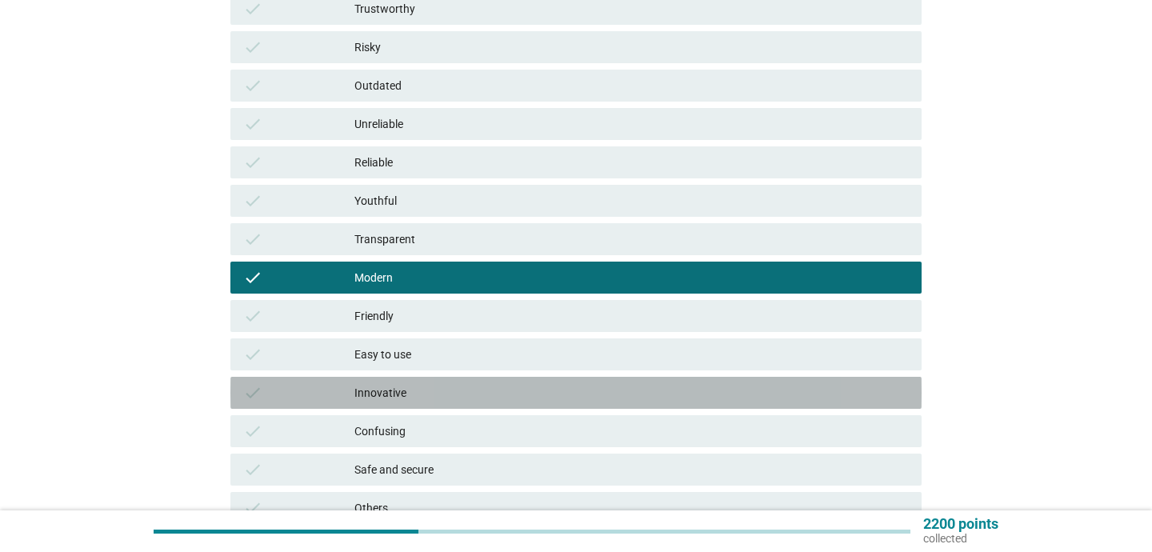
click at [406, 397] on div "Innovative" at bounding box center [631, 392] width 554 height 19
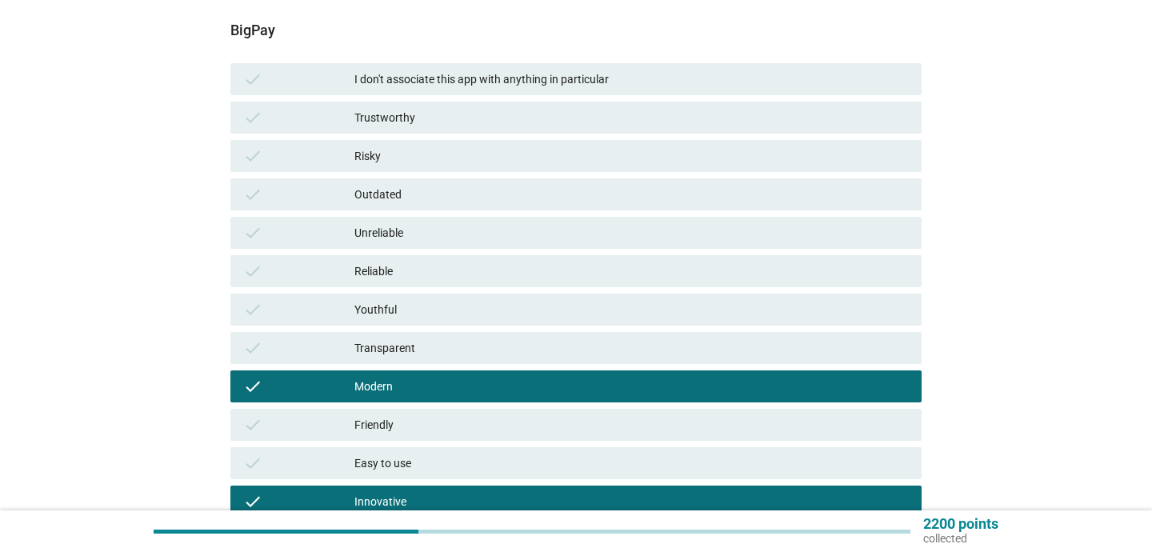
scroll to position [167, 0]
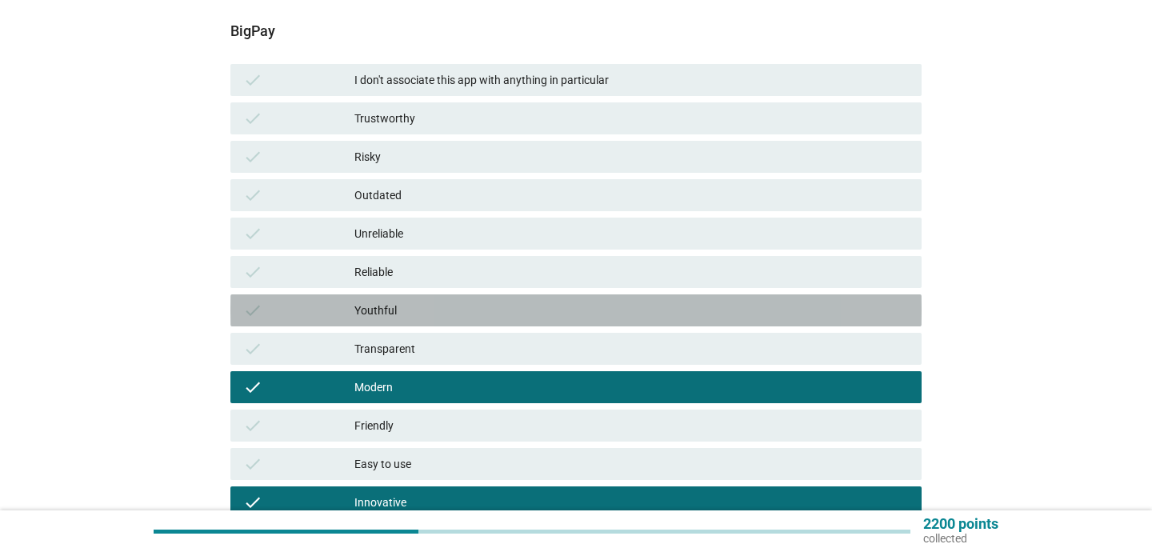
click at [409, 311] on div "Youthful" at bounding box center [631, 310] width 554 height 19
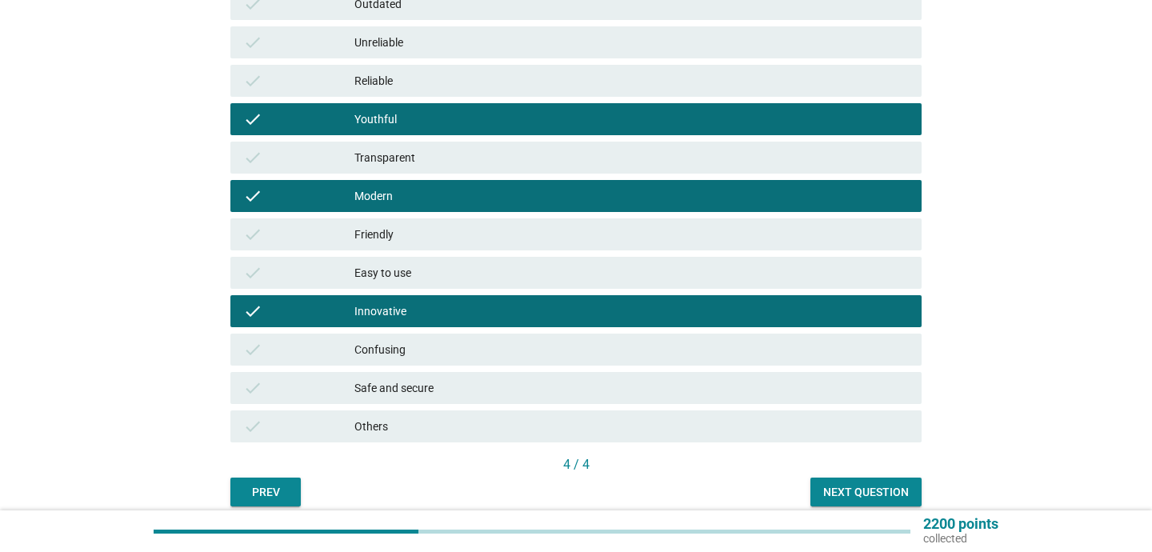
scroll to position [426, 0]
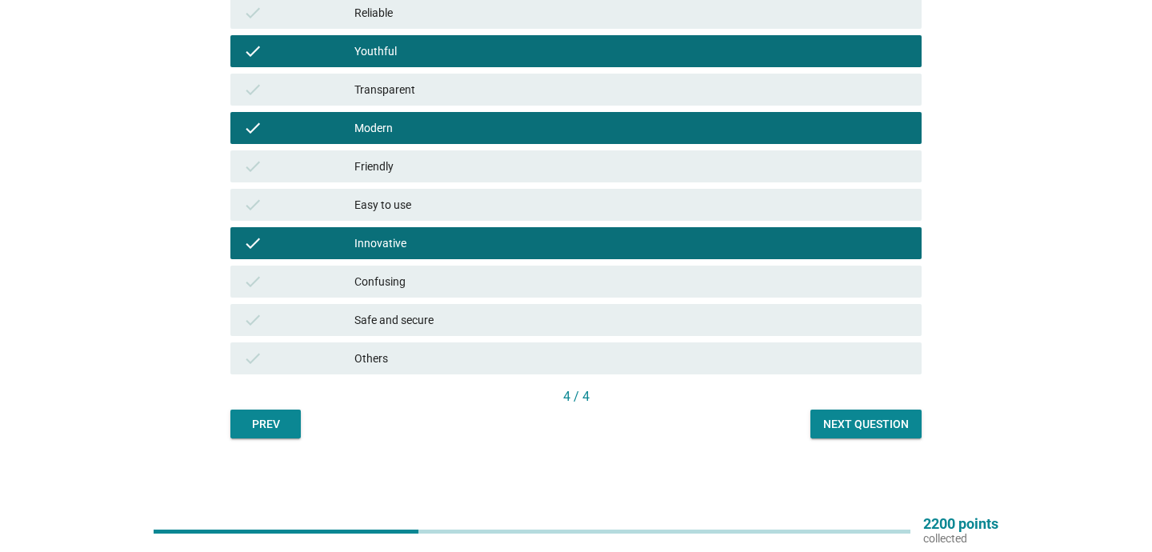
click at [874, 422] on div "Next question" at bounding box center [866, 424] width 86 height 17
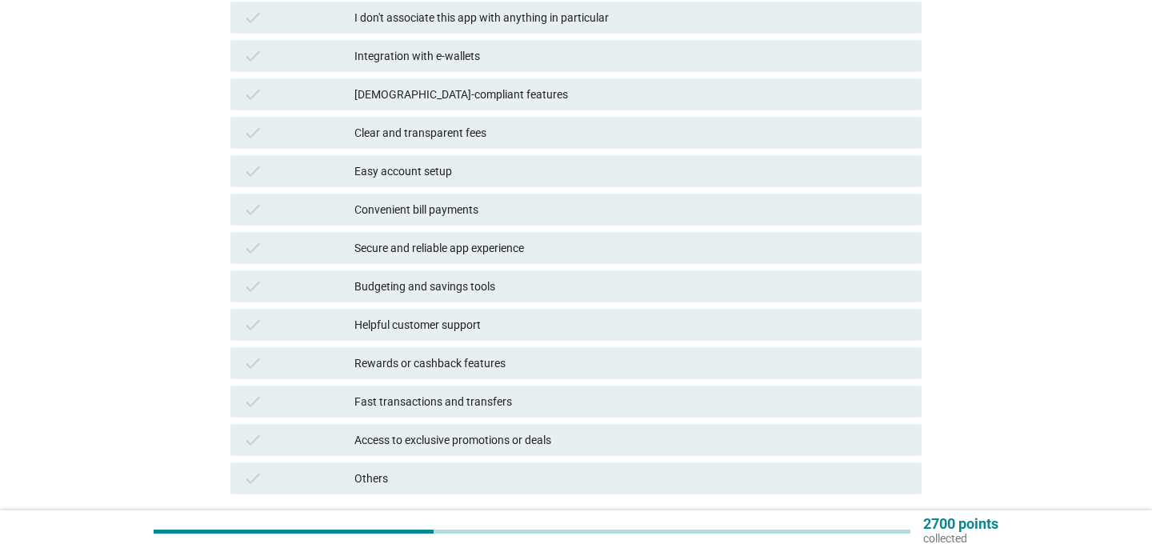
scroll to position [270, 0]
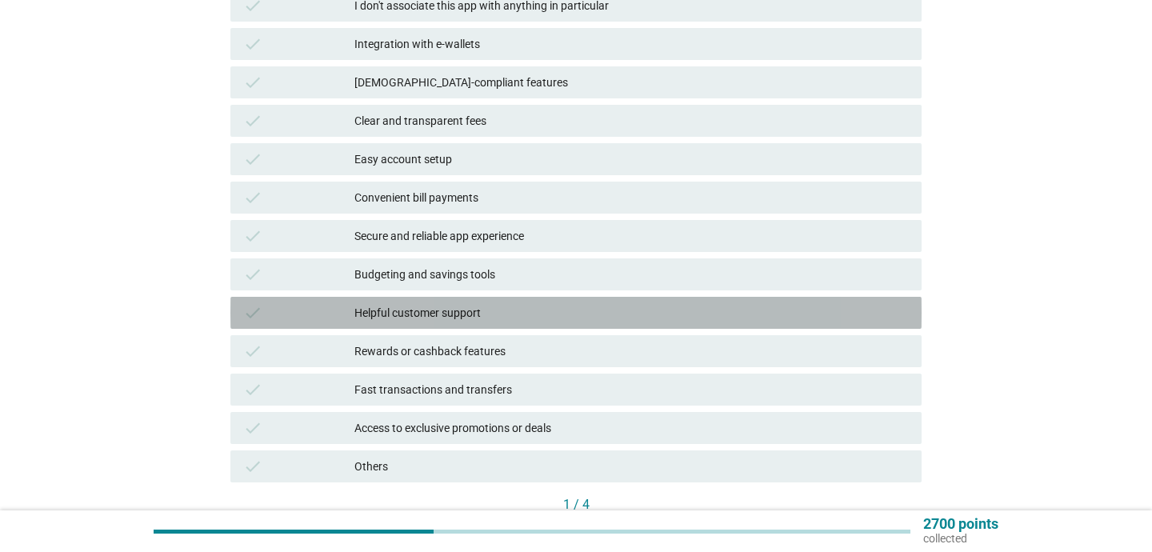
click at [514, 313] on div "Helpful customer support" at bounding box center [631, 312] width 554 height 19
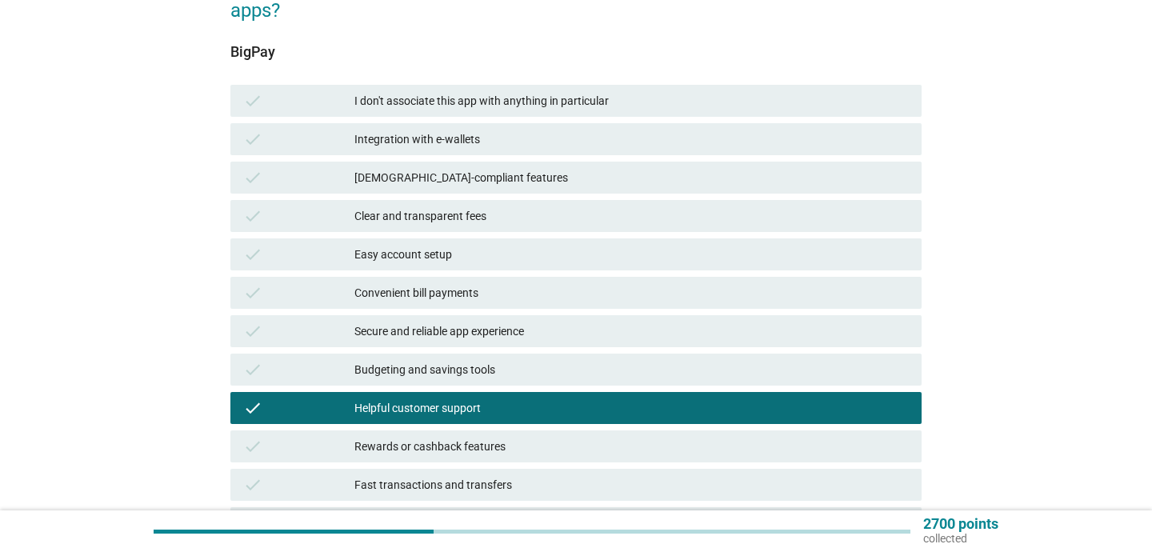
scroll to position [176, 0]
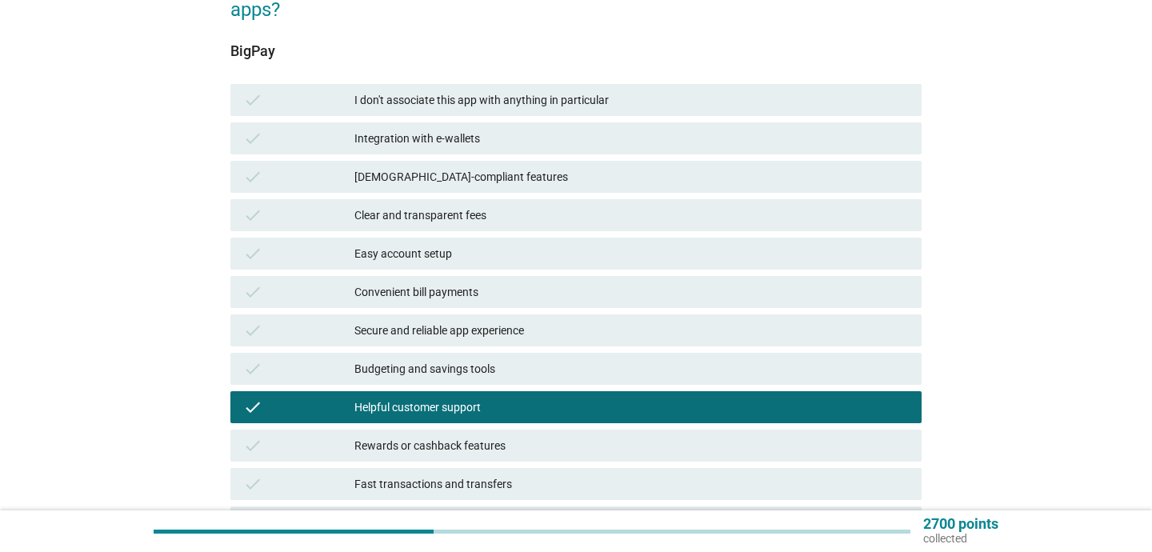
click at [418, 236] on div "check Easy account setup" at bounding box center [576, 253] width 698 height 38
click at [405, 244] on div "Easy account setup" at bounding box center [631, 253] width 554 height 19
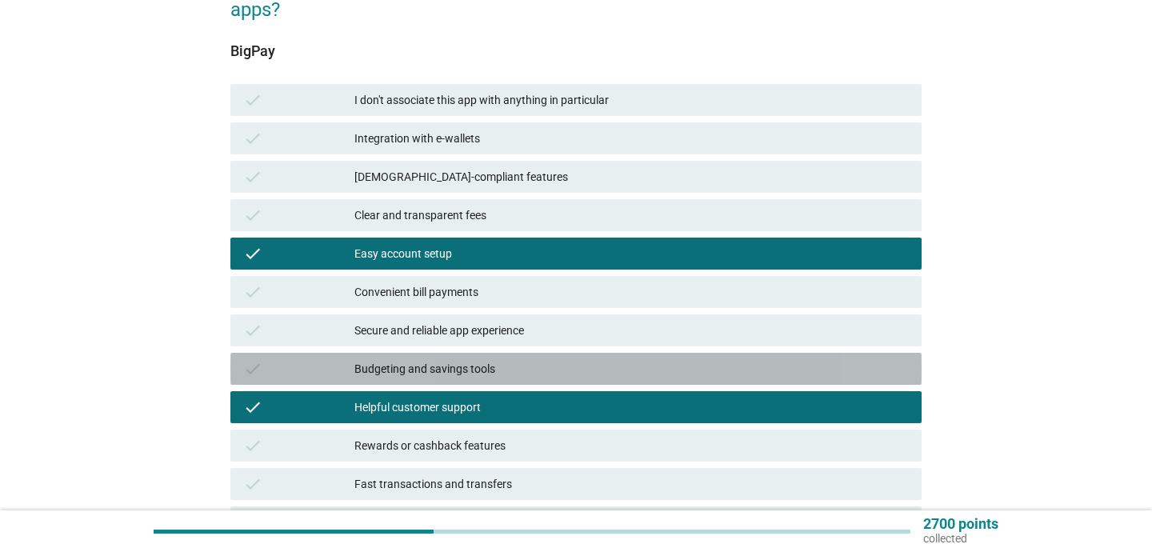
click at [416, 371] on div "Budgeting and savings tools" at bounding box center [631, 368] width 554 height 19
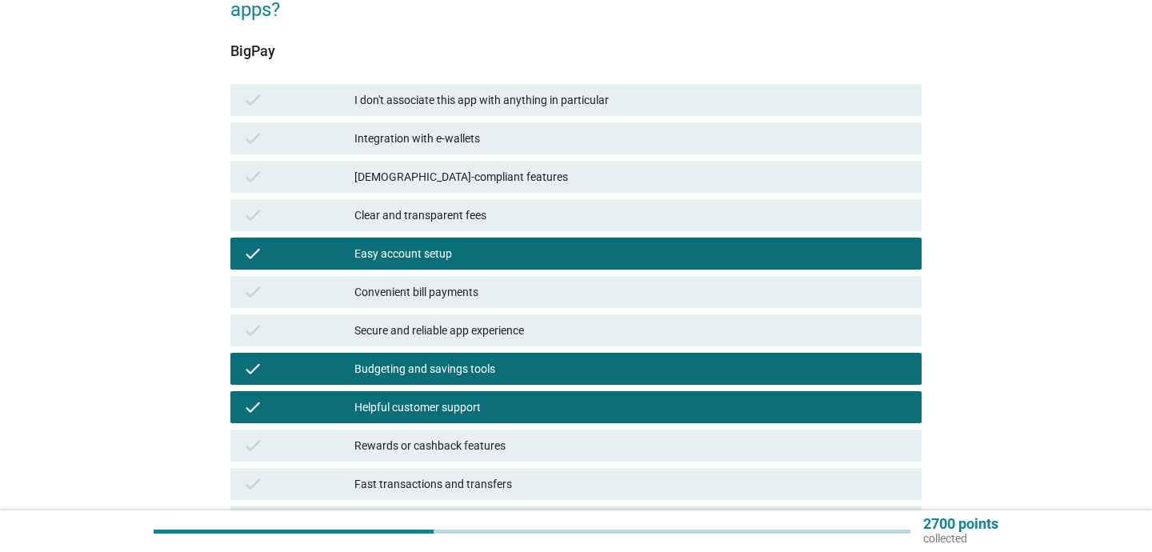
click at [438, 222] on div "Clear and transparent fees" at bounding box center [631, 215] width 554 height 19
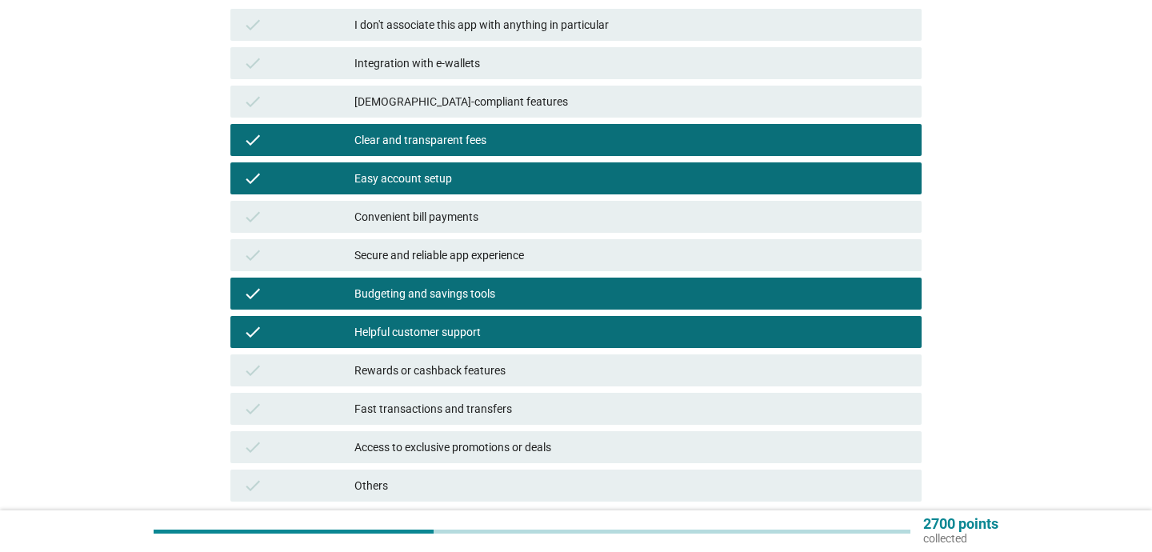
scroll to position [277, 0]
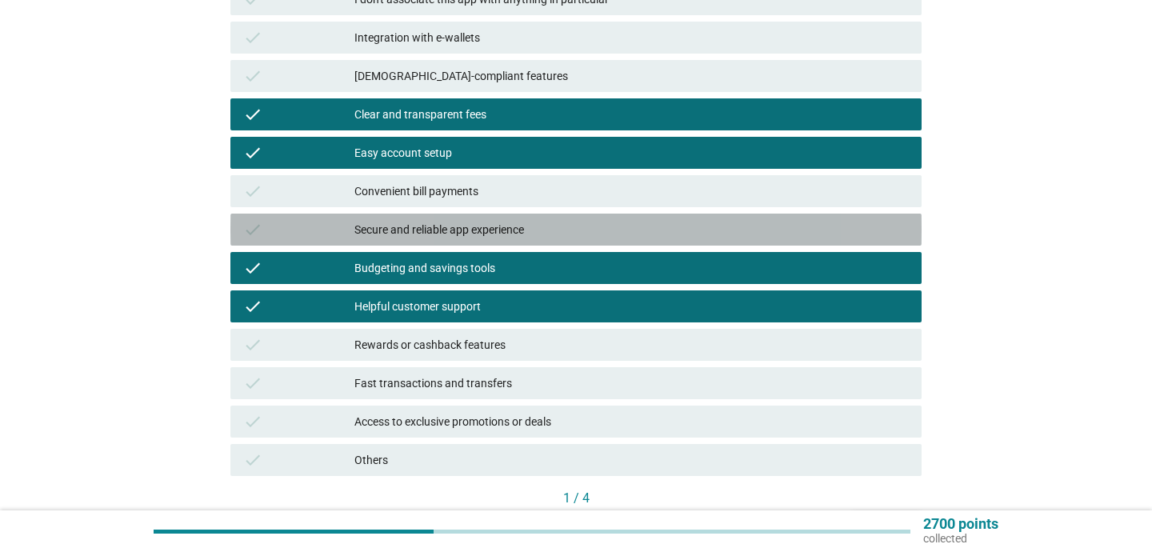
click at [461, 225] on div "Secure and reliable app experience" at bounding box center [631, 229] width 554 height 19
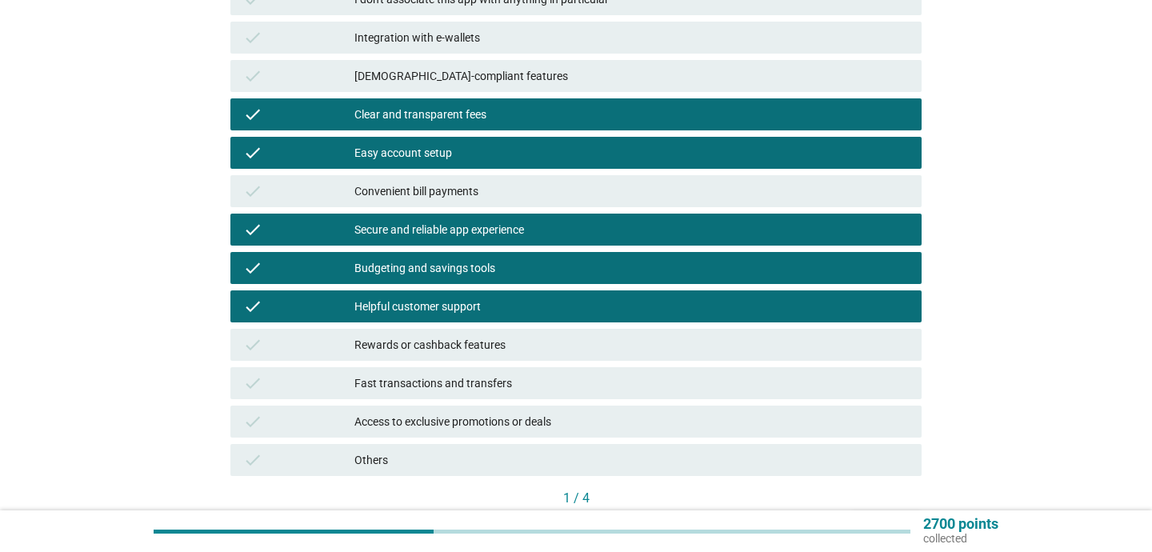
click at [738, 376] on div "Fast transactions and transfers" at bounding box center [631, 383] width 554 height 19
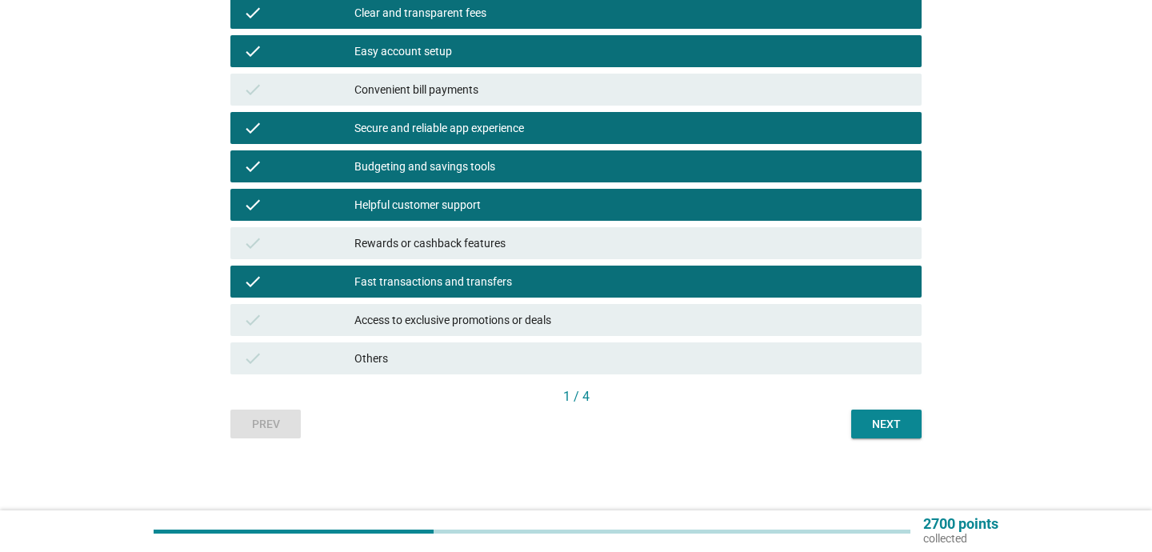
scroll to position [378, 0]
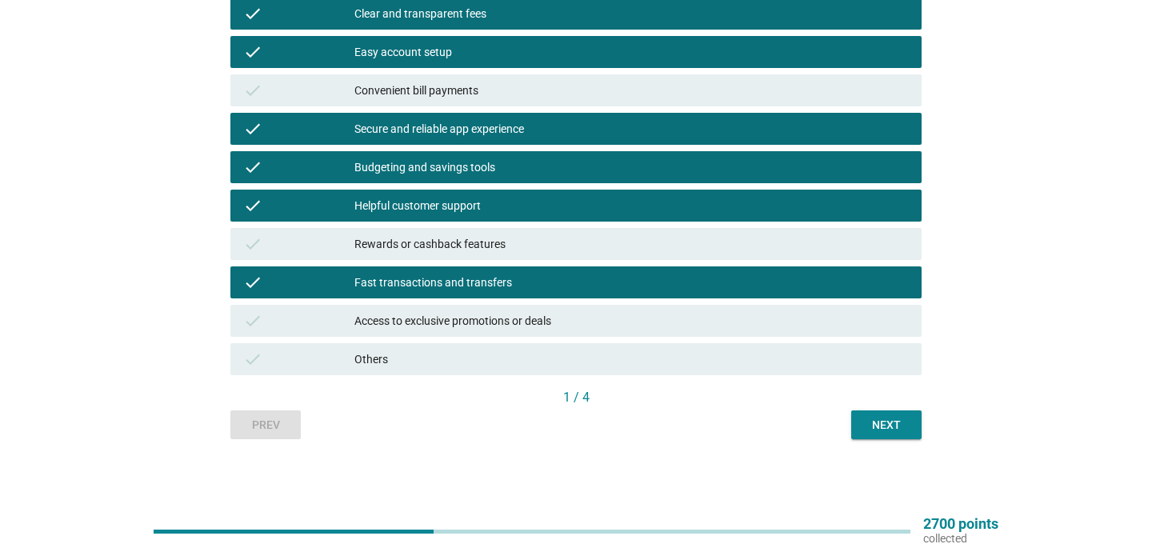
click at [889, 433] on button "Next" at bounding box center [886, 424] width 70 height 29
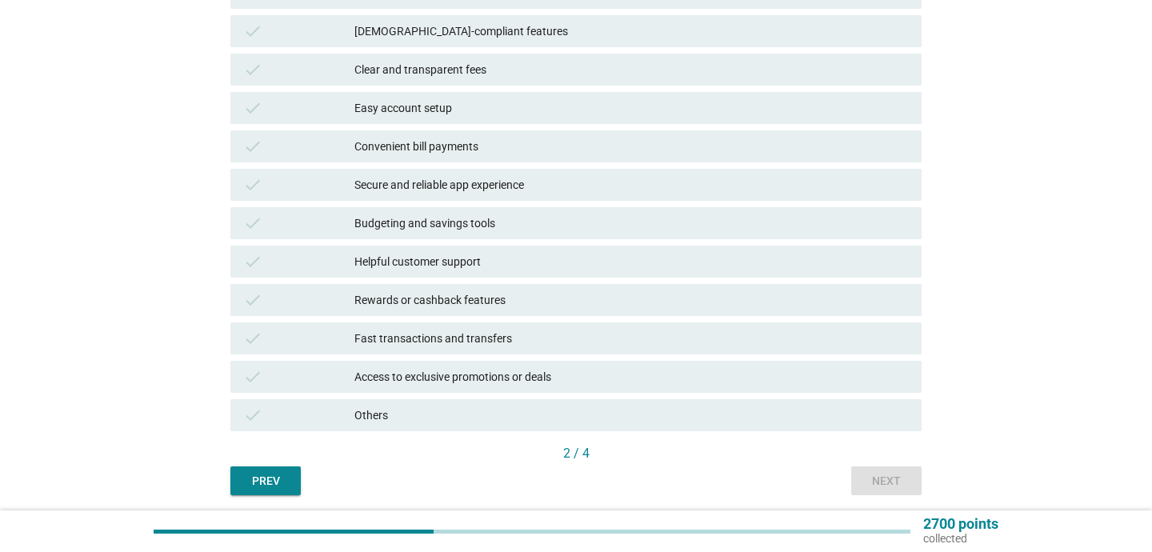
scroll to position [321, 0]
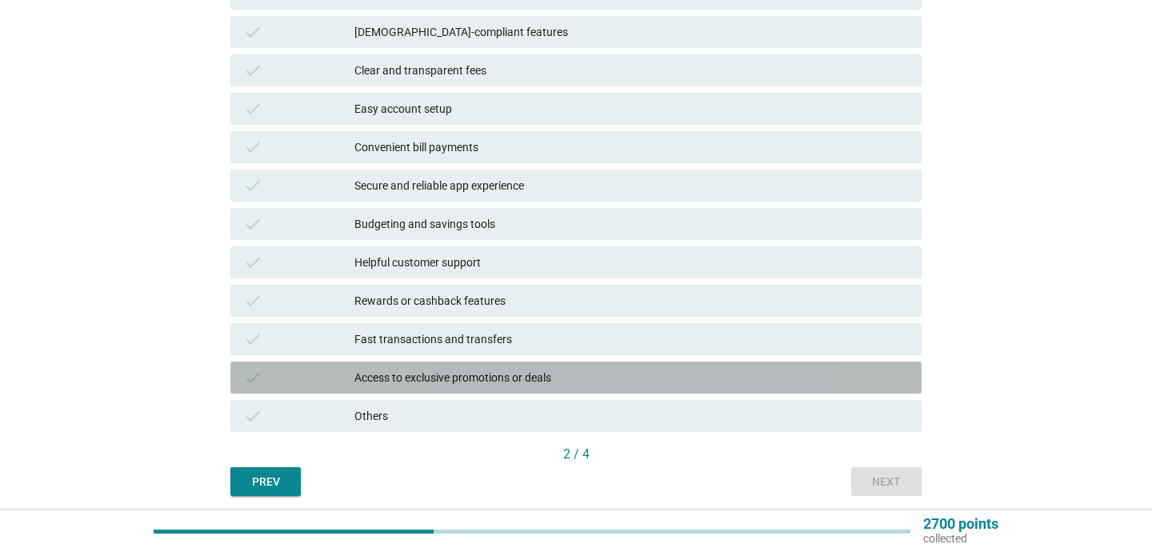
click at [454, 386] on div "Access to exclusive promotions or deals" at bounding box center [631, 377] width 554 height 19
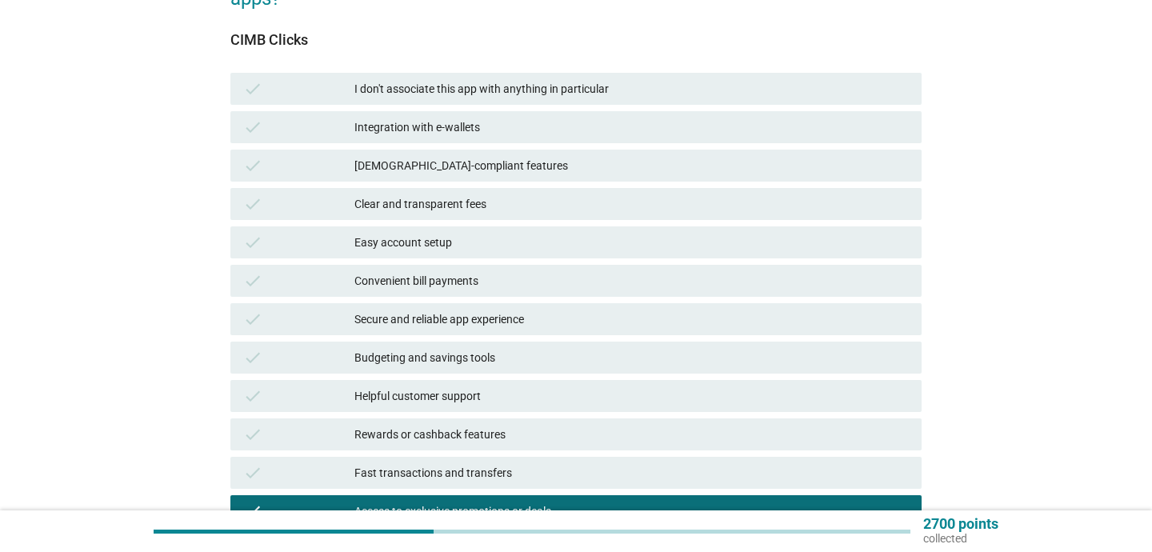
scroll to position [188, 0]
click at [522, 324] on div "Secure and reliable app experience" at bounding box center [631, 318] width 554 height 19
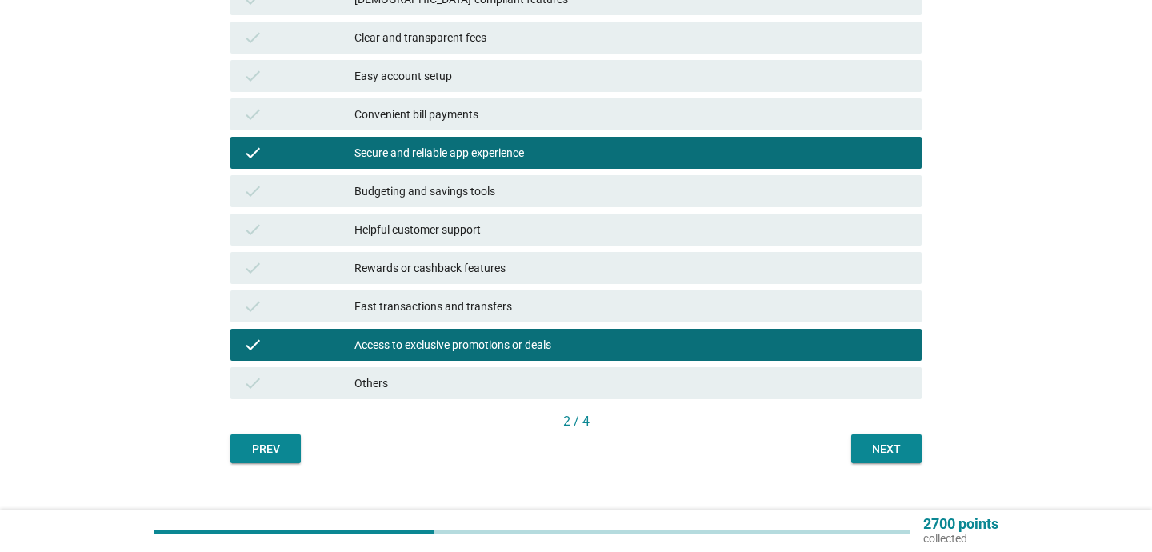
scroll to position [351, 0]
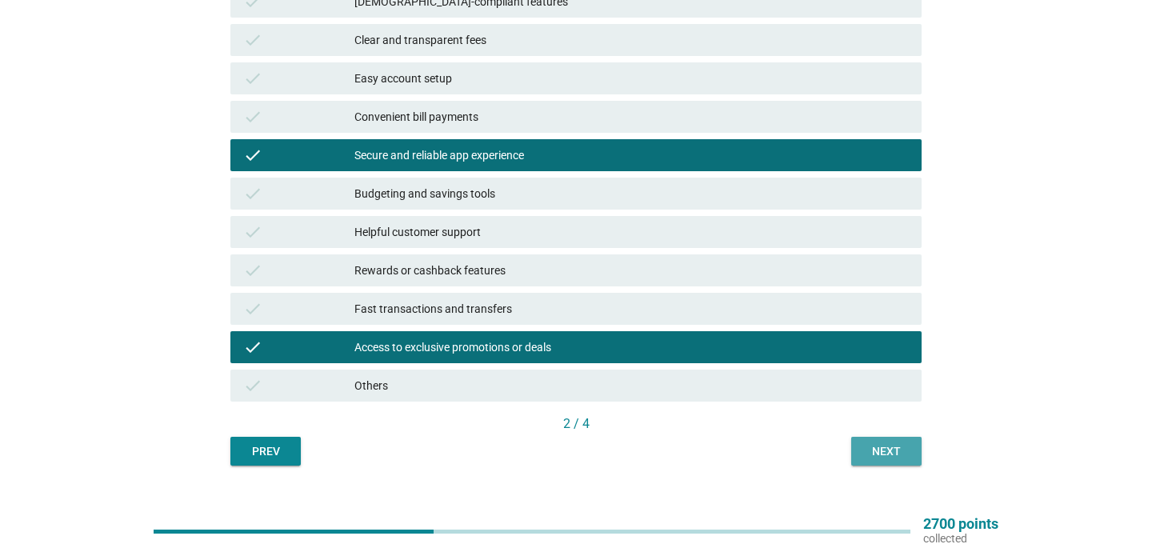
click at [899, 449] on div "Next" at bounding box center [886, 451] width 45 height 17
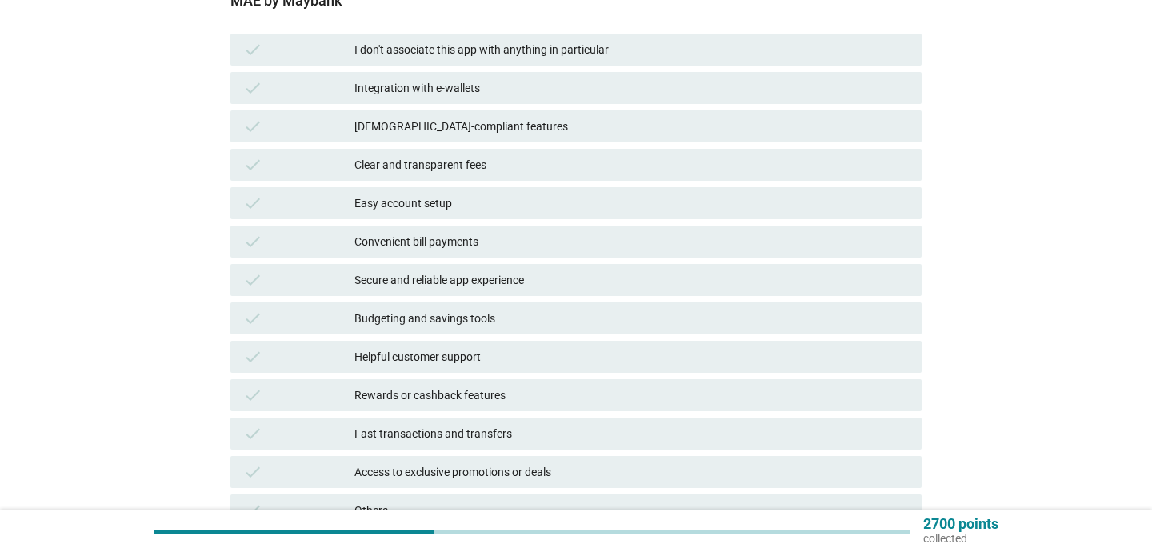
scroll to position [222, 0]
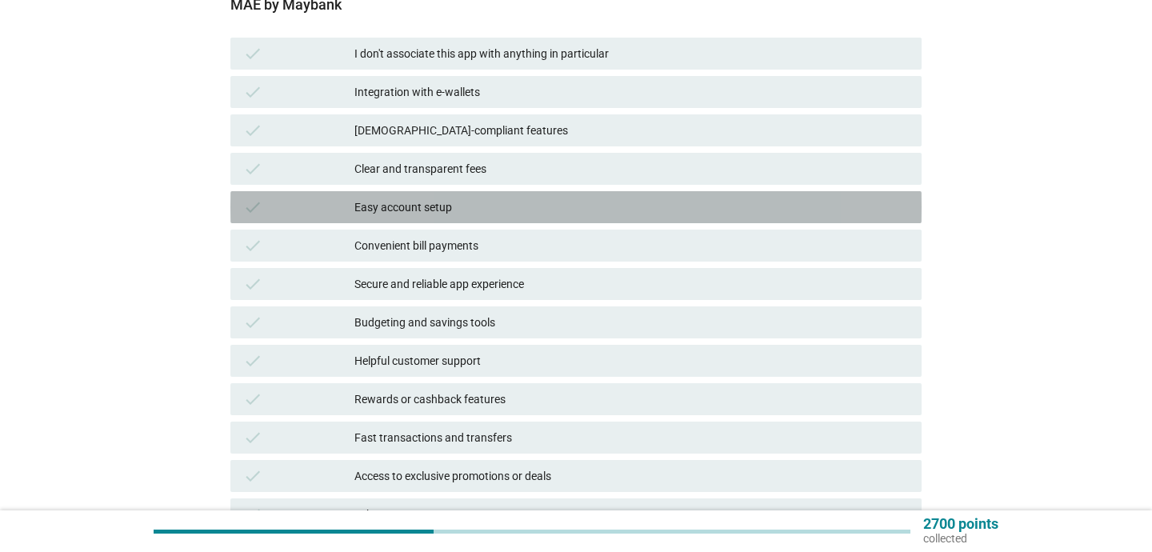
click at [354, 222] on div "check Easy account setup" at bounding box center [575, 207] width 691 height 32
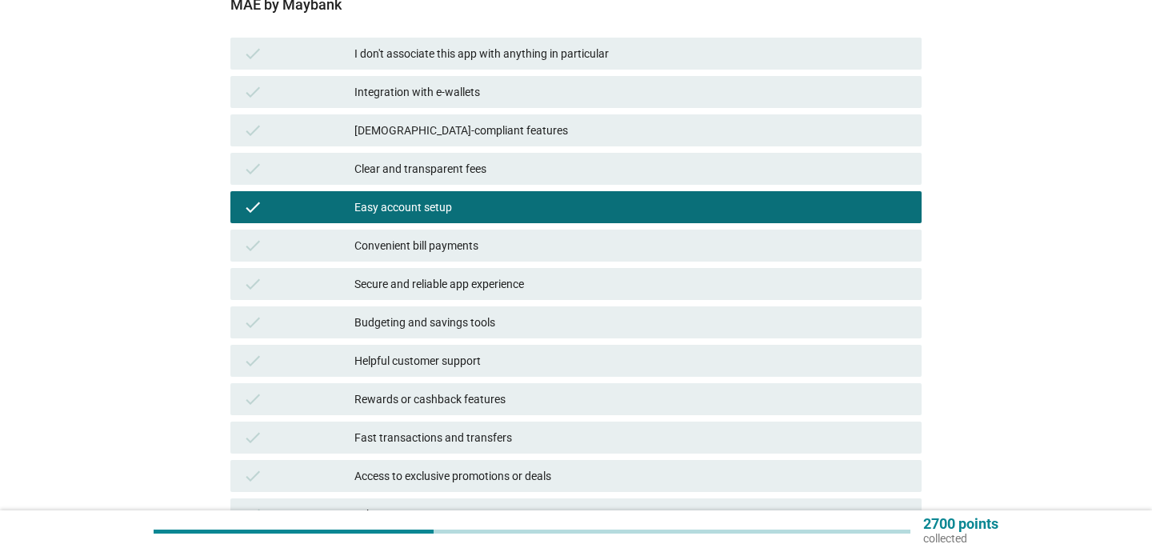
click at [492, 325] on div "Budgeting and savings tools" at bounding box center [631, 322] width 554 height 19
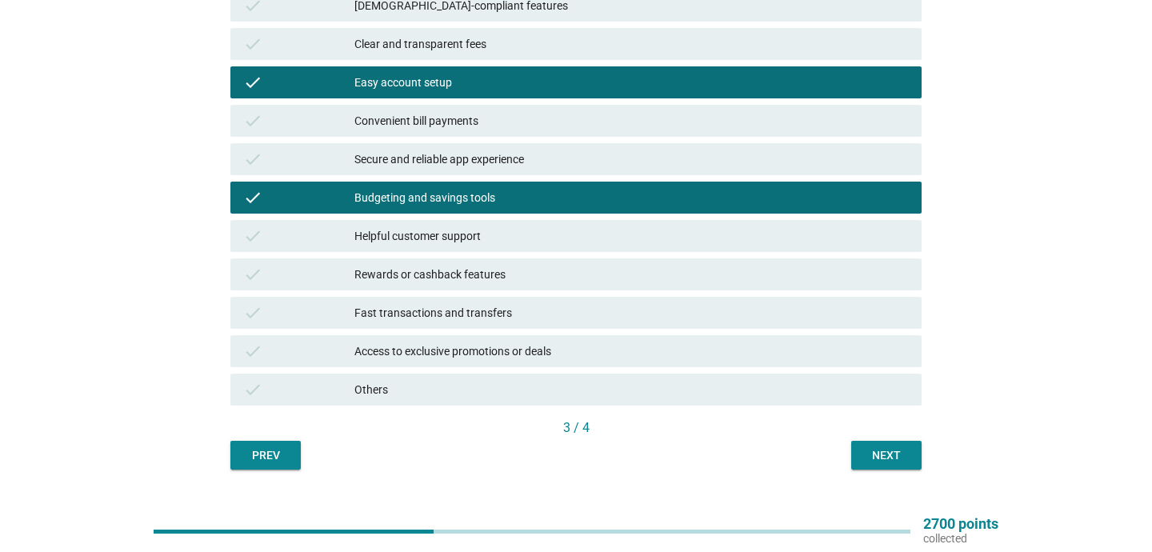
scroll to position [336, 0]
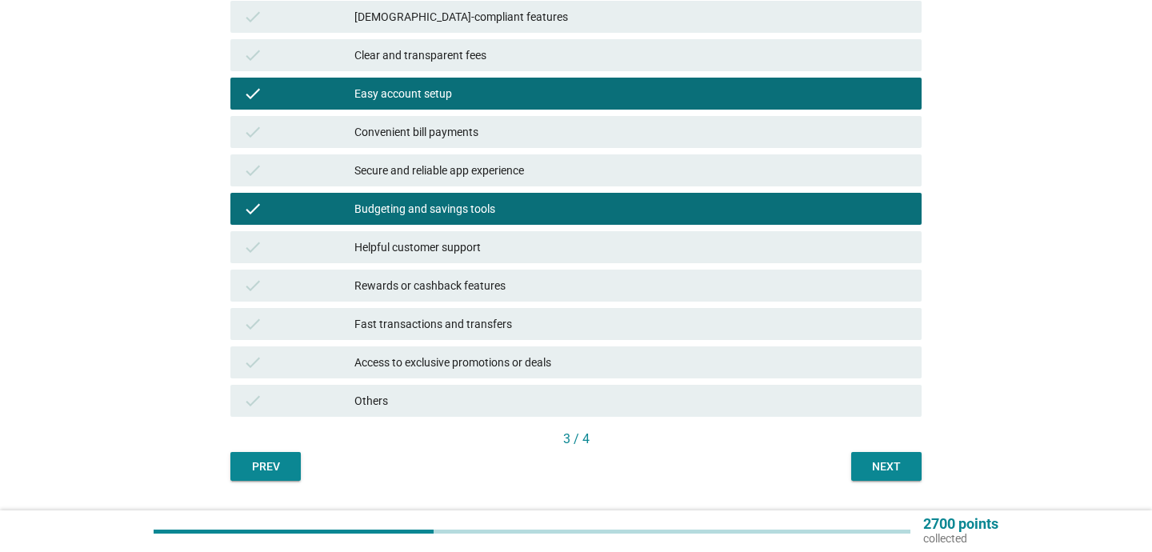
click at [469, 284] on div "Rewards or cashback features" at bounding box center [631, 285] width 554 height 19
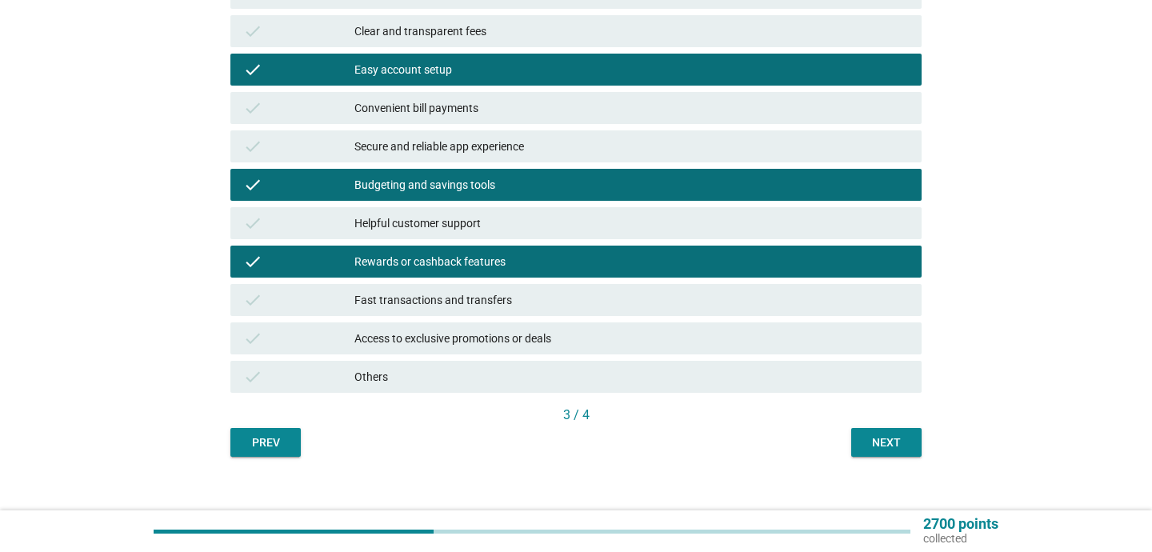
scroll to position [366, 0]
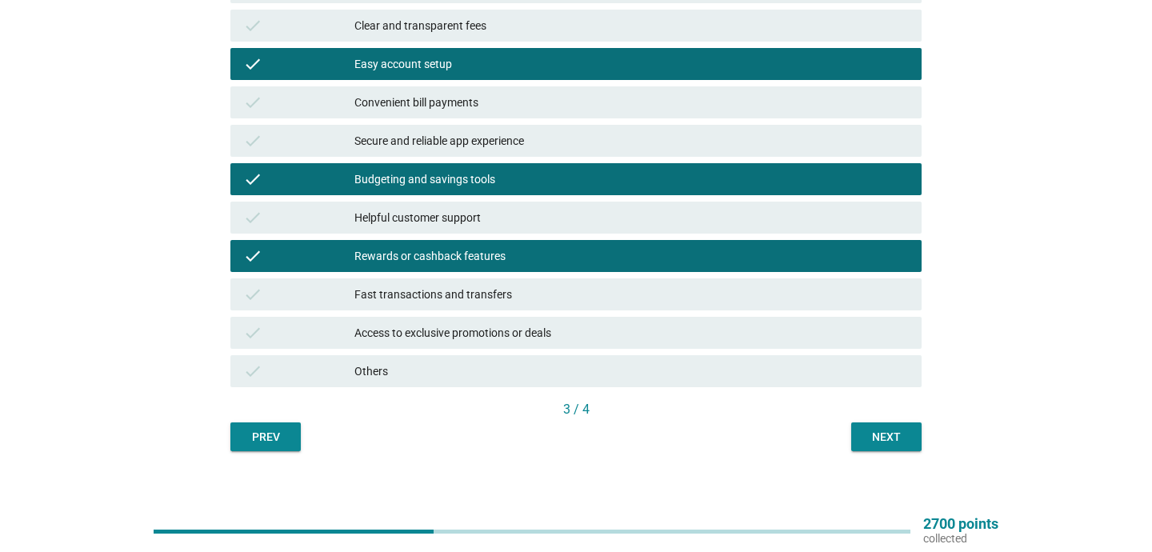
click at [734, 296] on div "Fast transactions and transfers" at bounding box center [631, 294] width 554 height 19
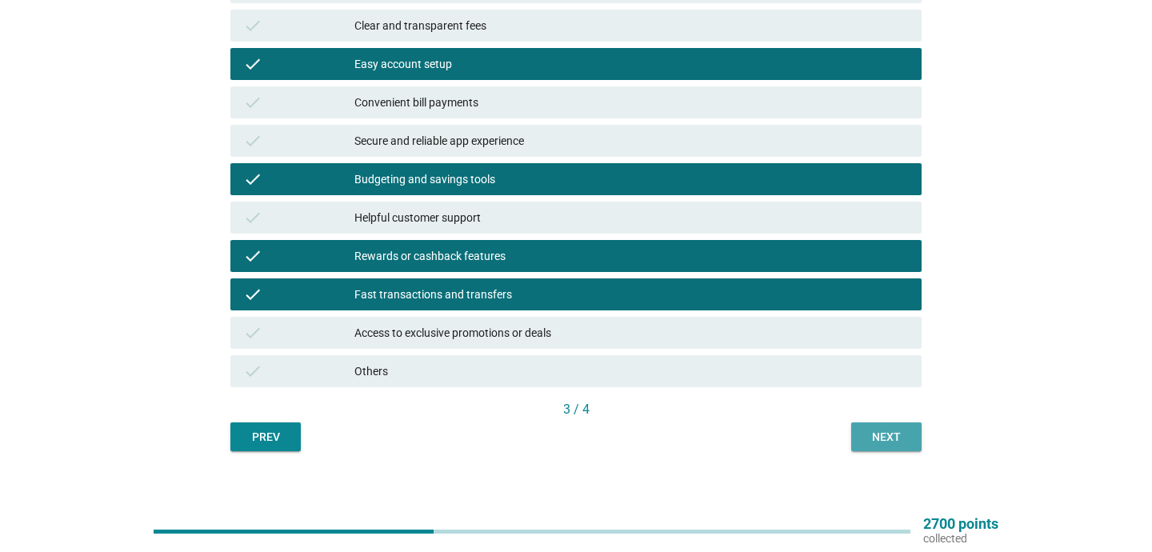
click at [891, 434] on div "Next" at bounding box center [886, 437] width 45 height 17
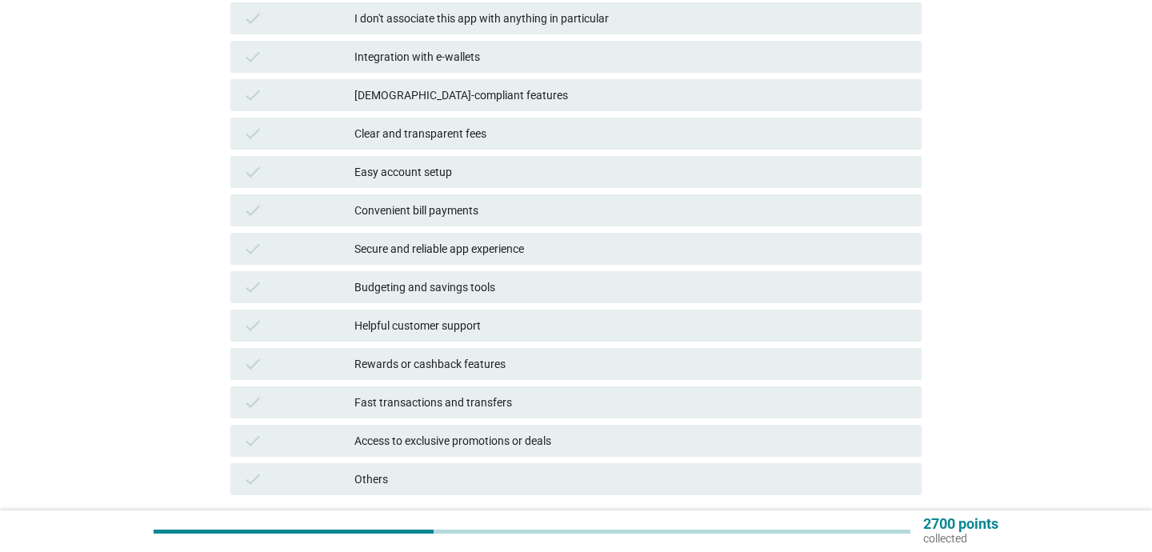
scroll to position [256, 0]
click at [514, 169] on div "Easy account setup" at bounding box center [631, 173] width 554 height 19
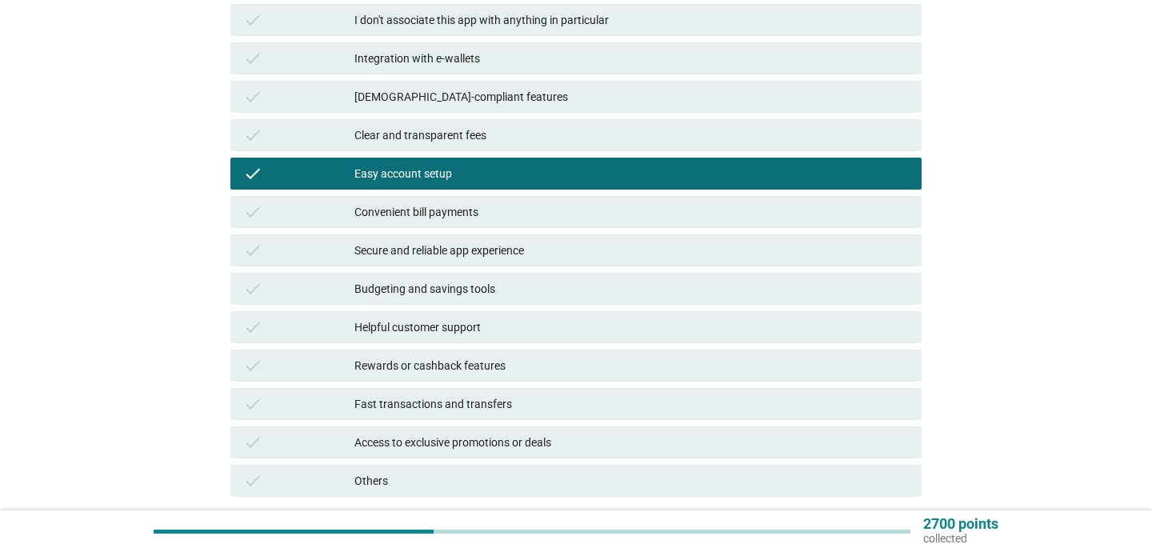
click at [533, 194] on div "check Convenient bill payments" at bounding box center [576, 212] width 698 height 38
click at [527, 220] on div "Convenient bill payments" at bounding box center [631, 211] width 554 height 19
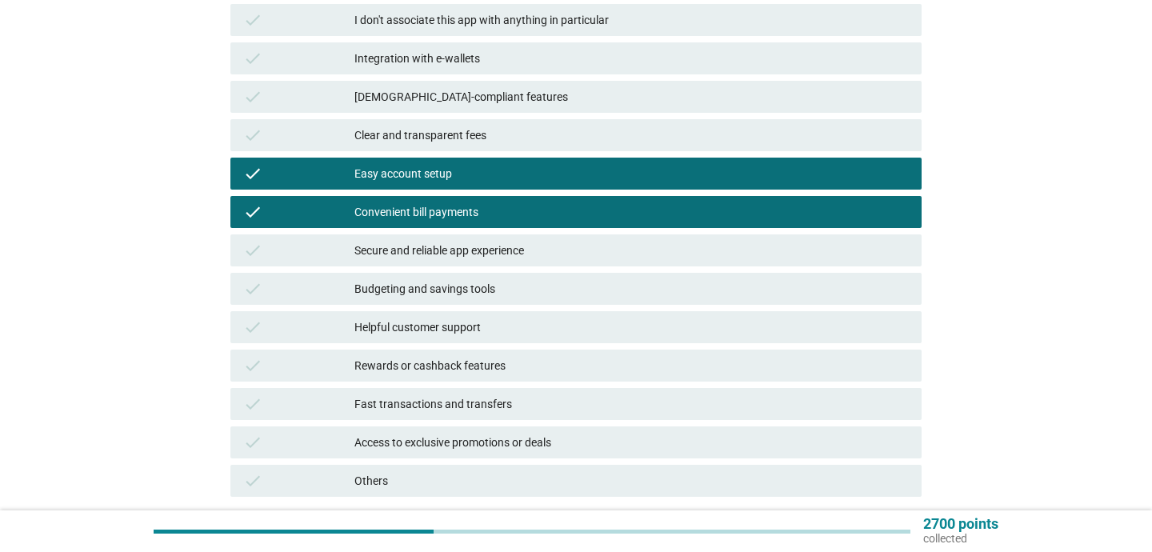
click at [554, 247] on div "Secure and reliable app experience" at bounding box center [631, 250] width 554 height 19
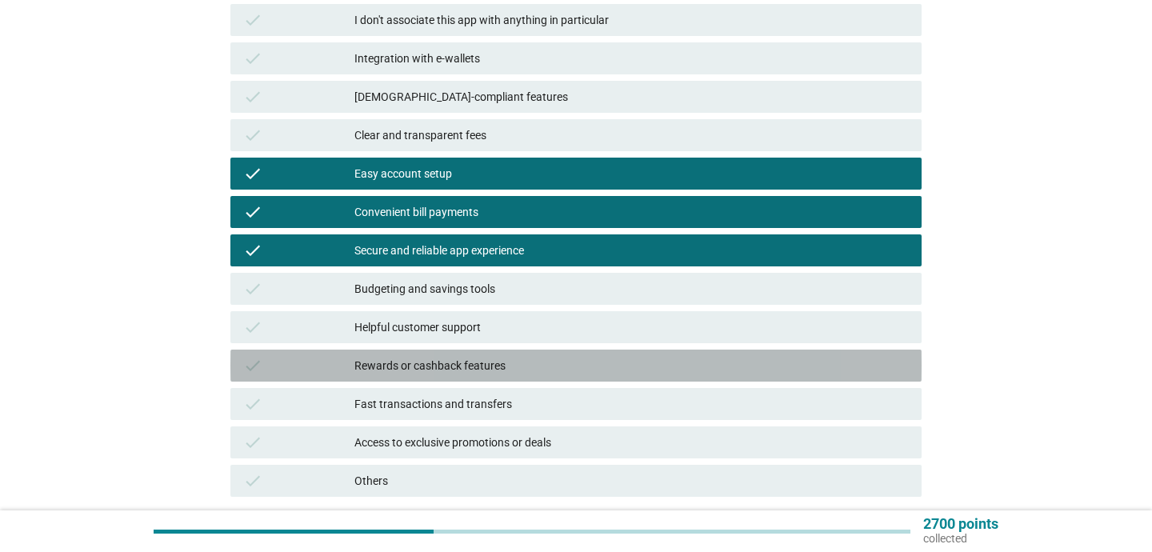
click at [538, 366] on div "Rewards or cashback features" at bounding box center [631, 365] width 554 height 19
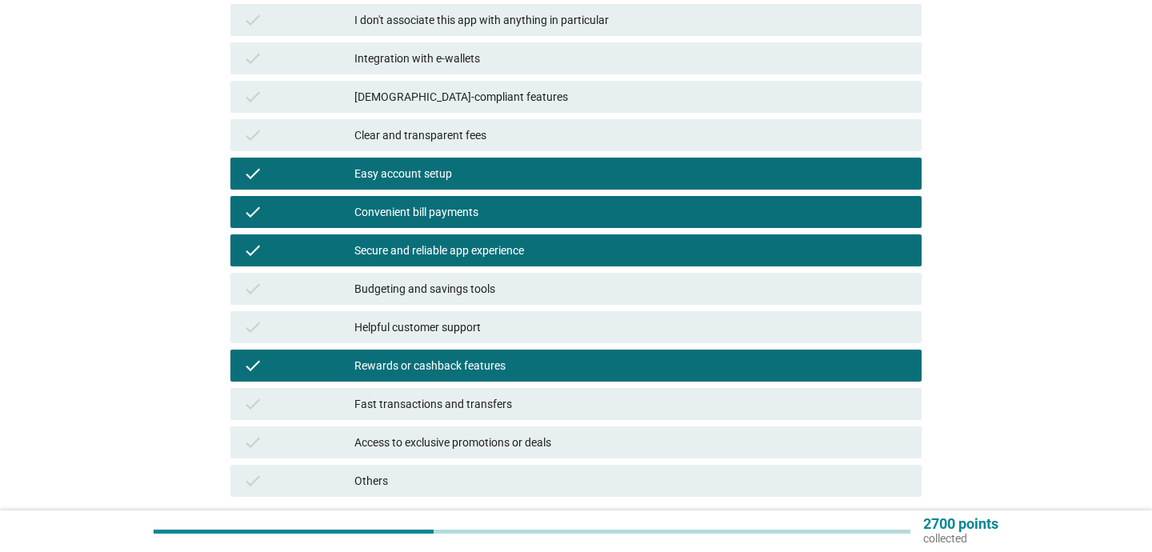
click at [538, 366] on div "Rewards or cashback features" at bounding box center [631, 365] width 554 height 19
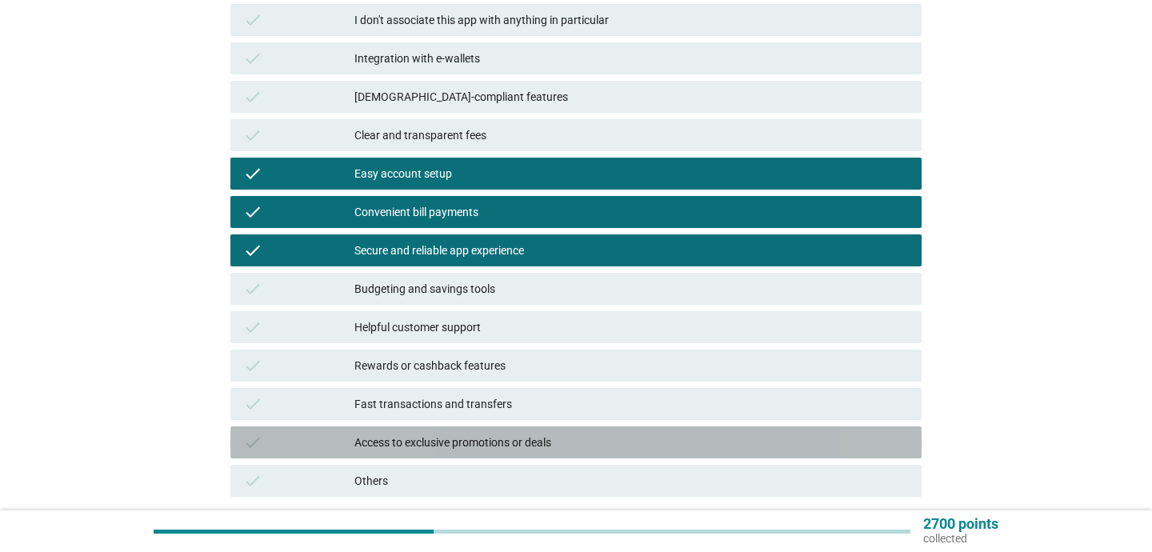
click at [542, 449] on div "Access to exclusive promotions or deals" at bounding box center [631, 442] width 554 height 19
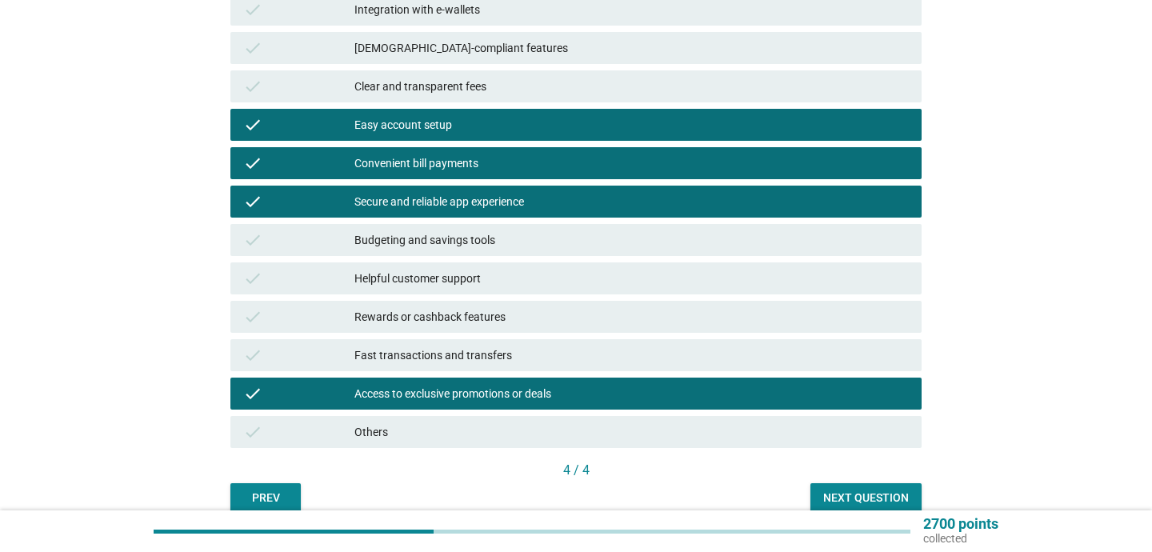
scroll to position [303, 0]
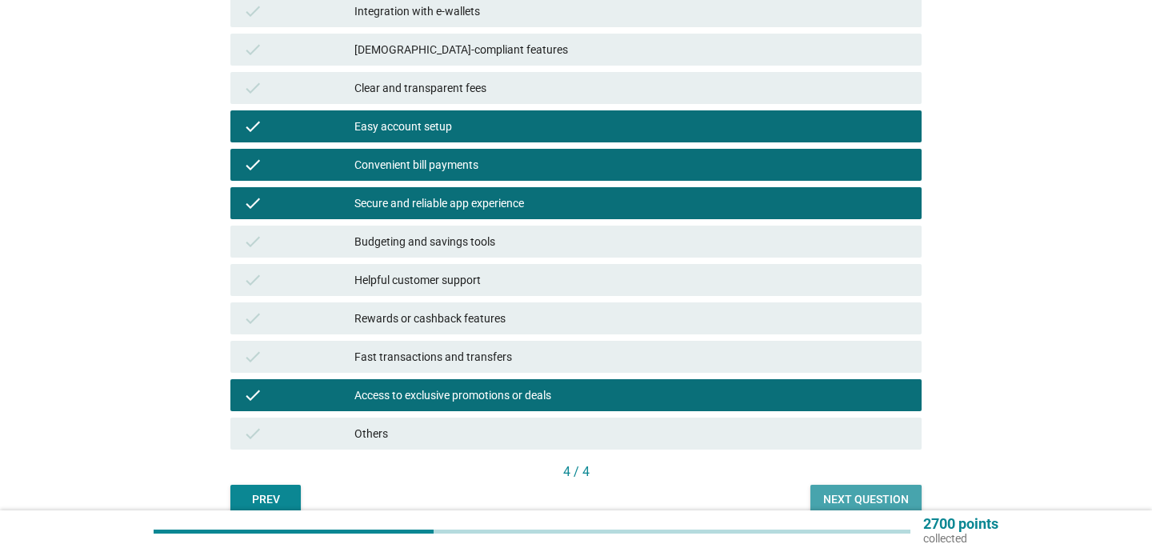
click at [862, 497] on div "Next question" at bounding box center [866, 499] width 86 height 17
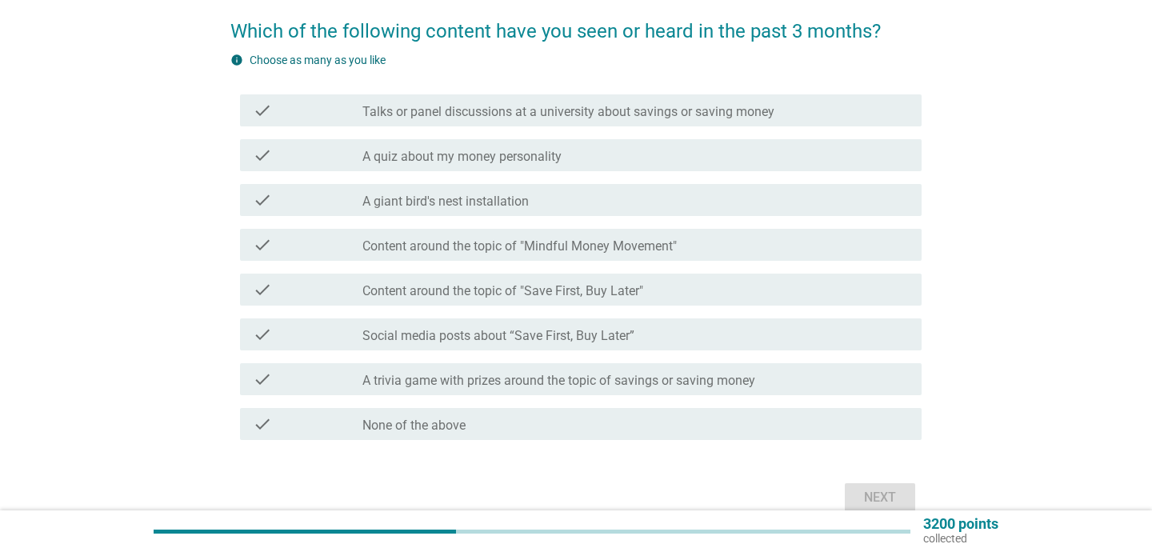
scroll to position [128, 0]
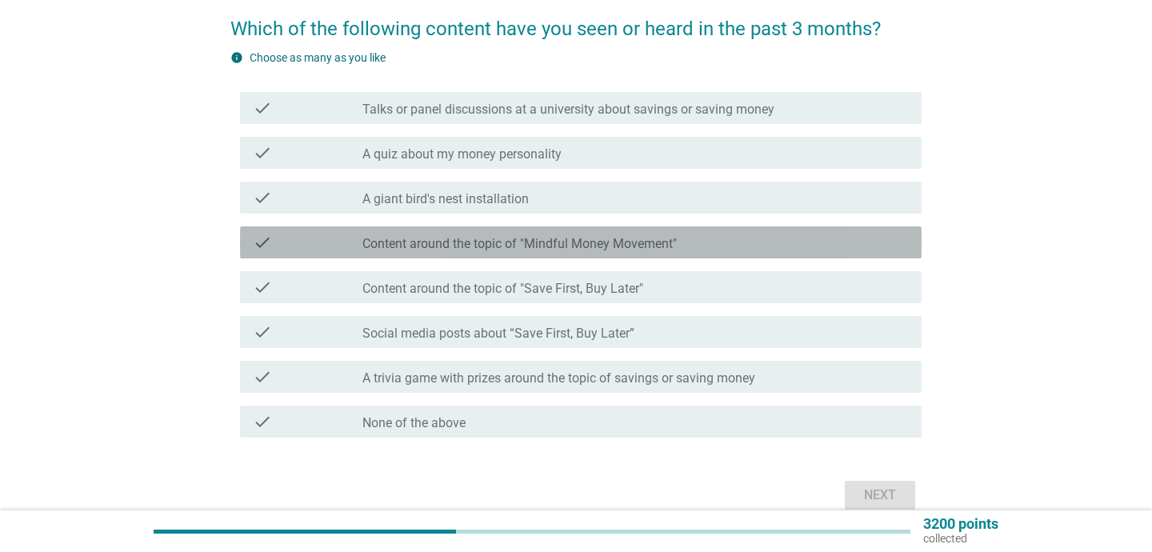
click at [638, 248] on label "Content around the topic of "Mindful Money Movement"" at bounding box center [519, 244] width 314 height 16
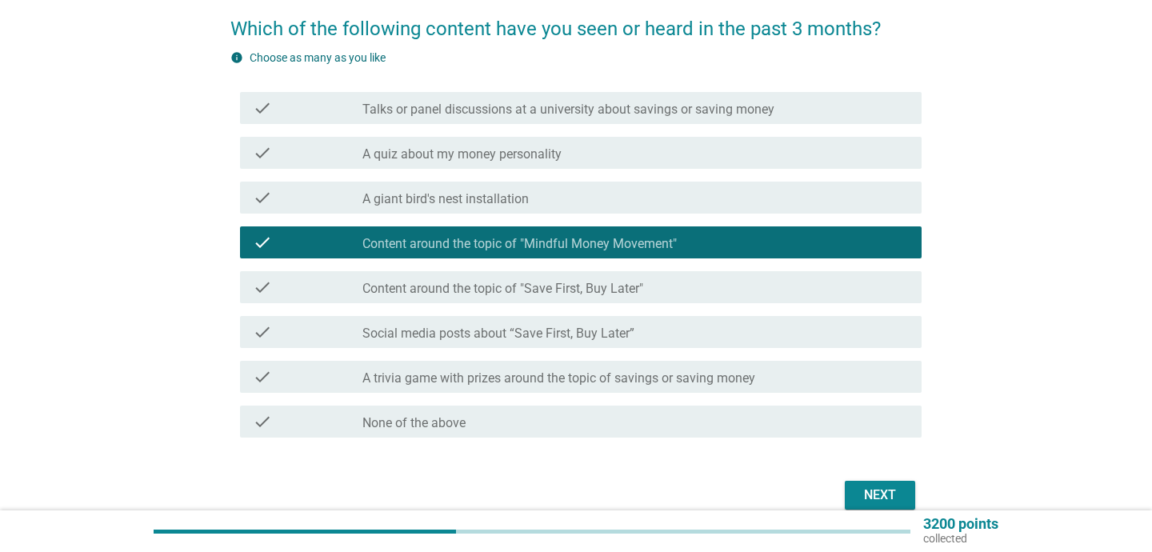
drag, startPoint x: 602, startPoint y: 334, endPoint x: 627, endPoint y: 361, distance: 36.8
click at [602, 334] on label "Social media posts about “Save First, Buy Later”" at bounding box center [498, 334] width 272 height 16
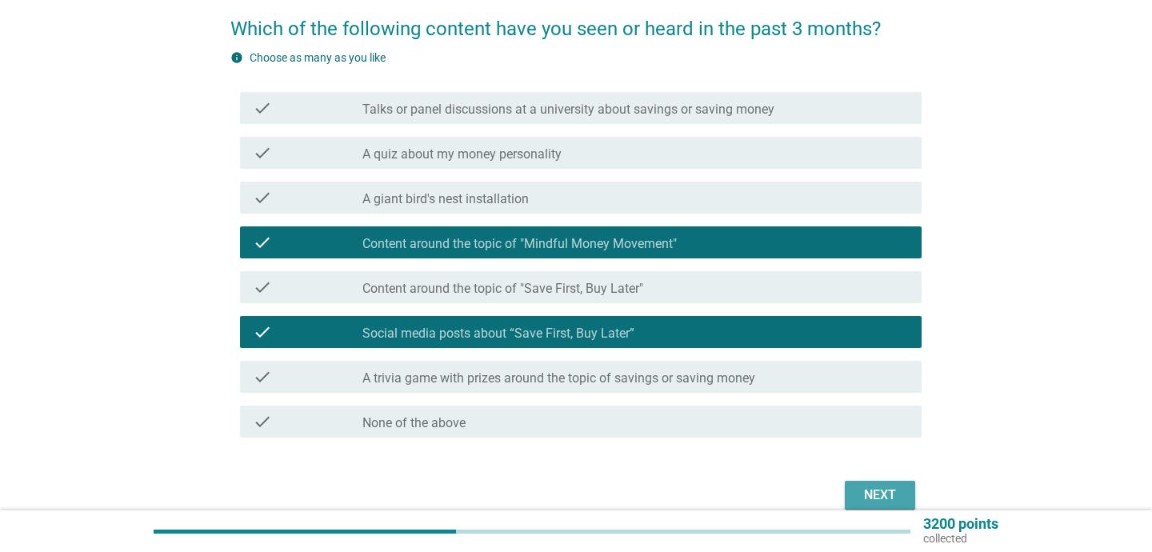
click at [883, 485] on button "Next" at bounding box center [880, 495] width 70 height 29
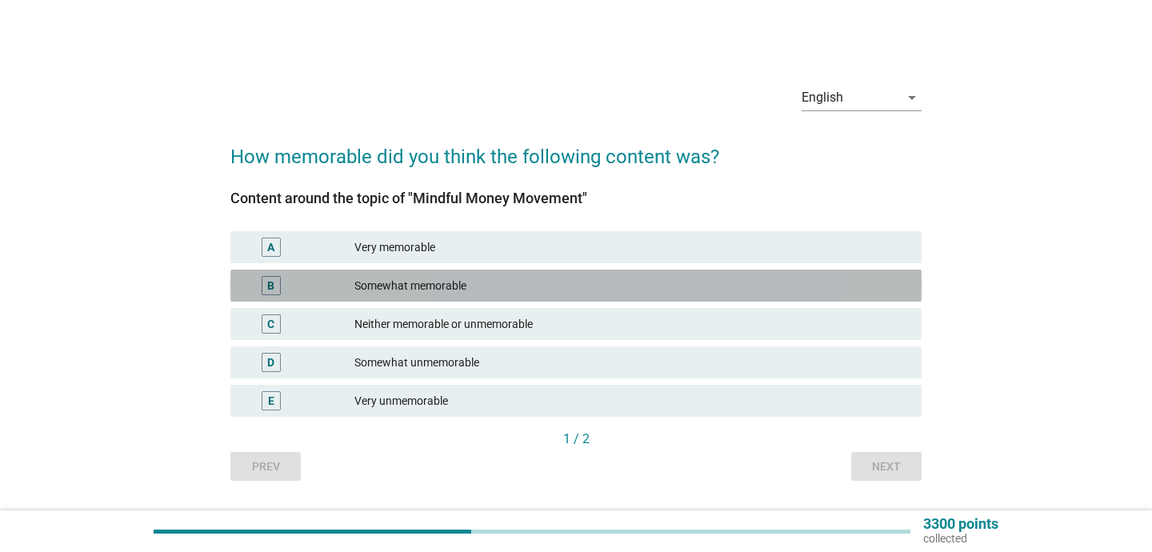
click at [499, 290] on div "Somewhat memorable" at bounding box center [631, 285] width 554 height 19
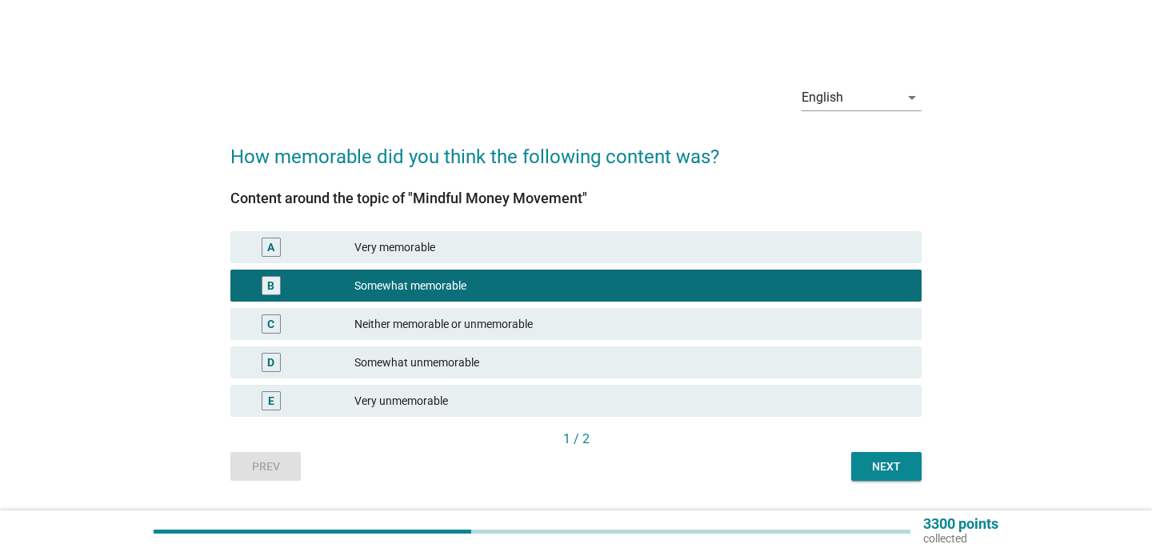
click at [490, 330] on div "Neither memorable or unmemorable" at bounding box center [631, 323] width 554 height 19
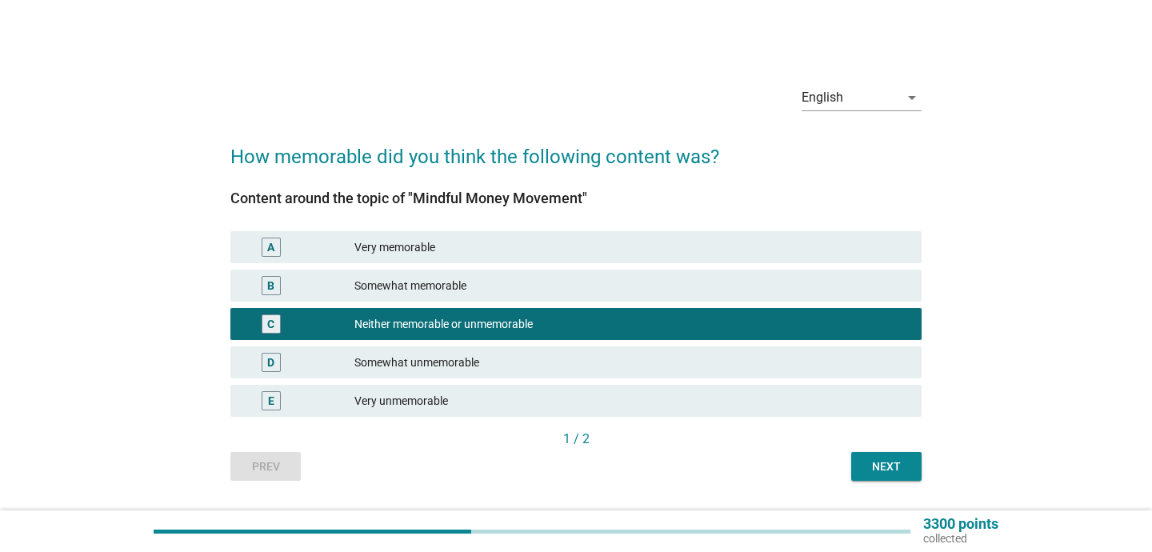
click at [884, 463] on div "Next" at bounding box center [886, 466] width 45 height 17
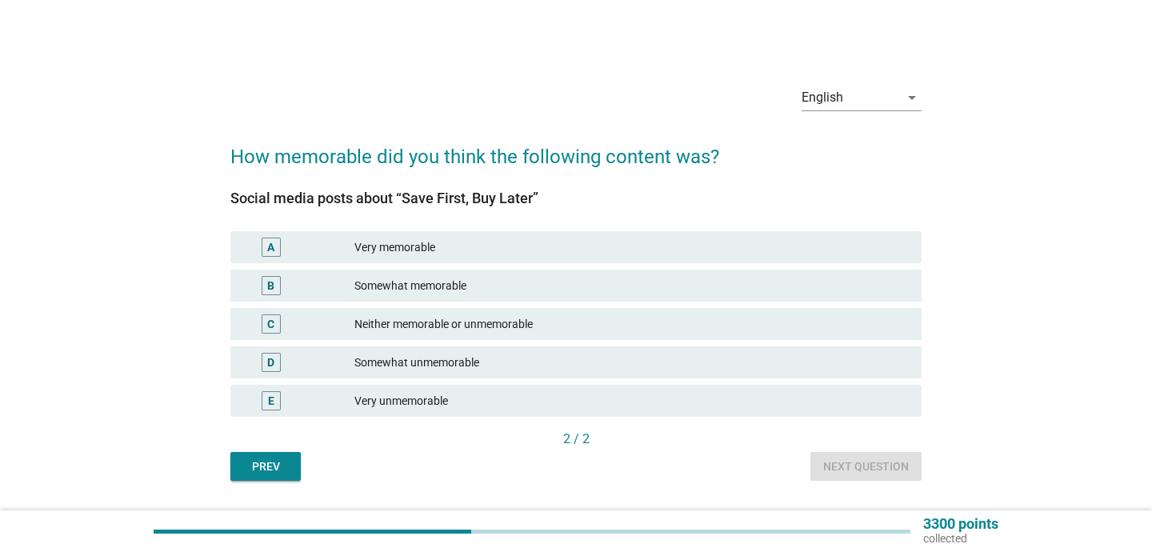
click at [526, 361] on div "Somewhat unmemorable" at bounding box center [631, 362] width 554 height 19
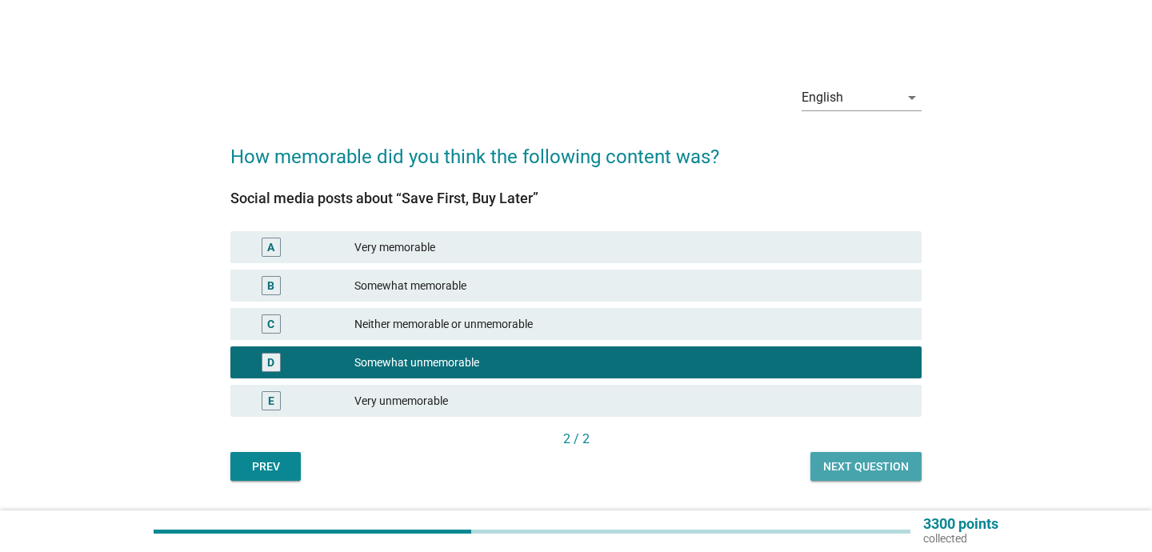
click at [846, 462] on div "Next question" at bounding box center [866, 466] width 86 height 17
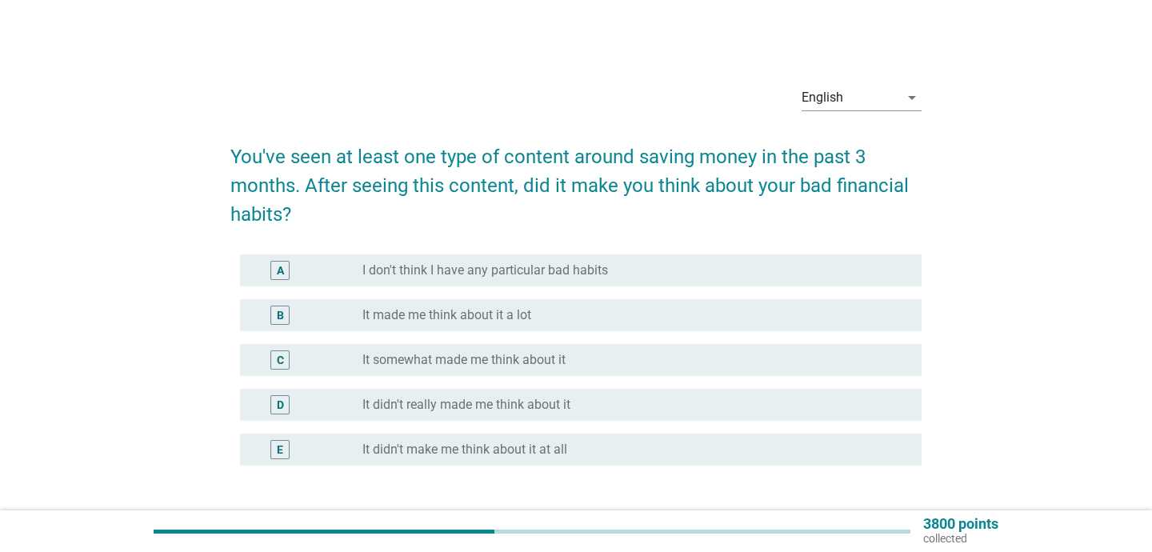
click at [606, 413] on div "radio_button_unchecked It didn't really made me think about it" at bounding box center [635, 404] width 546 height 19
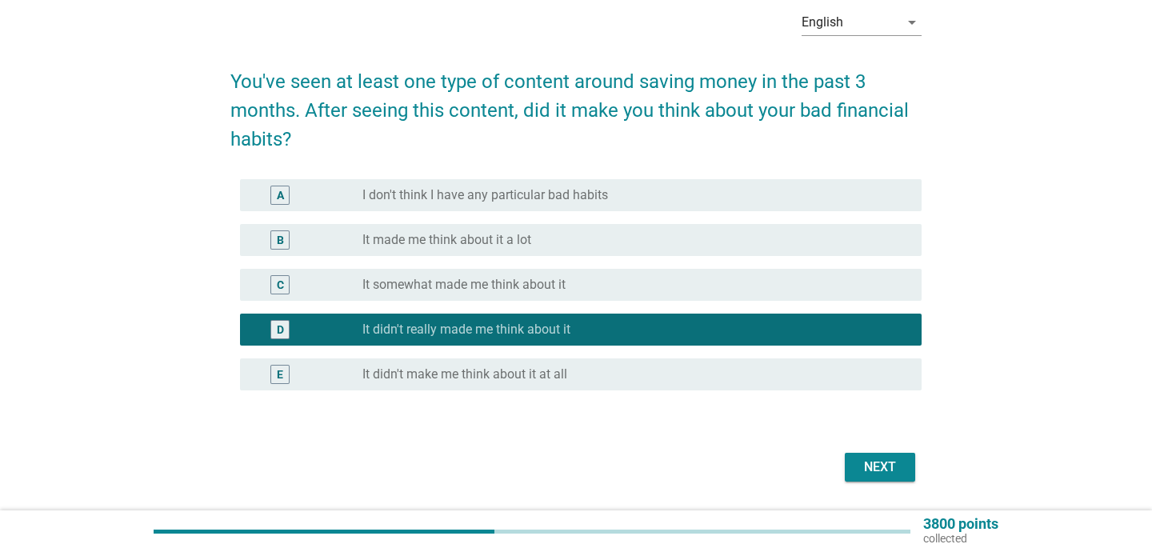
scroll to position [66, 0]
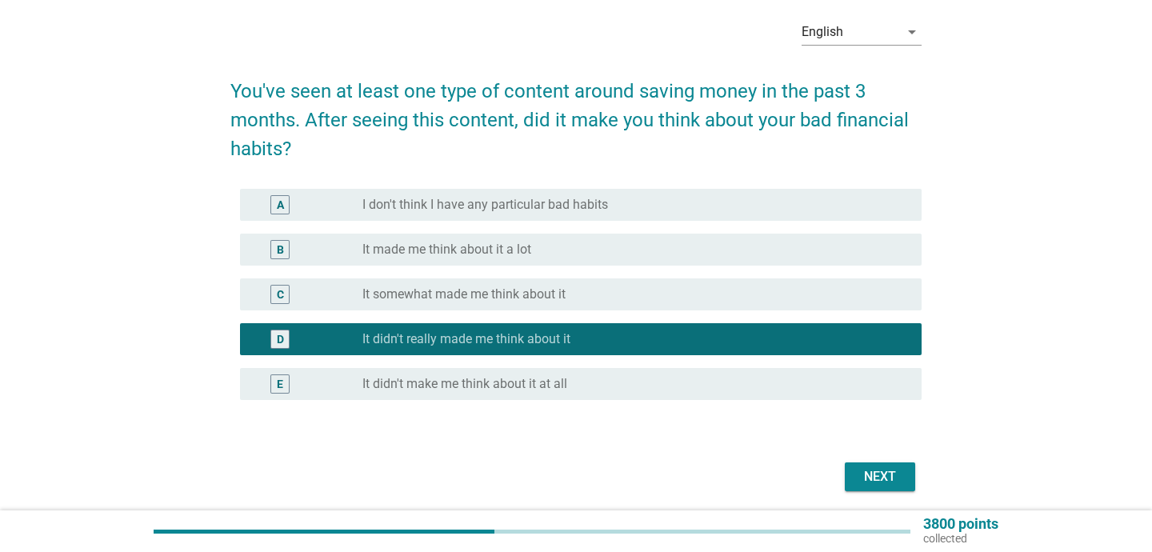
click at [881, 477] on div "Next" at bounding box center [880, 476] width 45 height 19
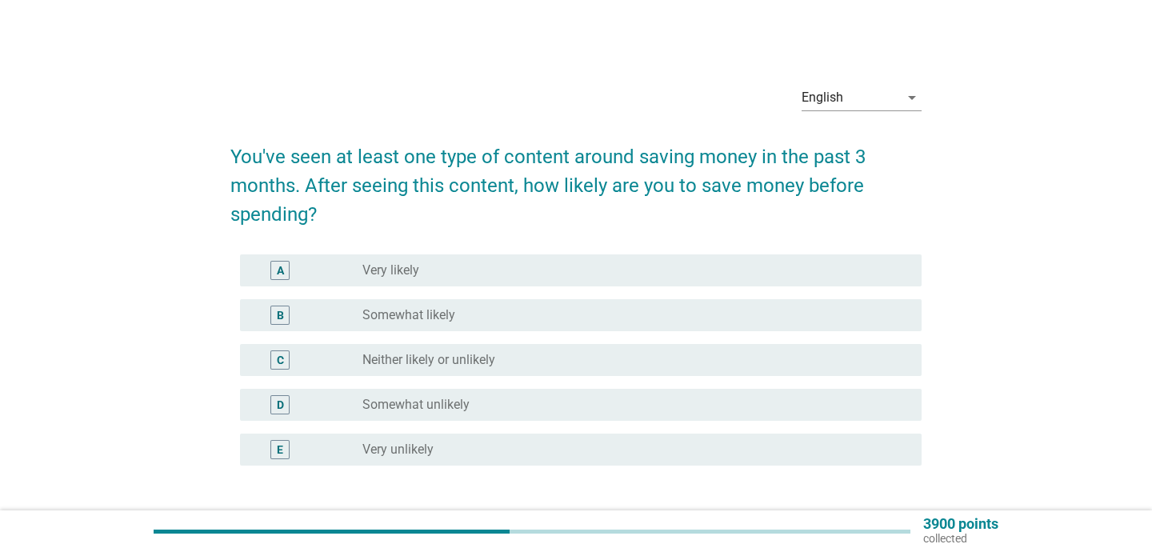
click at [470, 304] on div "B radio_button_unchecked Somewhat likely" at bounding box center [581, 315] width 682 height 32
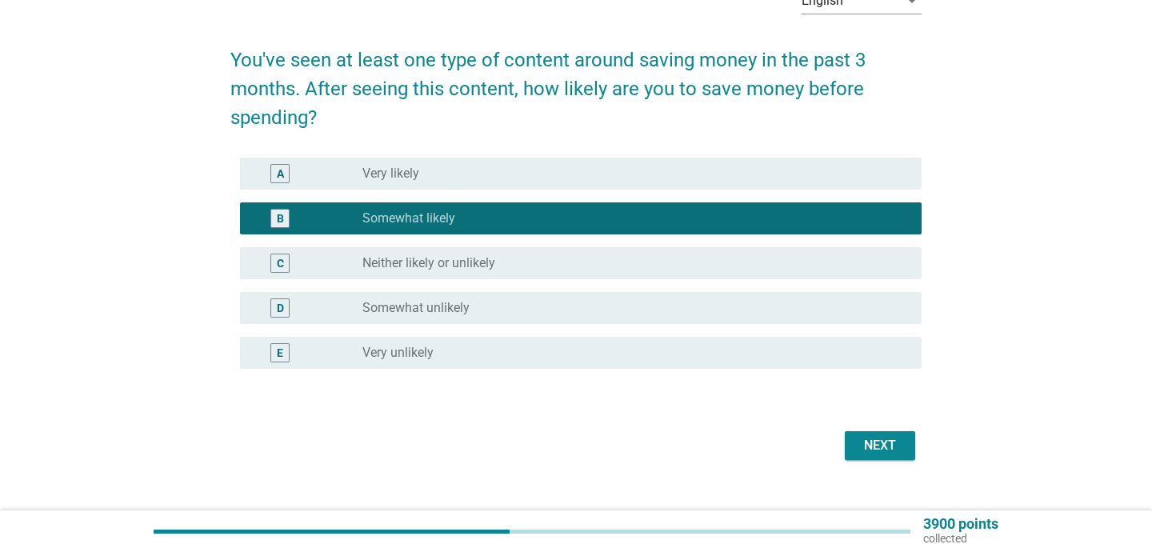
scroll to position [105, 0]
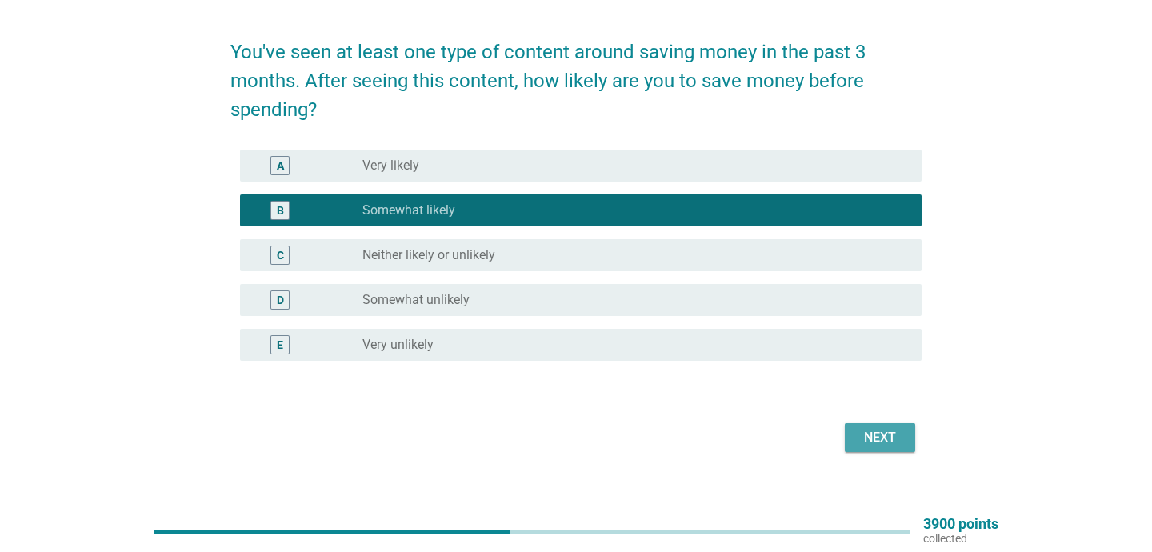
click at [906, 434] on button "Next" at bounding box center [880, 437] width 70 height 29
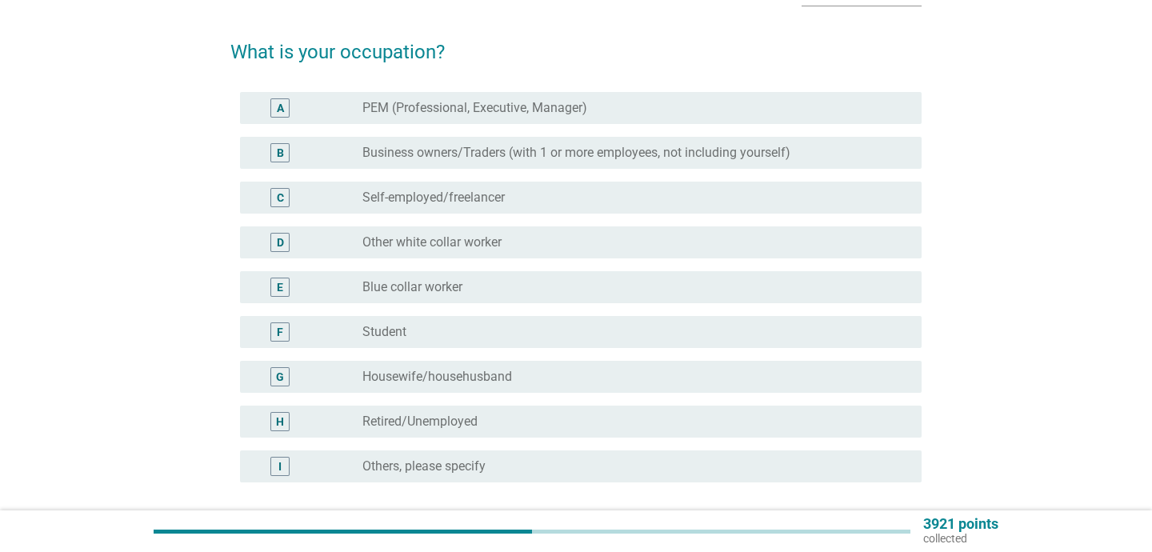
scroll to position [0, 0]
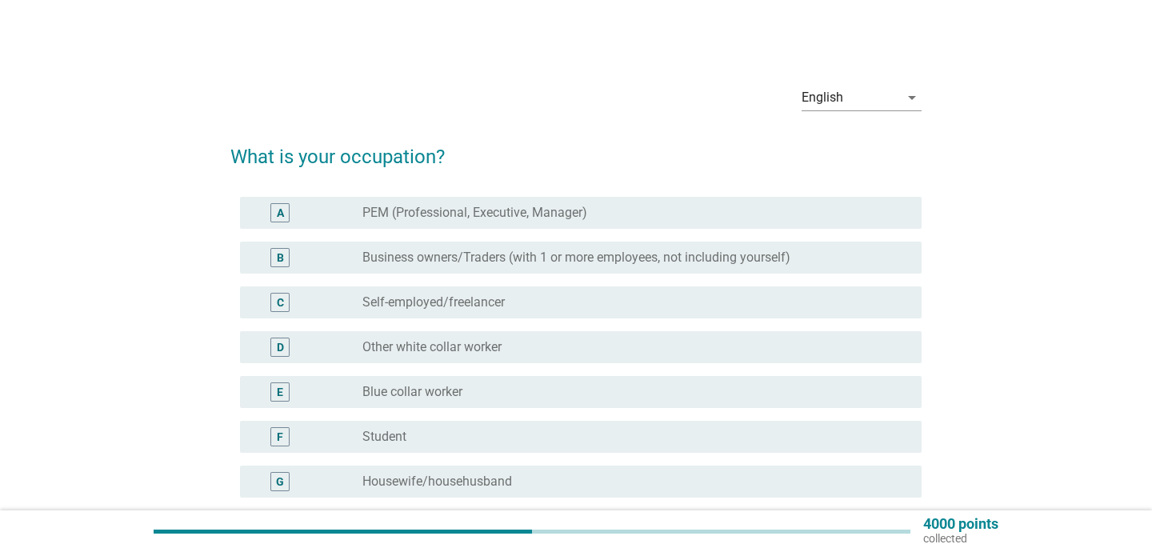
click at [510, 334] on div "D radio_button_unchecked Other white collar worker" at bounding box center [581, 347] width 682 height 32
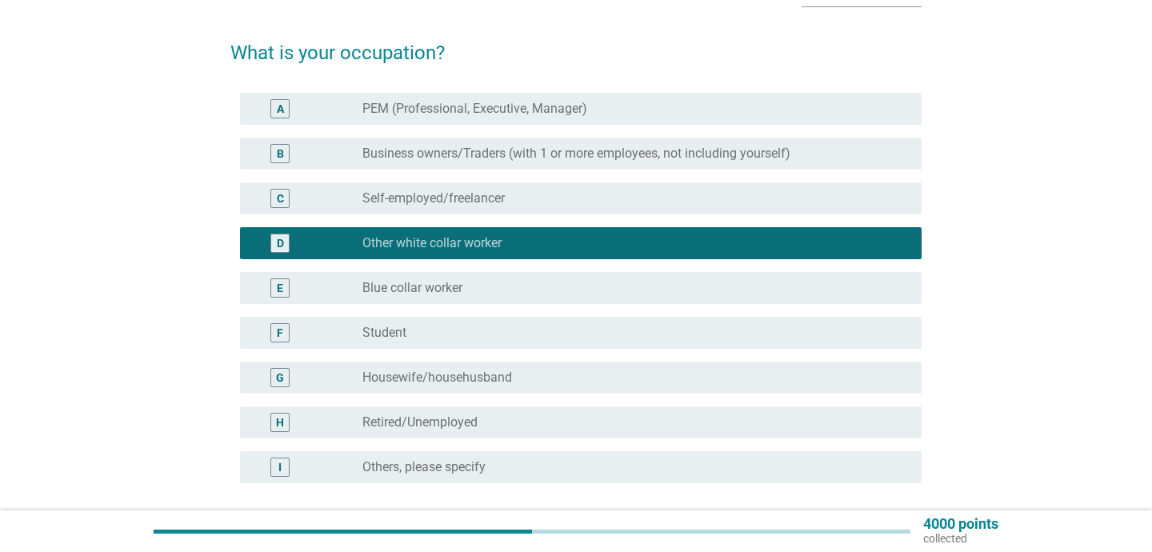
scroll to position [105, 0]
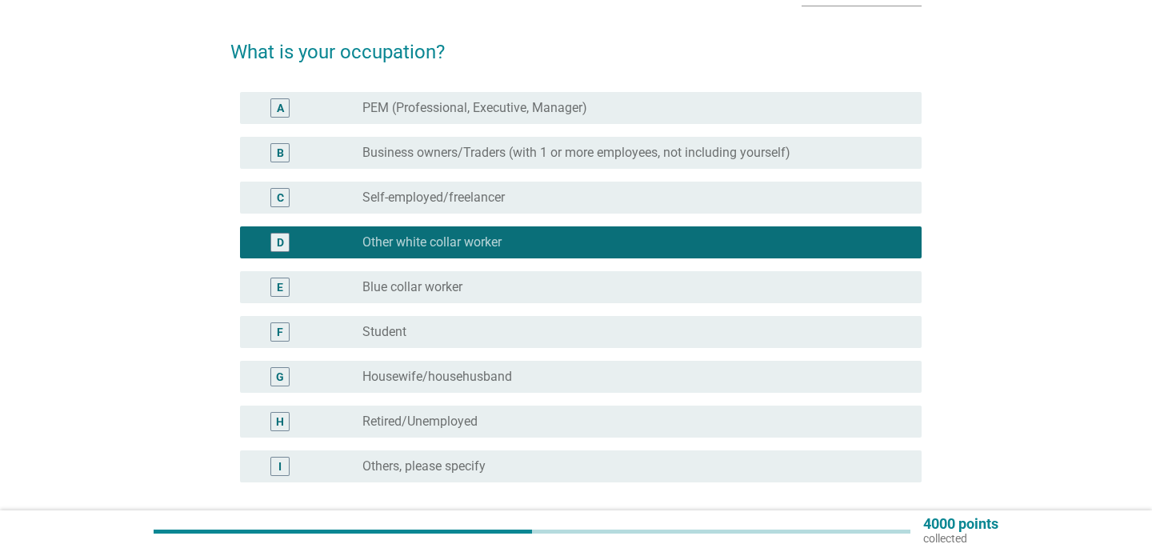
click at [543, 182] on div "C radio_button_unchecked Self-employed/freelancer" at bounding box center [581, 198] width 682 height 32
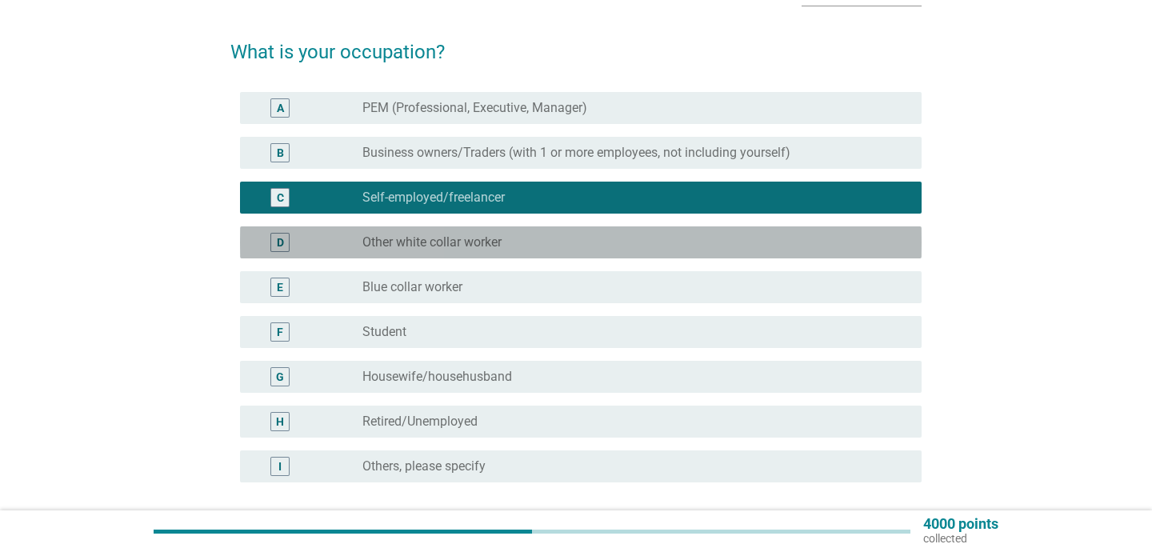
click at [525, 228] on div "D radio_button_unchecked Other white collar worker" at bounding box center [581, 242] width 682 height 32
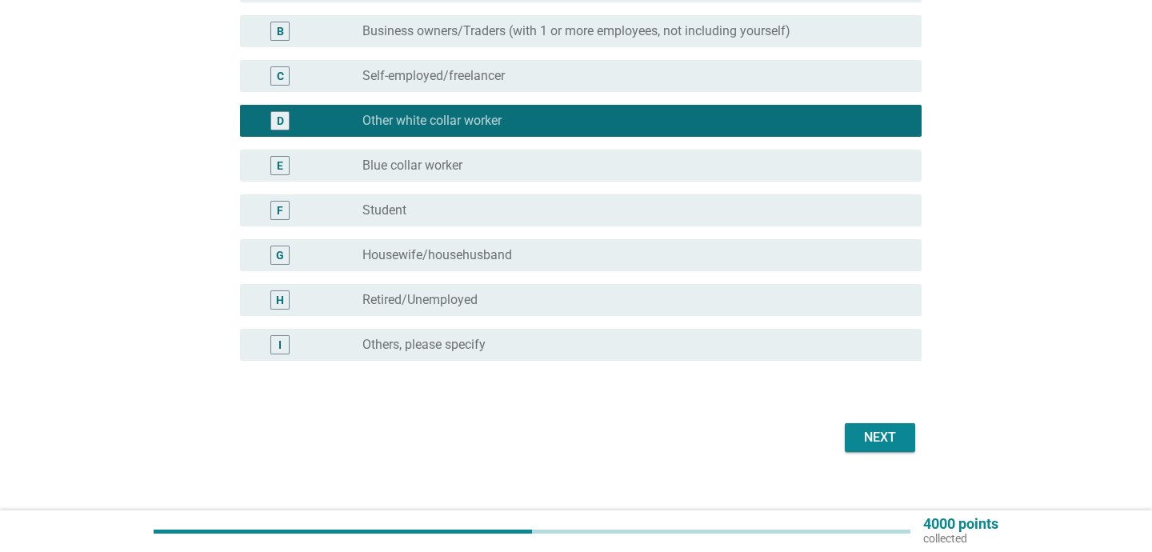
scroll to position [232, 0]
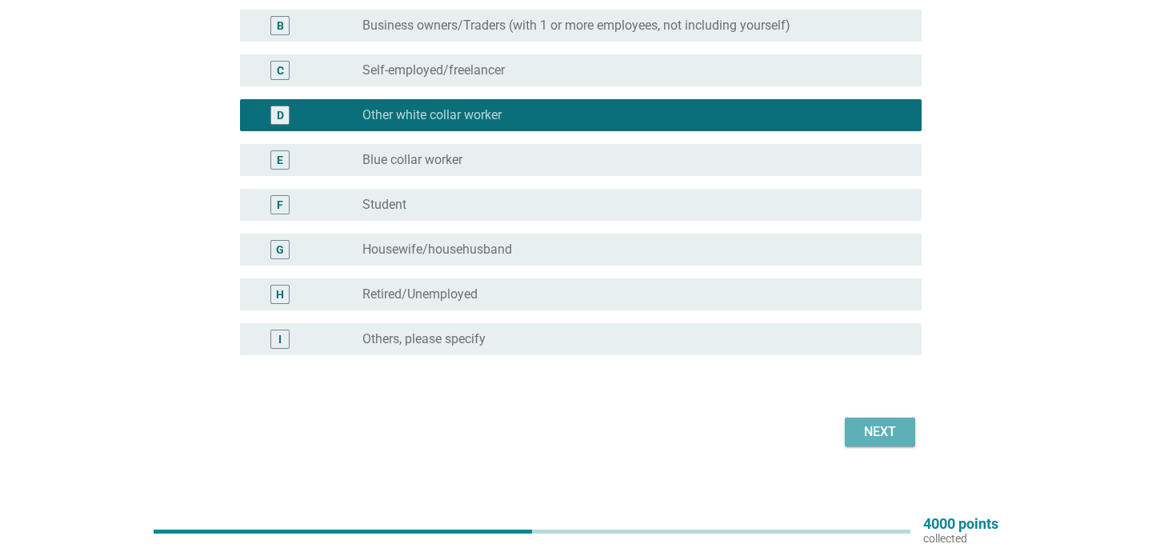
click at [860, 427] on div "Next" at bounding box center [880, 431] width 45 height 19
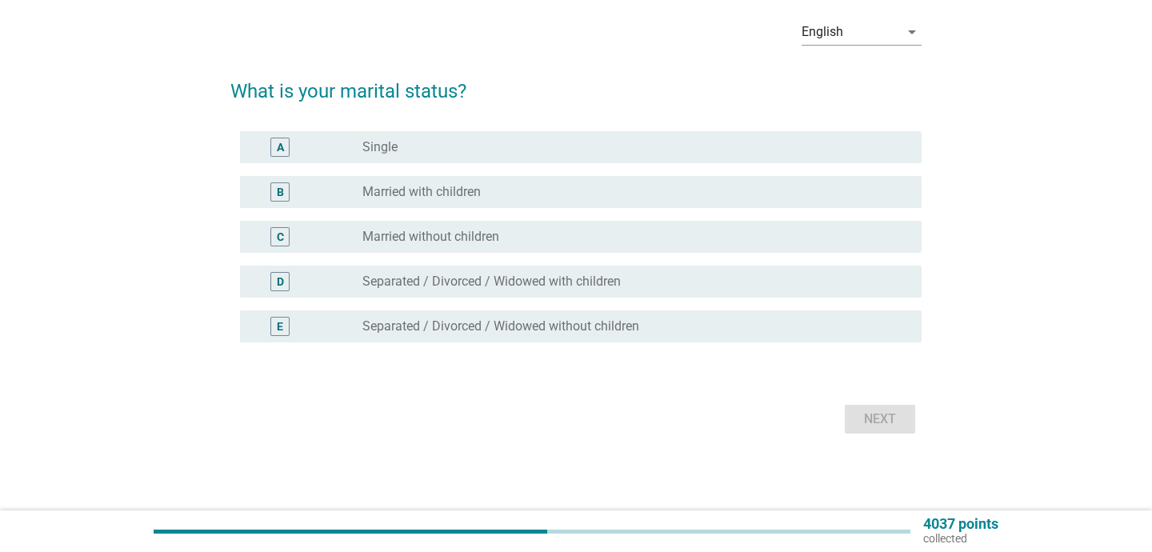
scroll to position [0, 0]
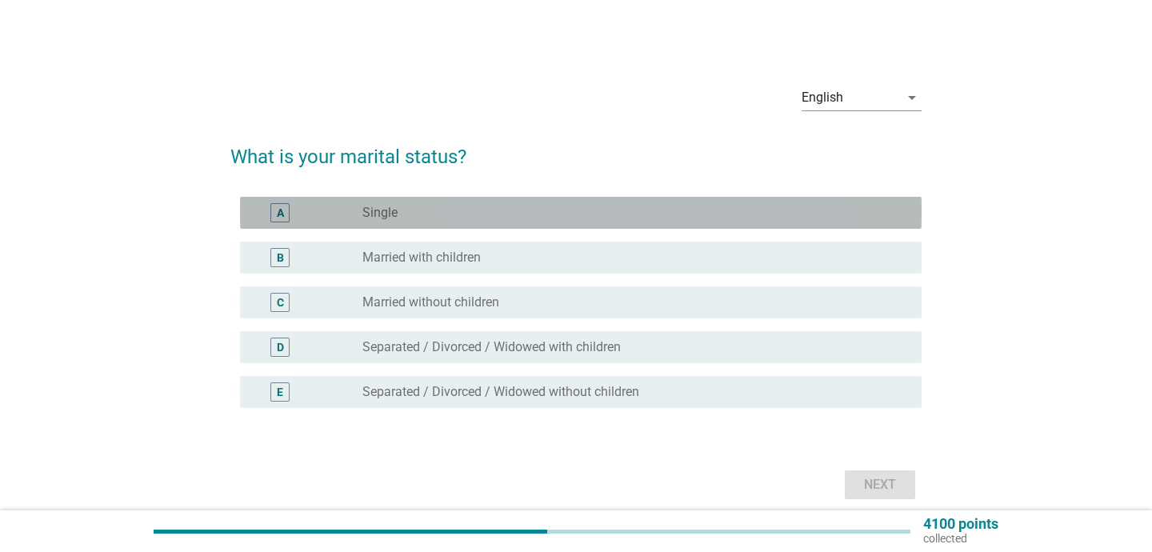
click at [482, 203] on div "radio_button_unchecked Single" at bounding box center [635, 212] width 546 height 19
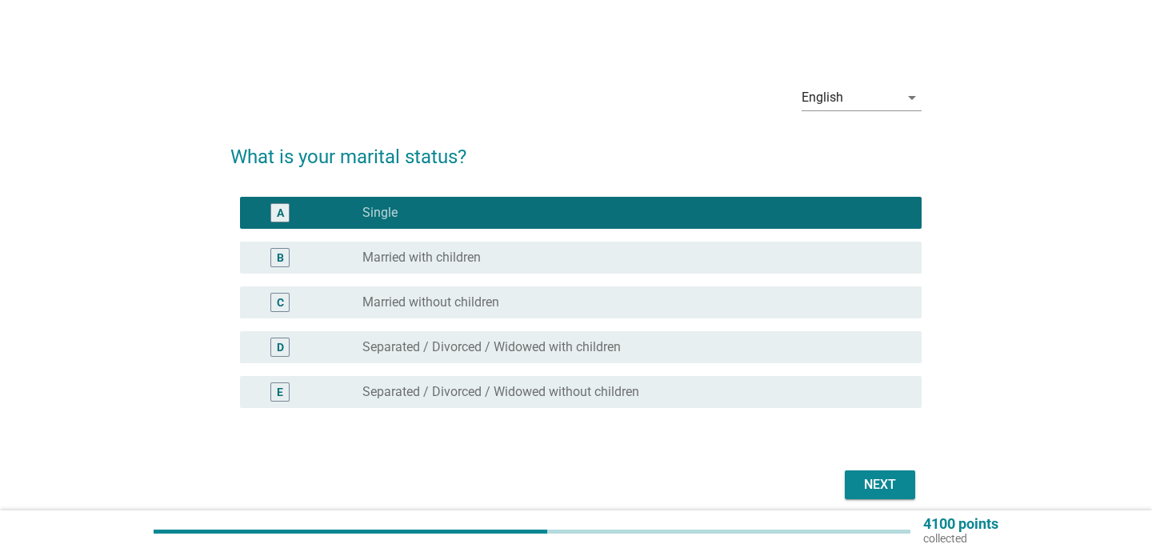
click at [866, 474] on button "Next" at bounding box center [880, 484] width 70 height 29
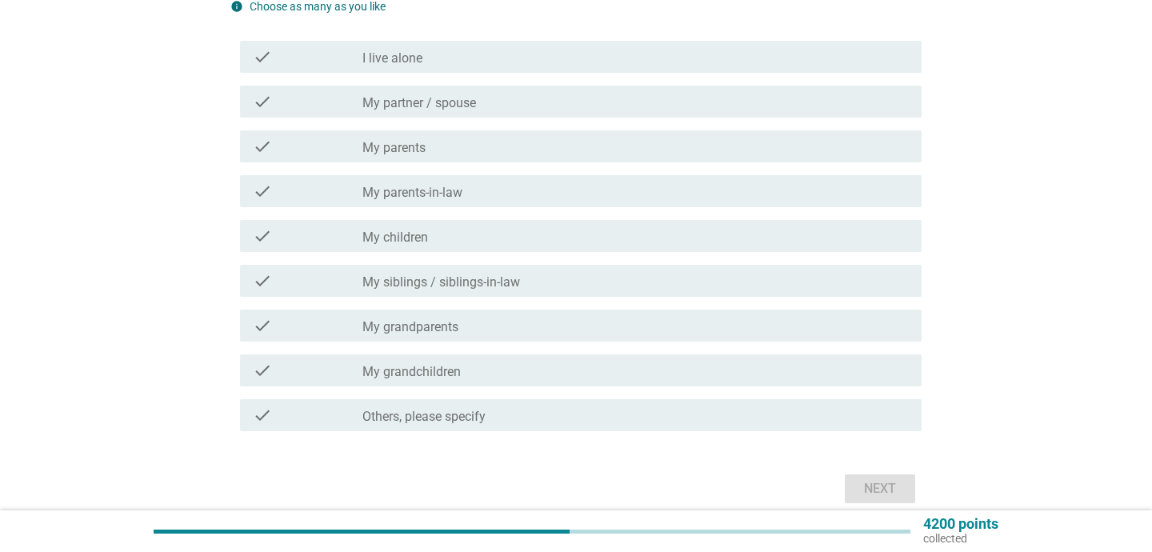
scroll to position [177, 0]
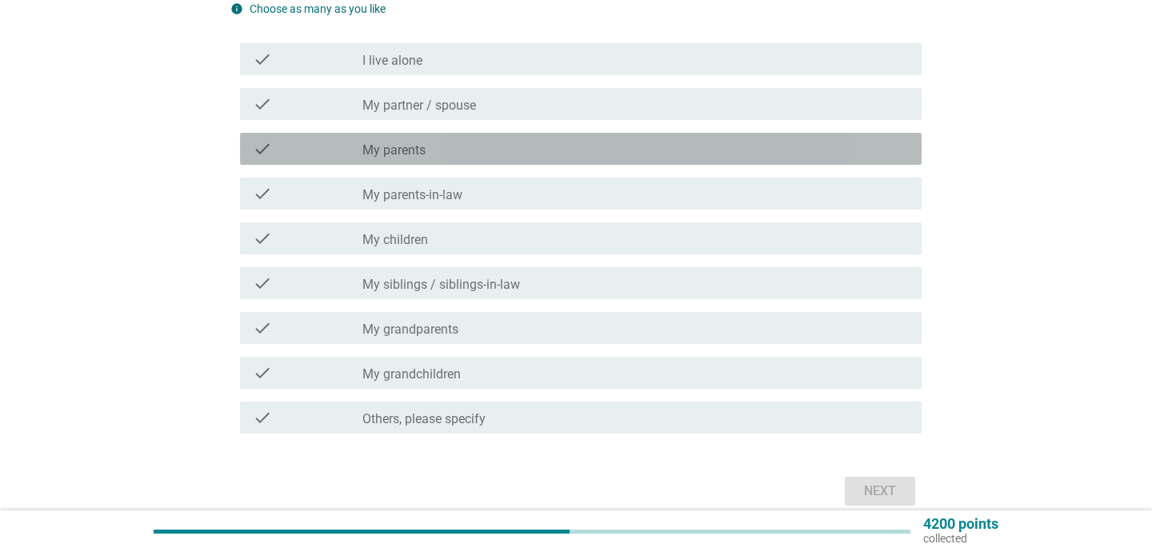
drag, startPoint x: 412, startPoint y: 142, endPoint x: 428, endPoint y: 198, distance: 57.5
click at [412, 142] on label "My parents" at bounding box center [393, 150] width 63 height 16
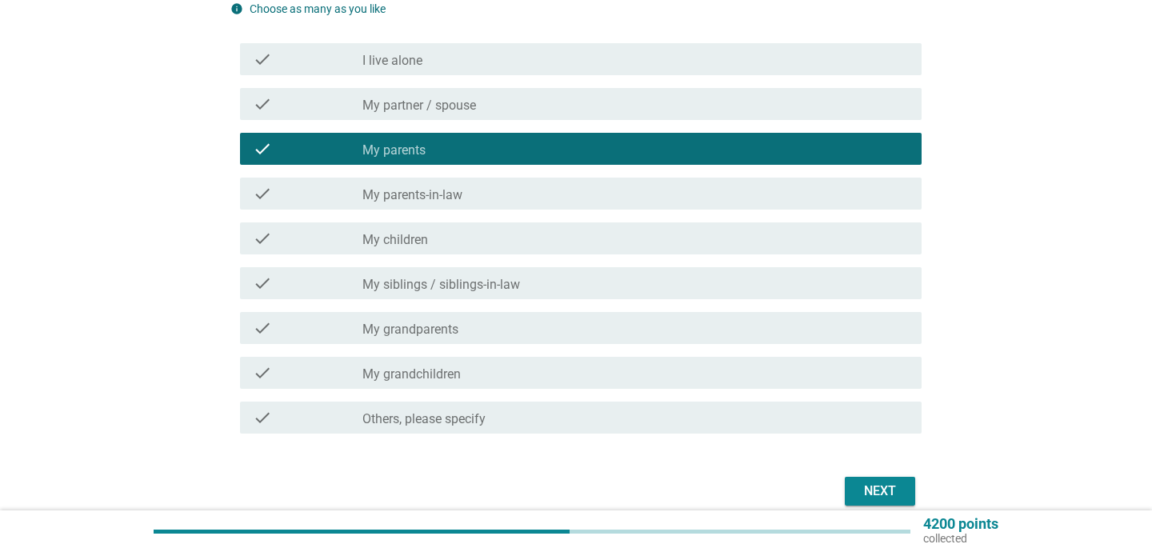
click at [500, 288] on label "My siblings / siblings-in-law" at bounding box center [441, 285] width 158 height 16
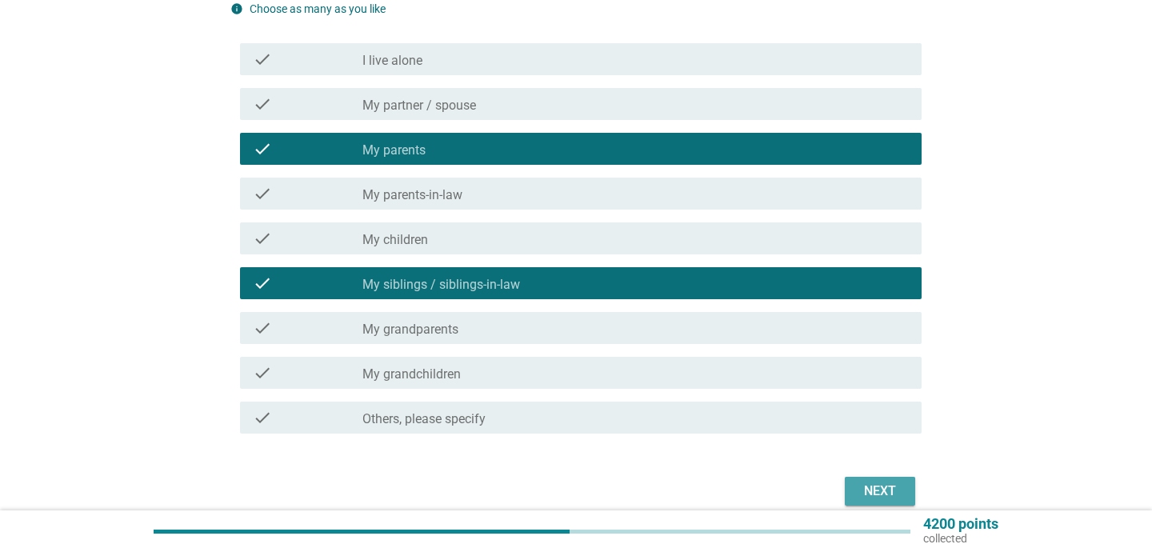
click at [883, 490] on div "Next" at bounding box center [880, 491] width 45 height 19
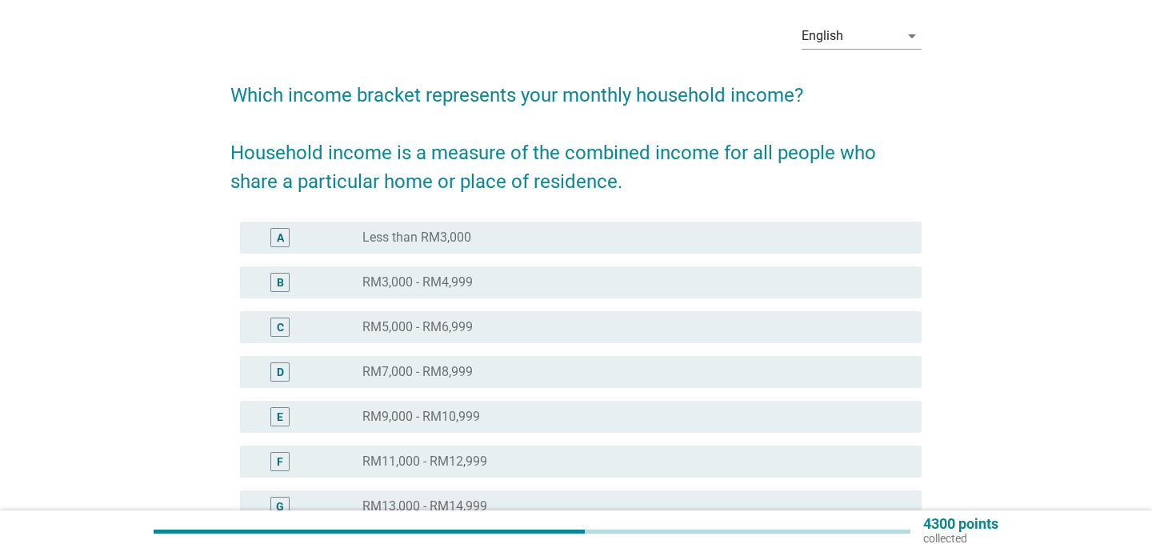
scroll to position [53, 0]
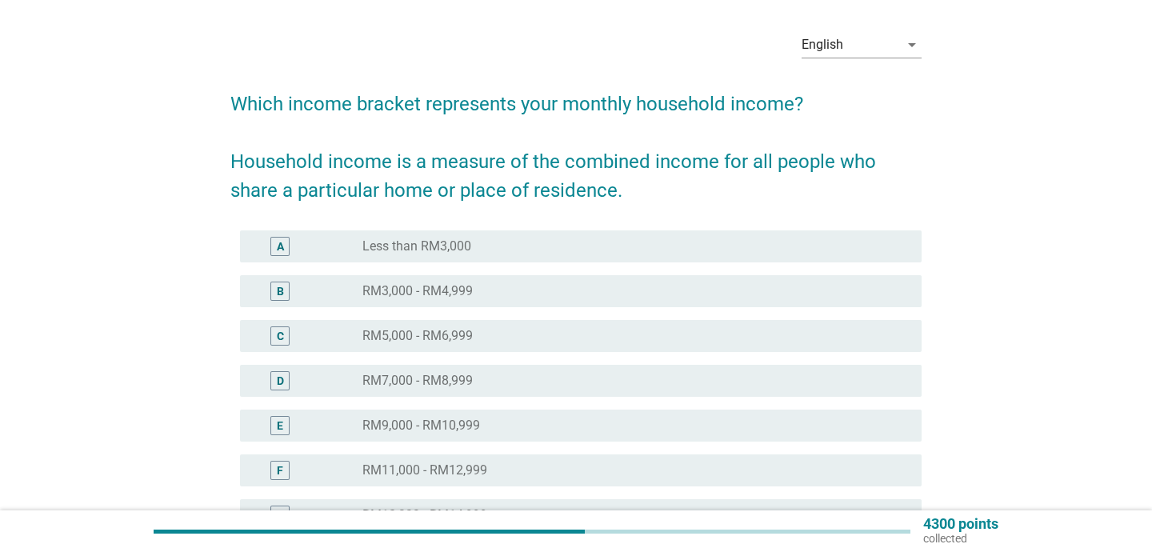
click at [442, 380] on label "RM7,000 - RM8,999" at bounding box center [417, 381] width 110 height 16
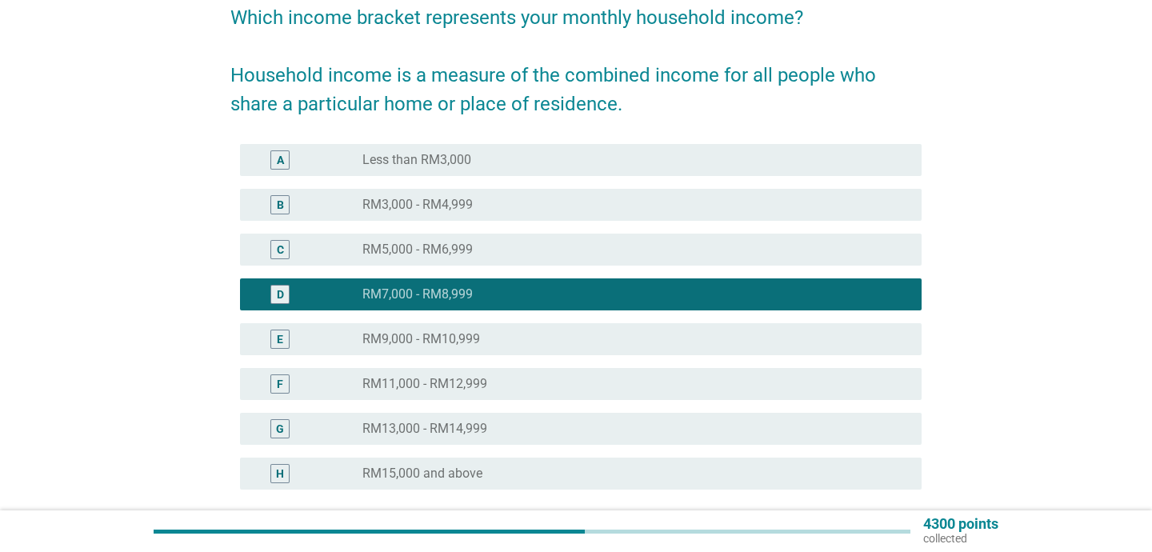
scroll to position [286, 0]
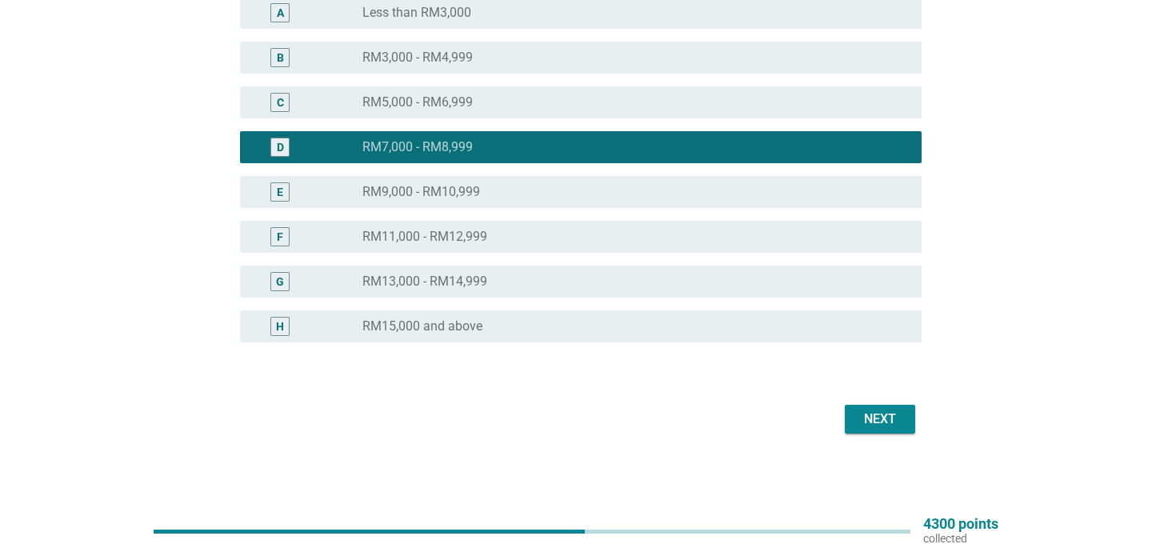
click at [888, 421] on div "Next" at bounding box center [880, 419] width 45 height 19
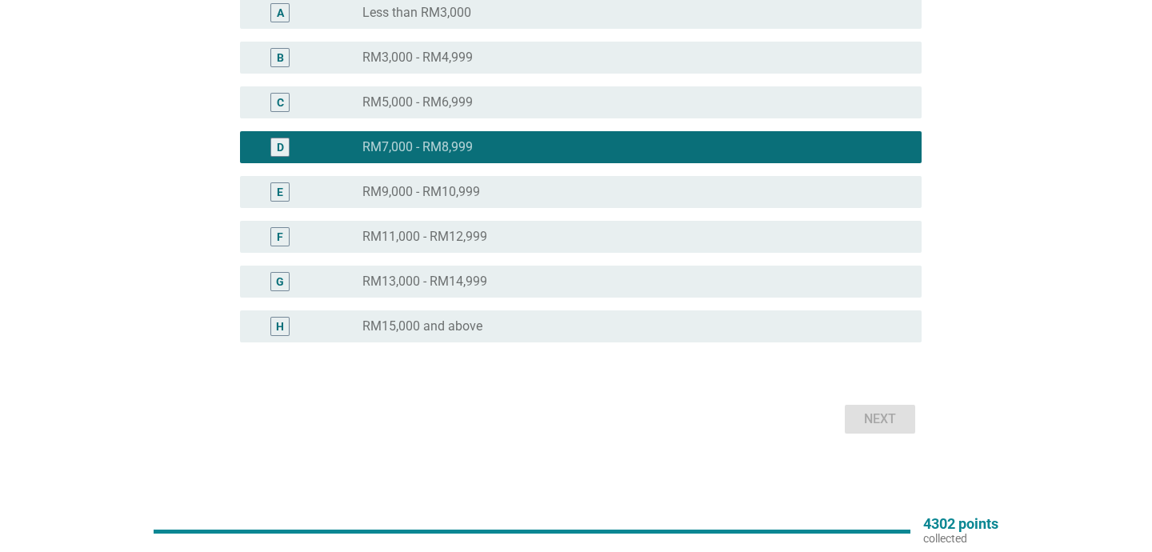
scroll to position [0, 0]
